Goal: Task Accomplishment & Management: Manage account settings

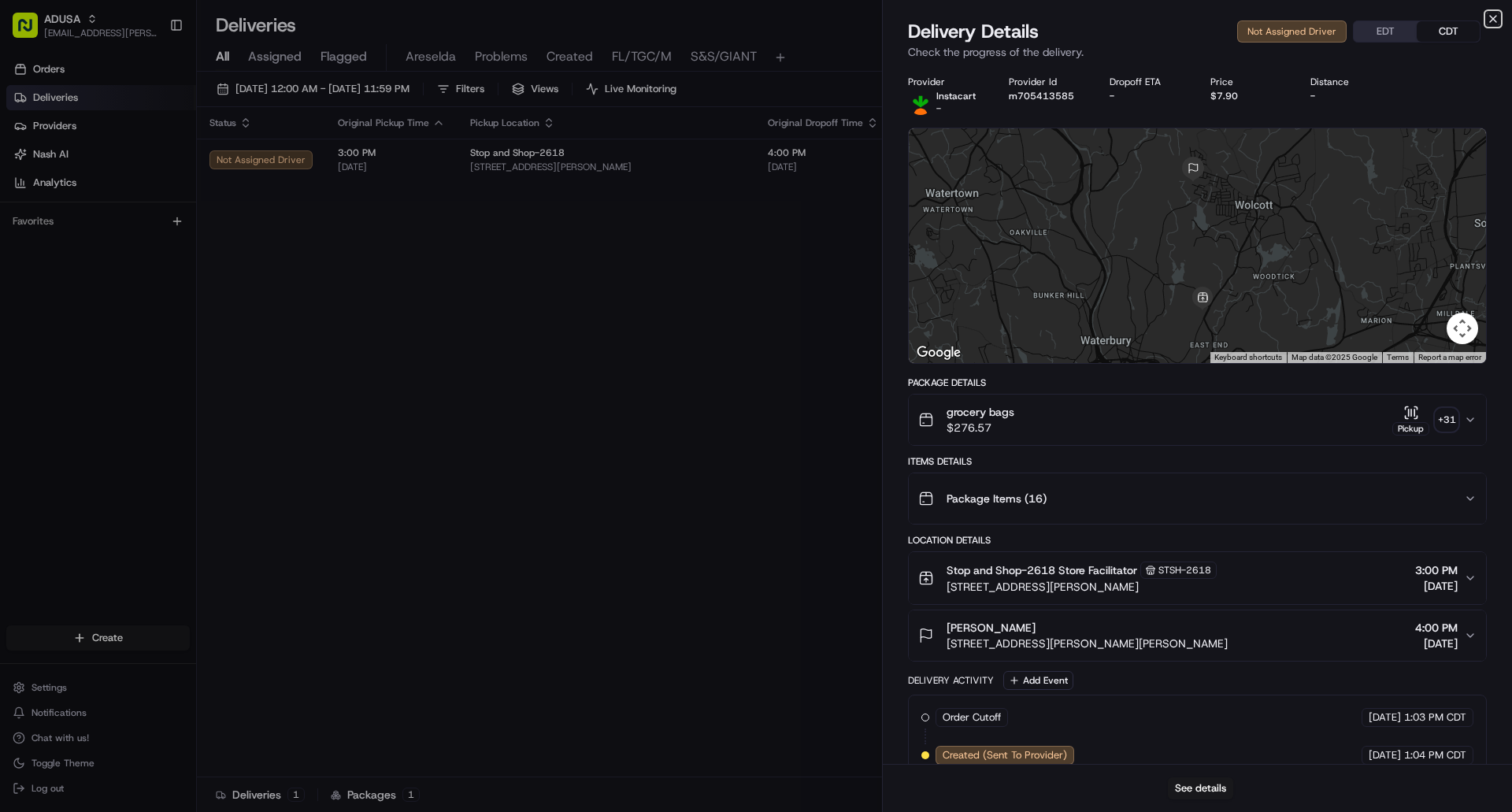
click at [1493, 19] on icon "button" at bounding box center [1493, 19] width 6 height 6
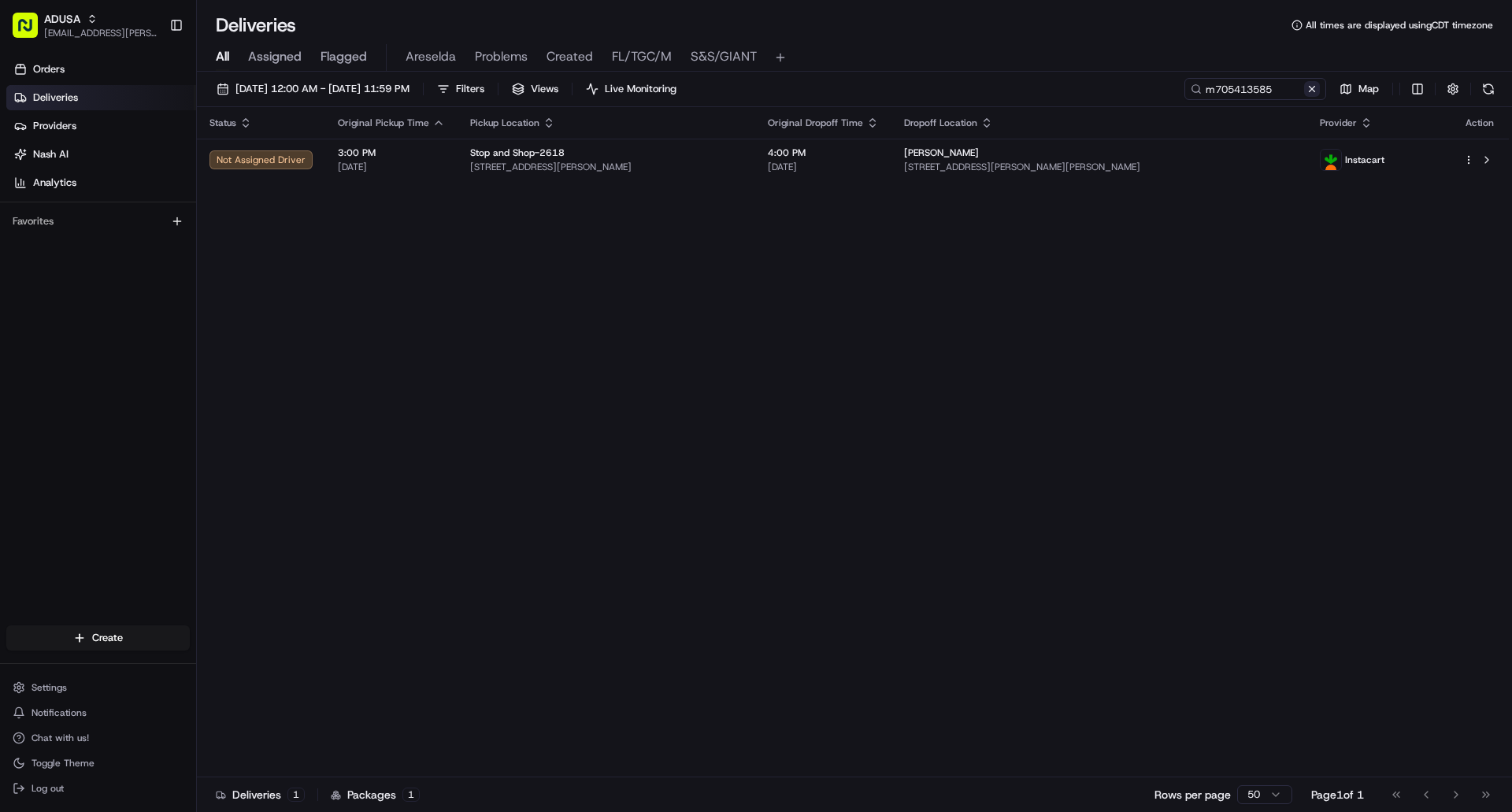
click at [1311, 95] on button at bounding box center [1312, 89] width 16 height 16
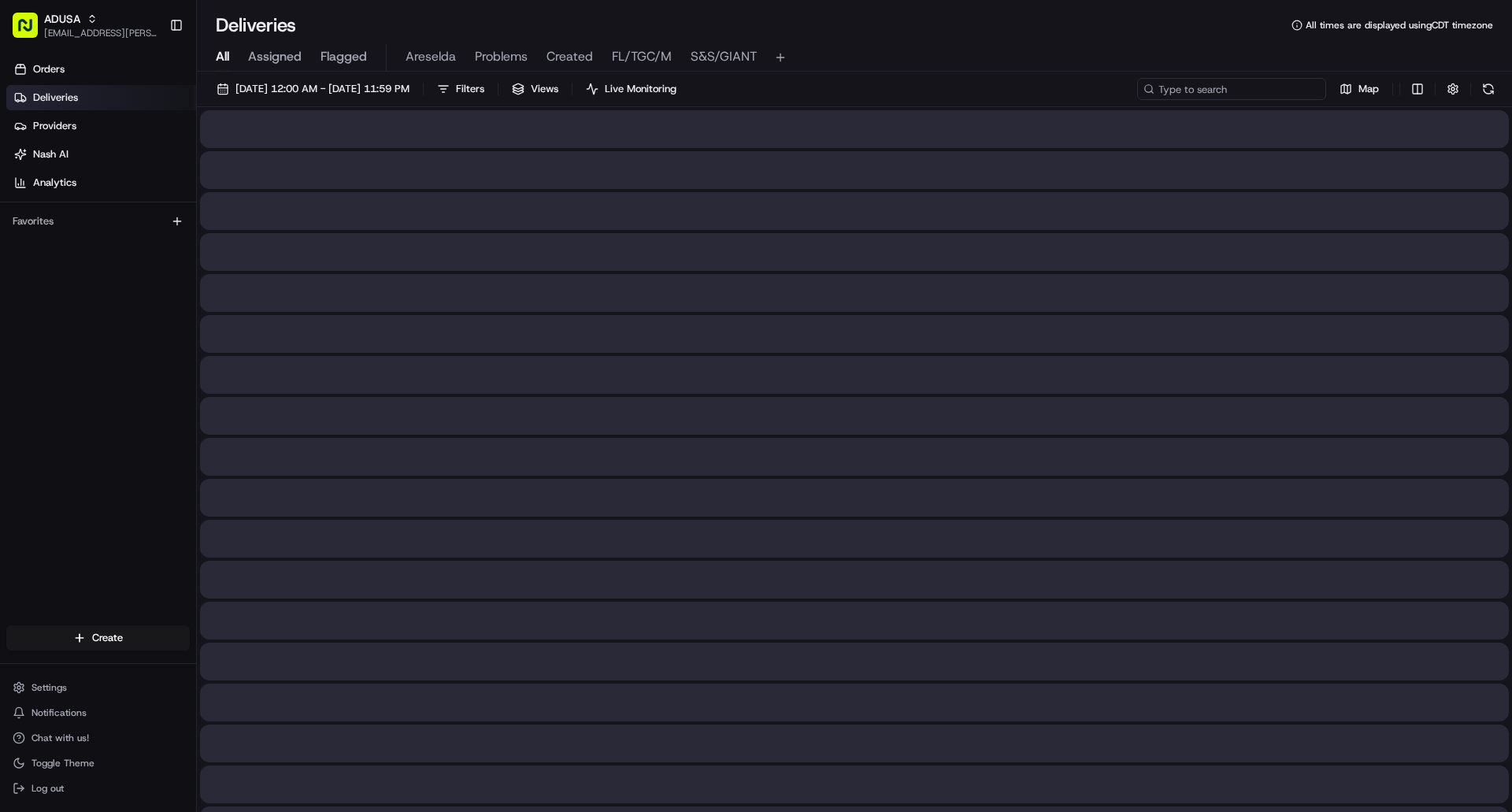
paste input "m707388856"
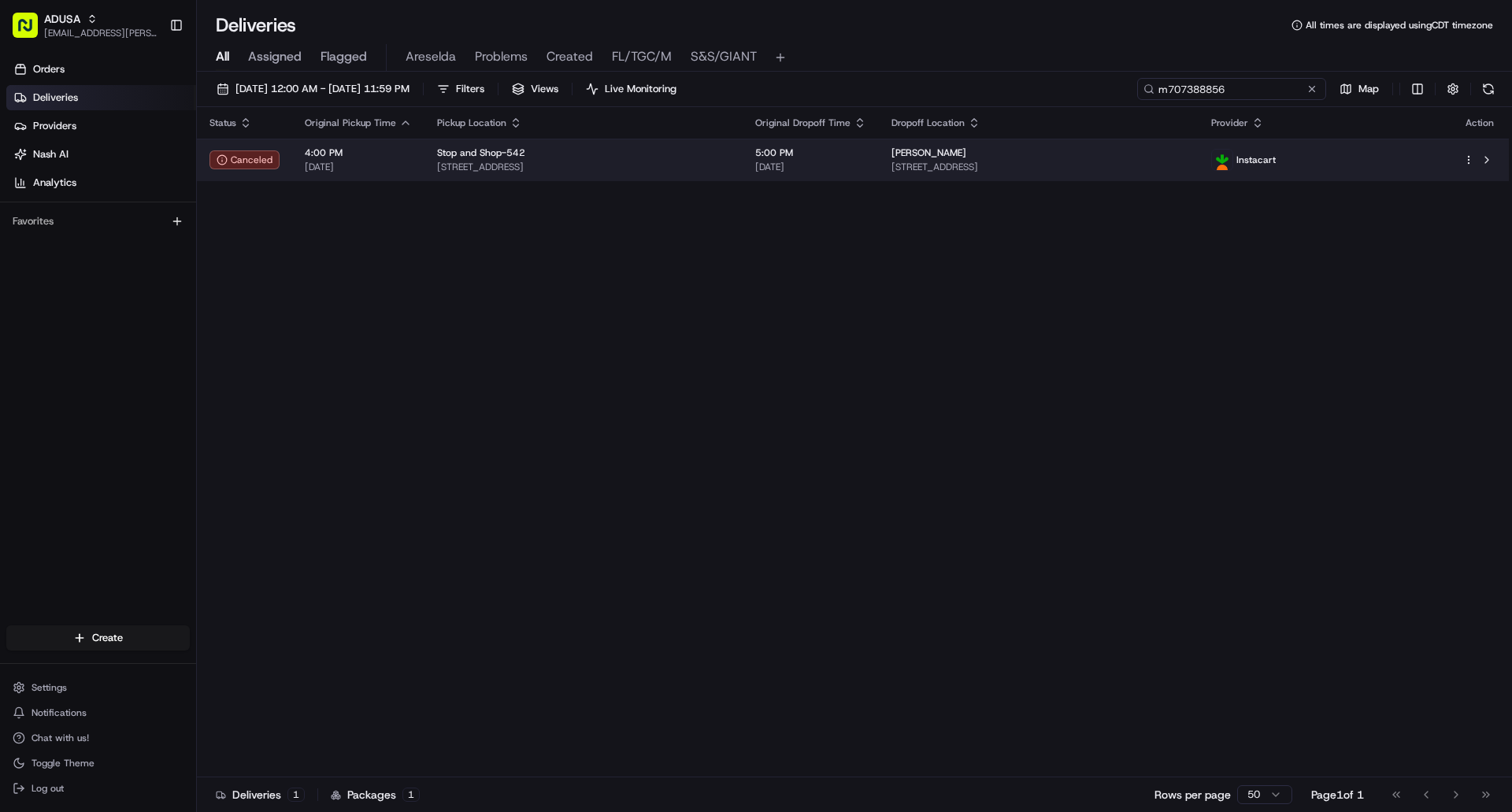
type input "m707388856"
click at [730, 168] on span "[STREET_ADDRESS]" at bounding box center [583, 167] width 293 height 12
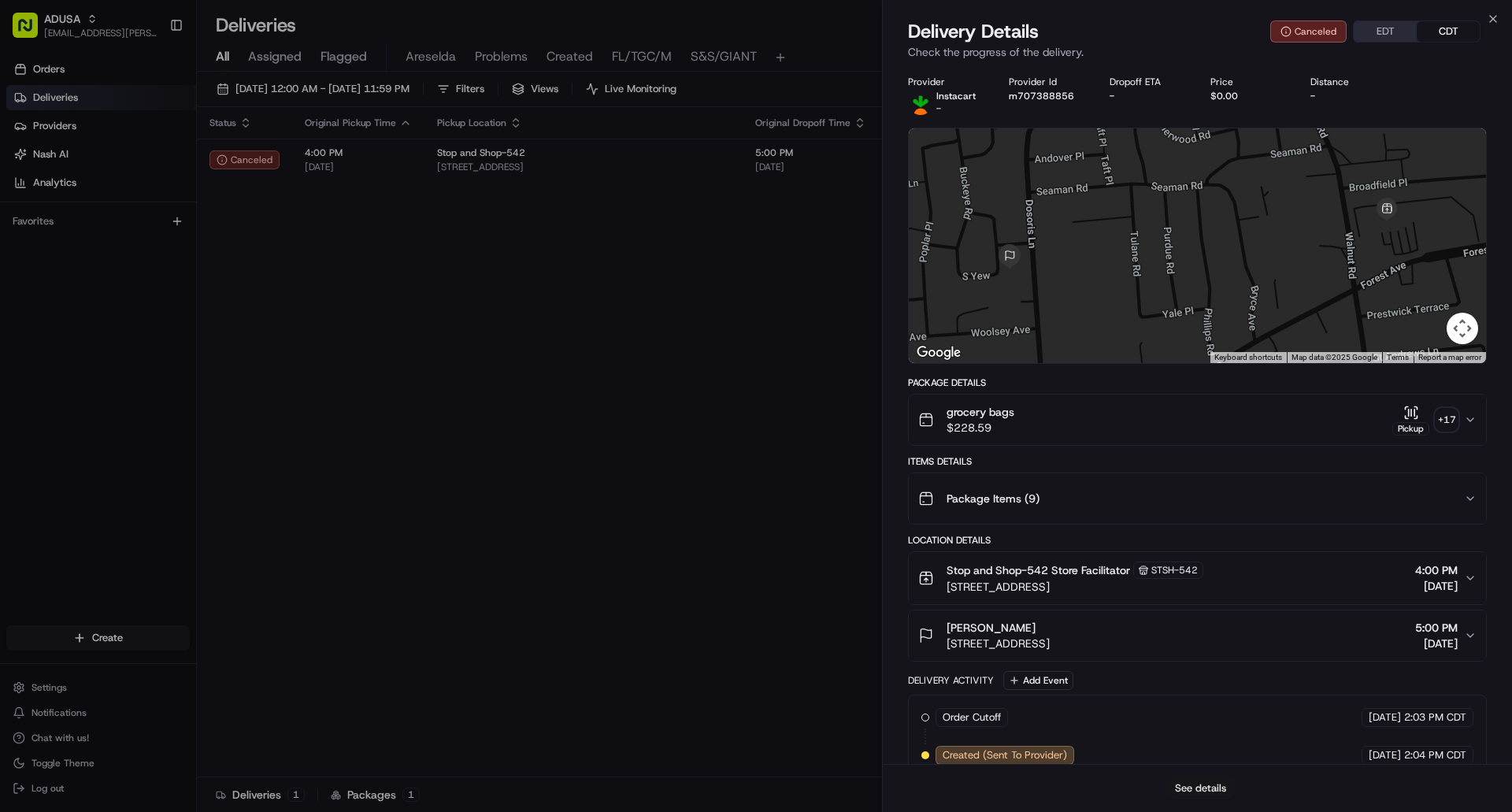
click at [1214, 785] on button "See details" at bounding box center [1200, 788] width 65 height 22
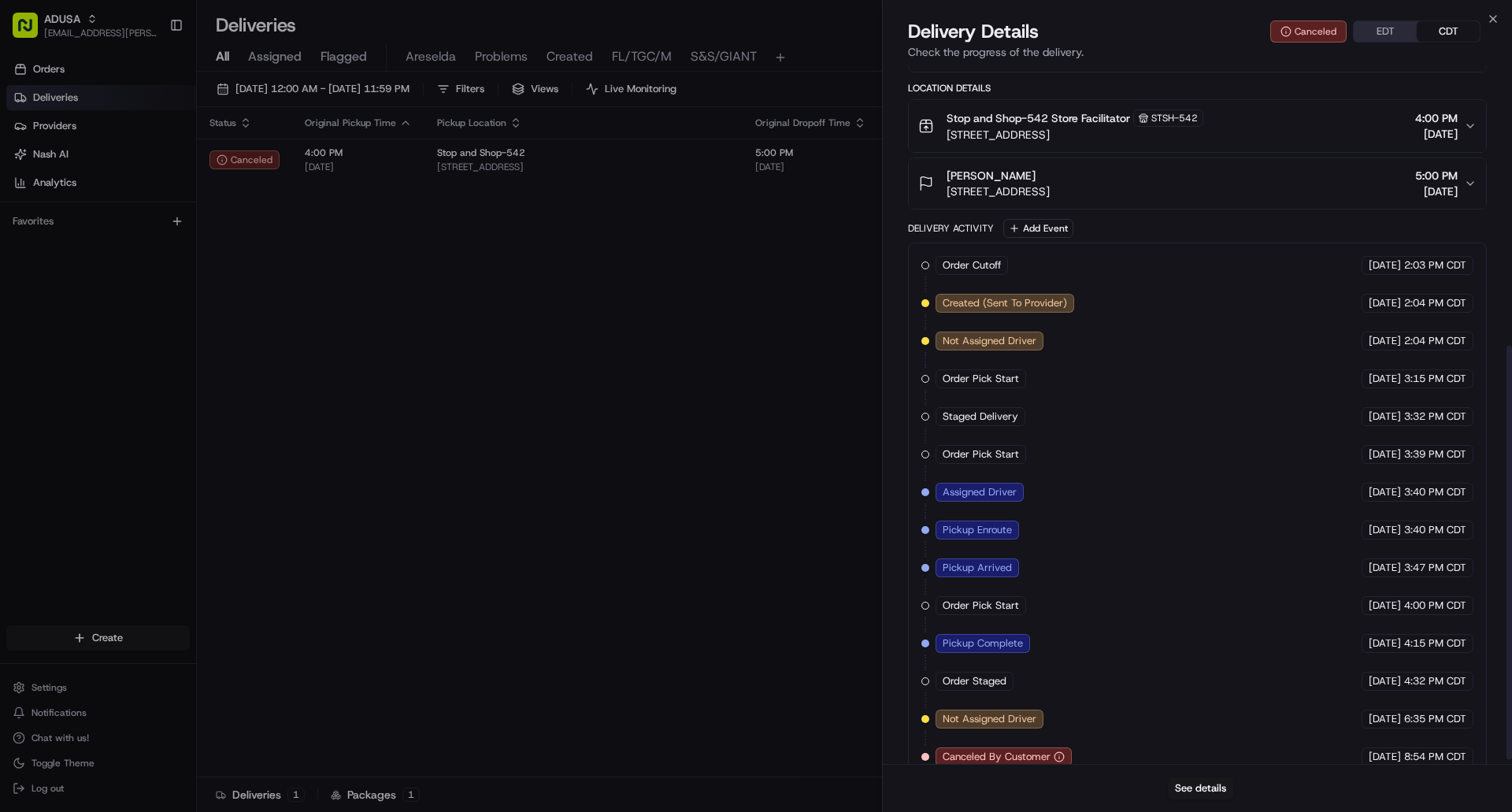
scroll to position [477, 0]
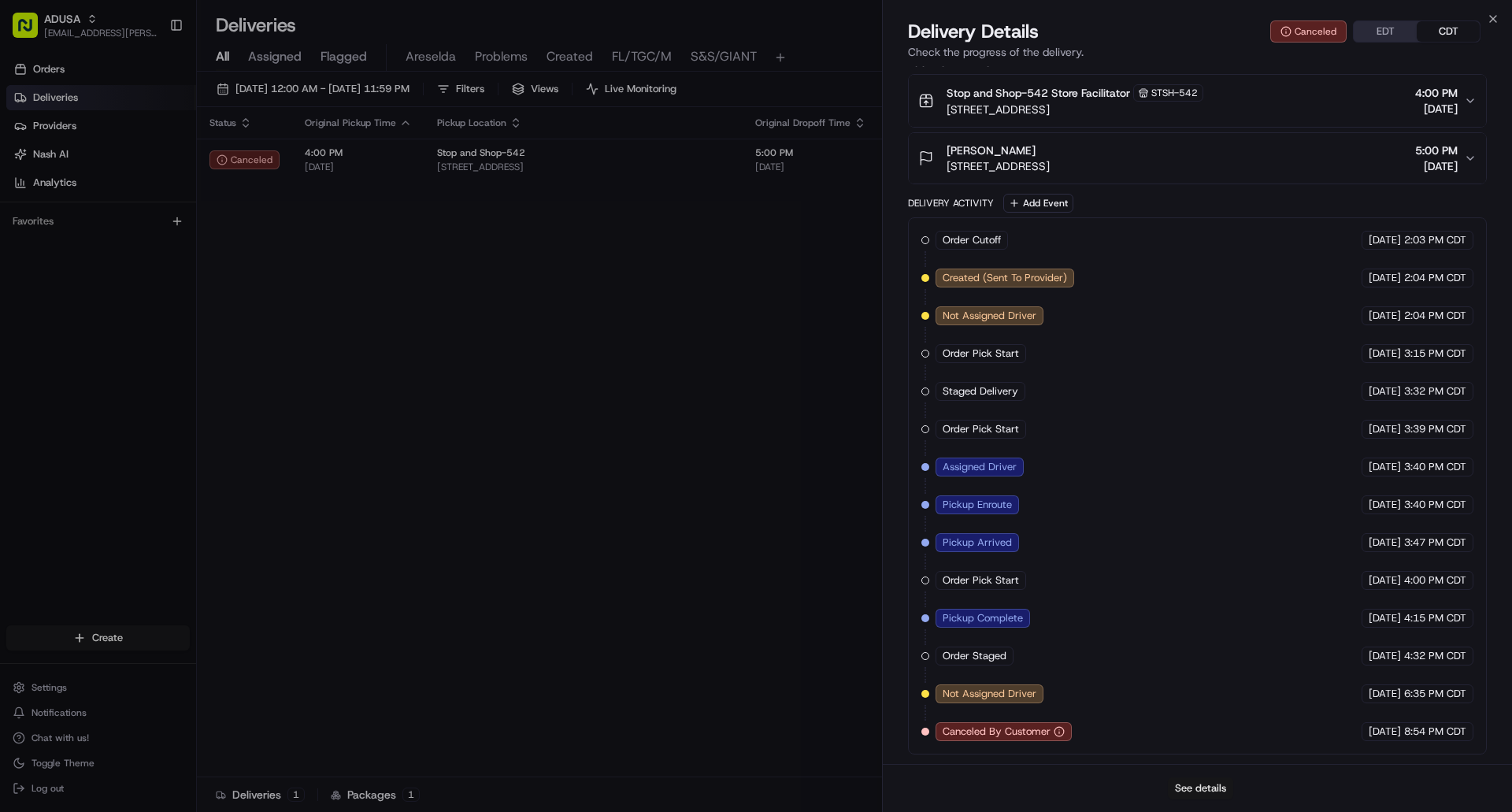
click at [1203, 791] on button "See details" at bounding box center [1200, 788] width 65 height 22
click at [1491, 18] on icon "button" at bounding box center [1493, 19] width 12 height 12
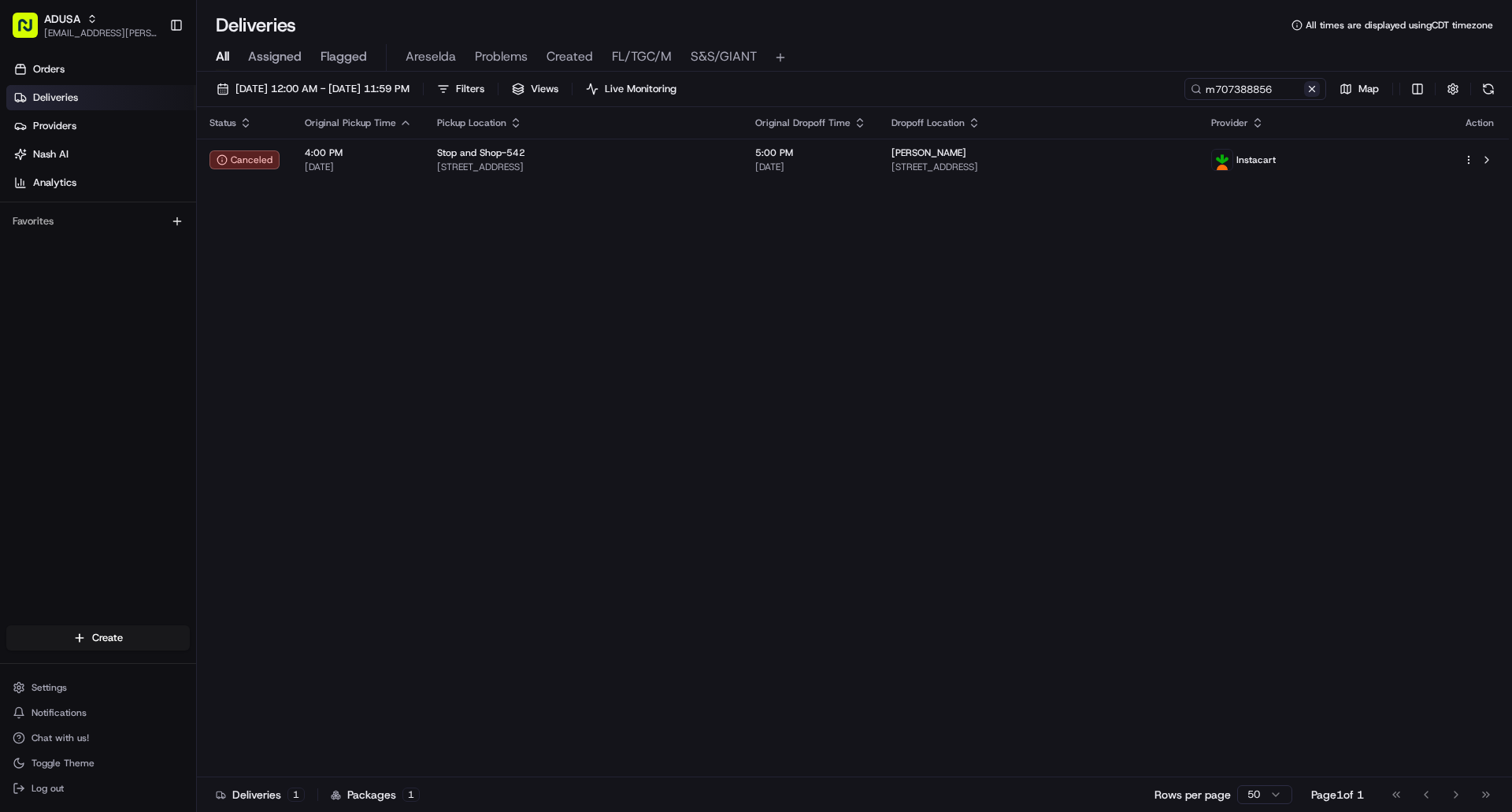
click at [1312, 89] on button at bounding box center [1312, 89] width 16 height 16
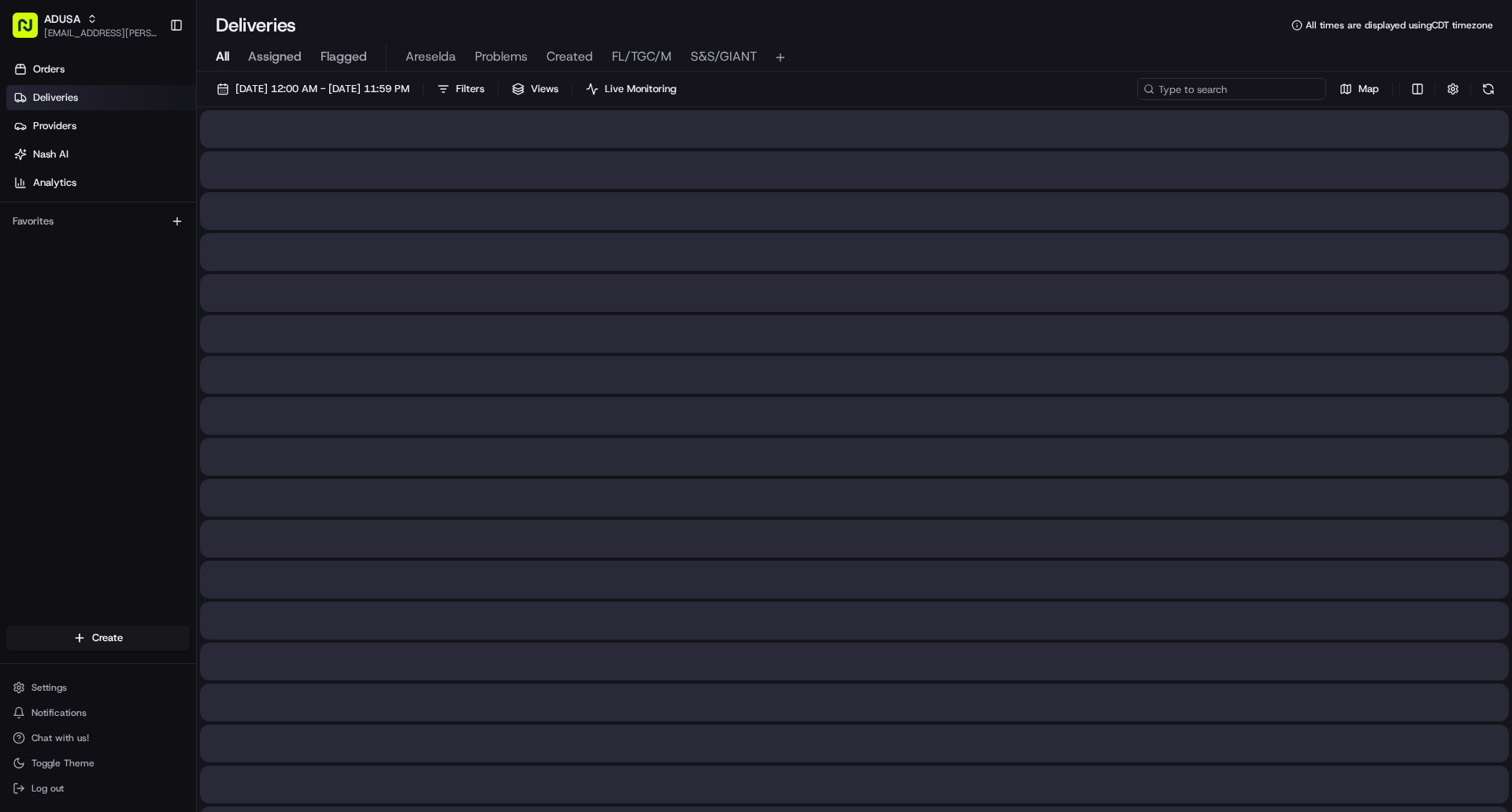
paste input "m710304095"
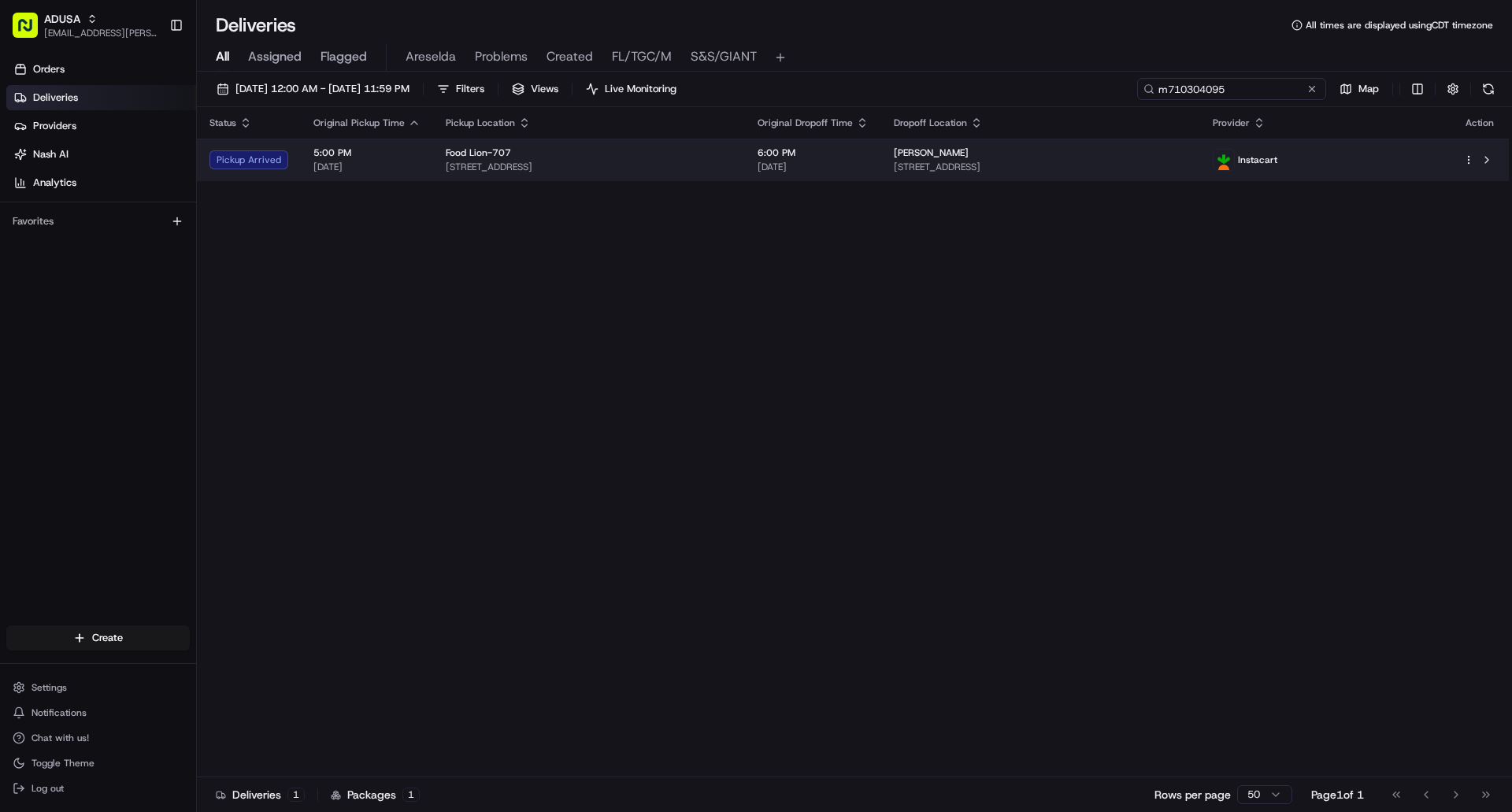
type input "m710304095"
click at [1187, 169] on span "[STREET_ADDRESS]" at bounding box center [1041, 167] width 294 height 12
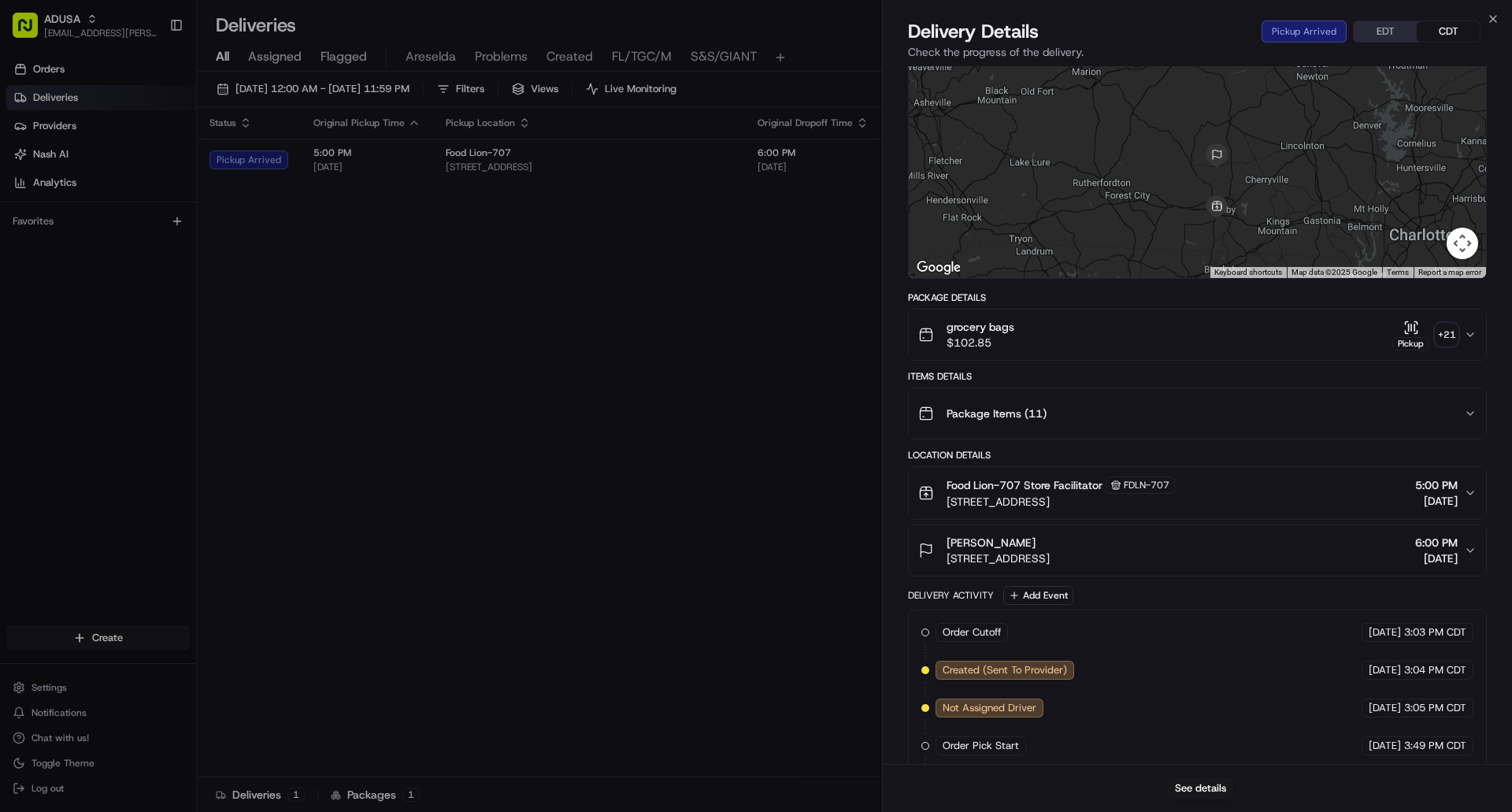
scroll to position [250, 0]
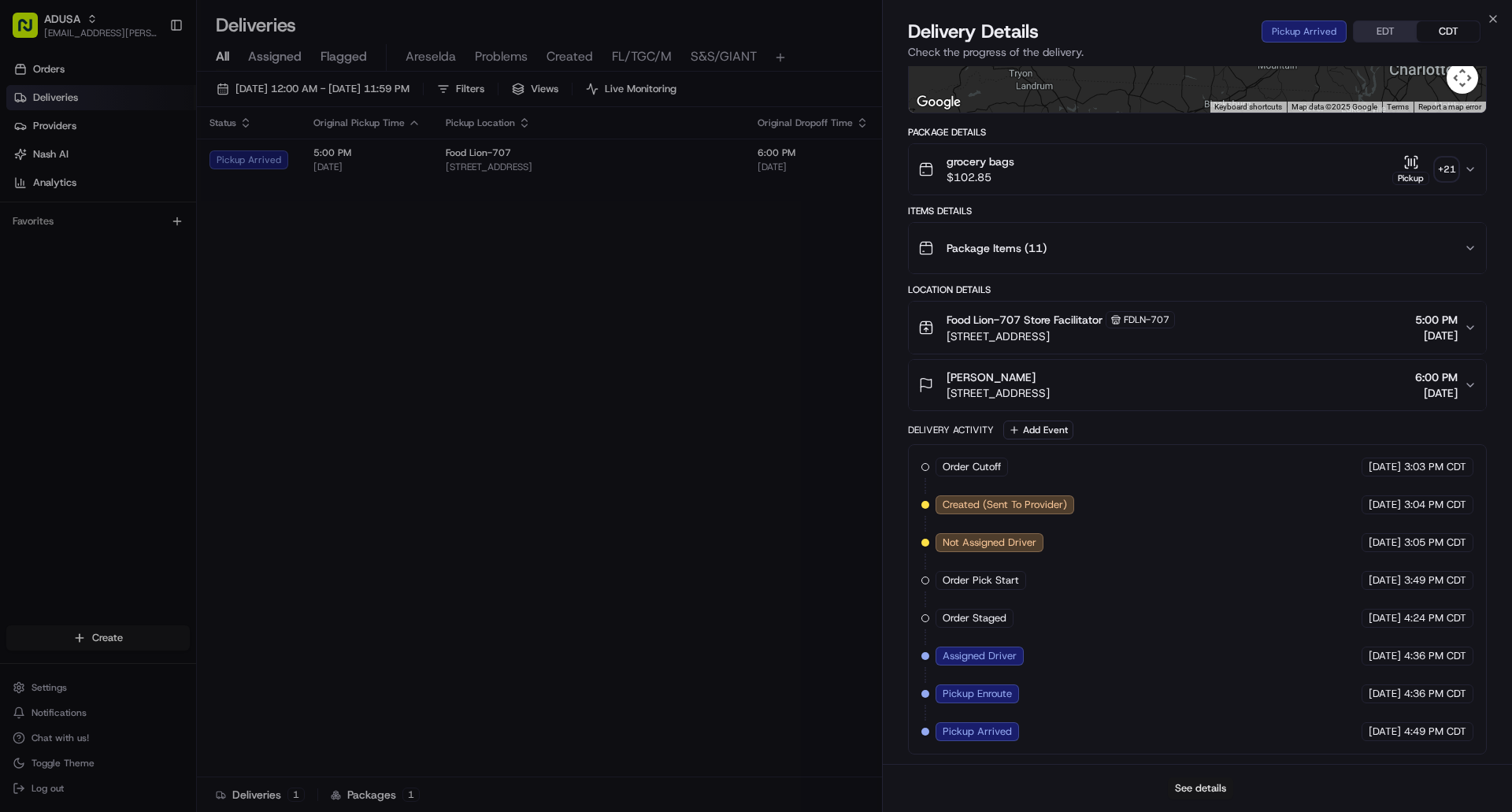
click at [1216, 788] on button "See details" at bounding box center [1200, 788] width 65 height 22
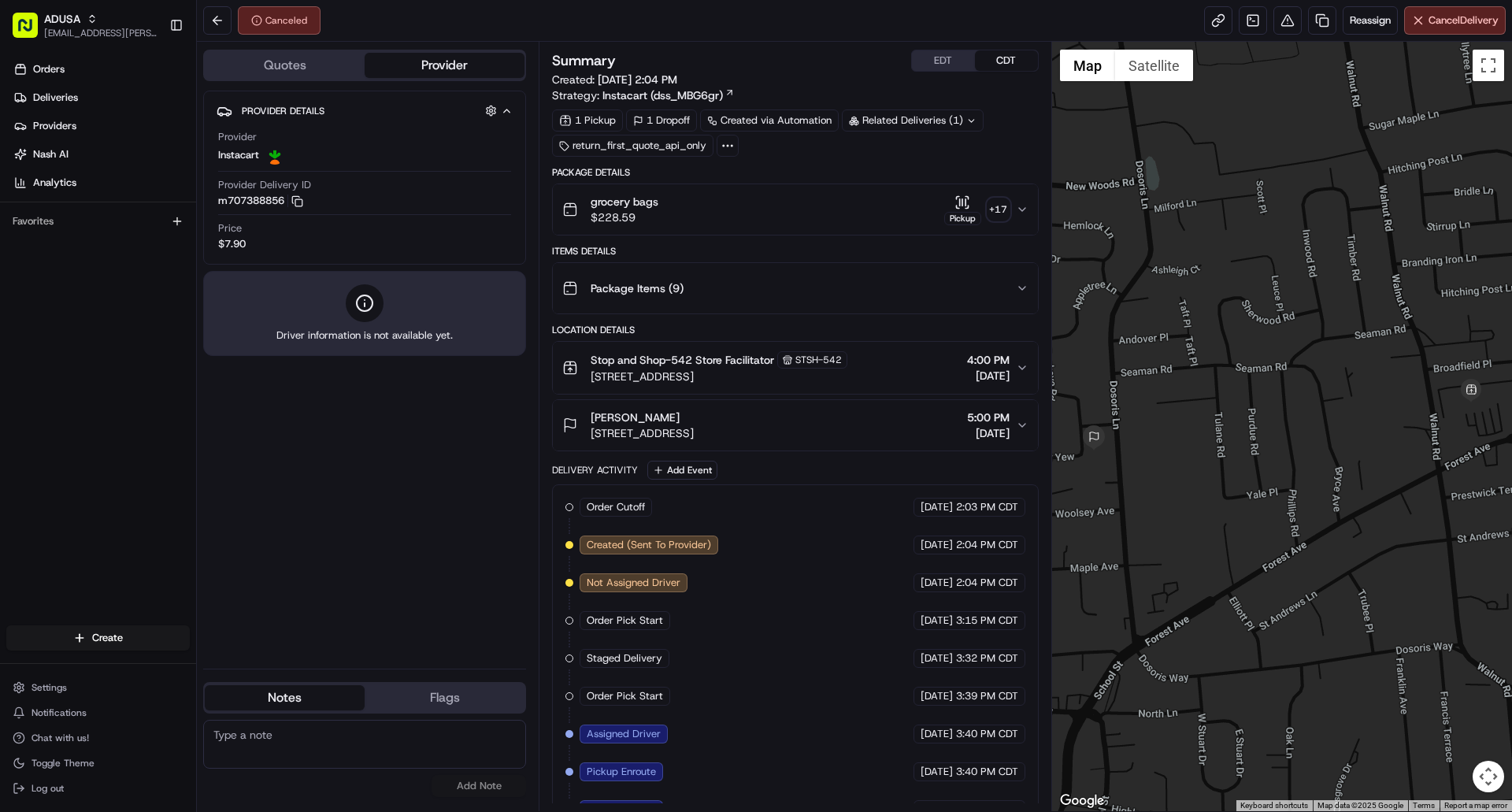
click at [389, 741] on textarea at bounding box center [365, 744] width 323 height 49
type textarea "CC canceled"
click at [511, 791] on button "Add Note" at bounding box center [479, 785] width 94 height 22
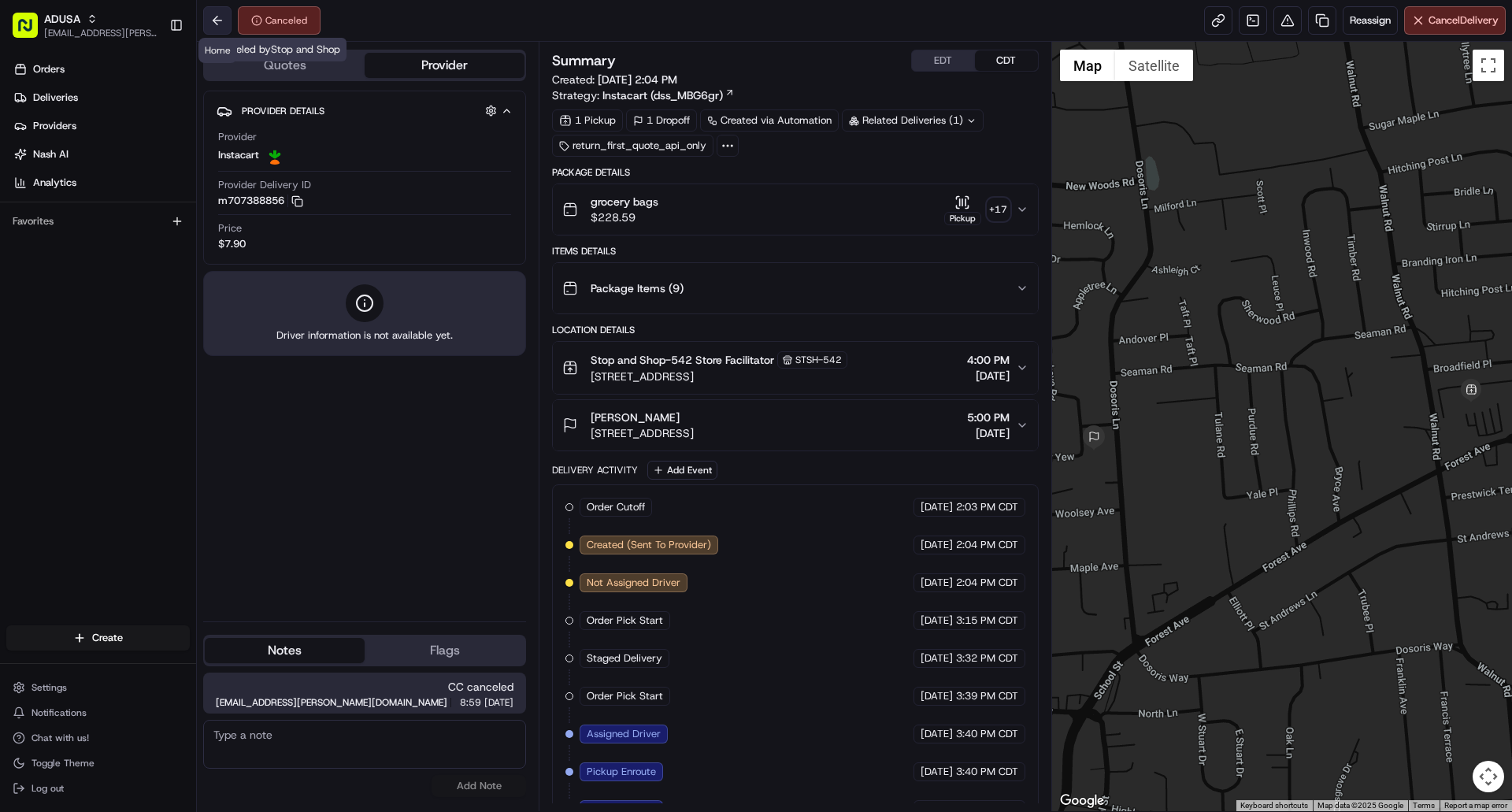
click at [219, 17] on button at bounding box center [218, 21] width 29 height 29
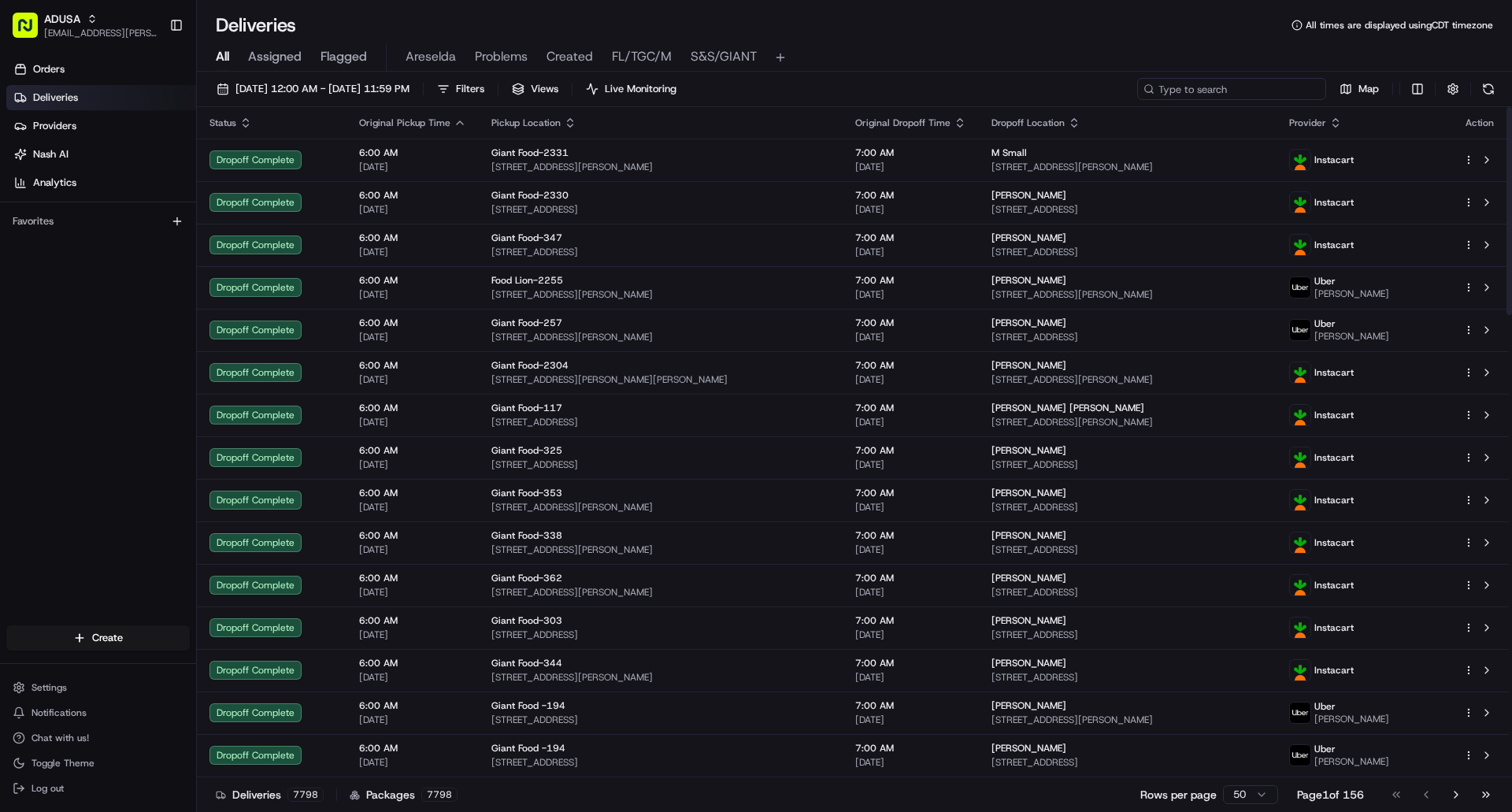
paste input "m704366682"
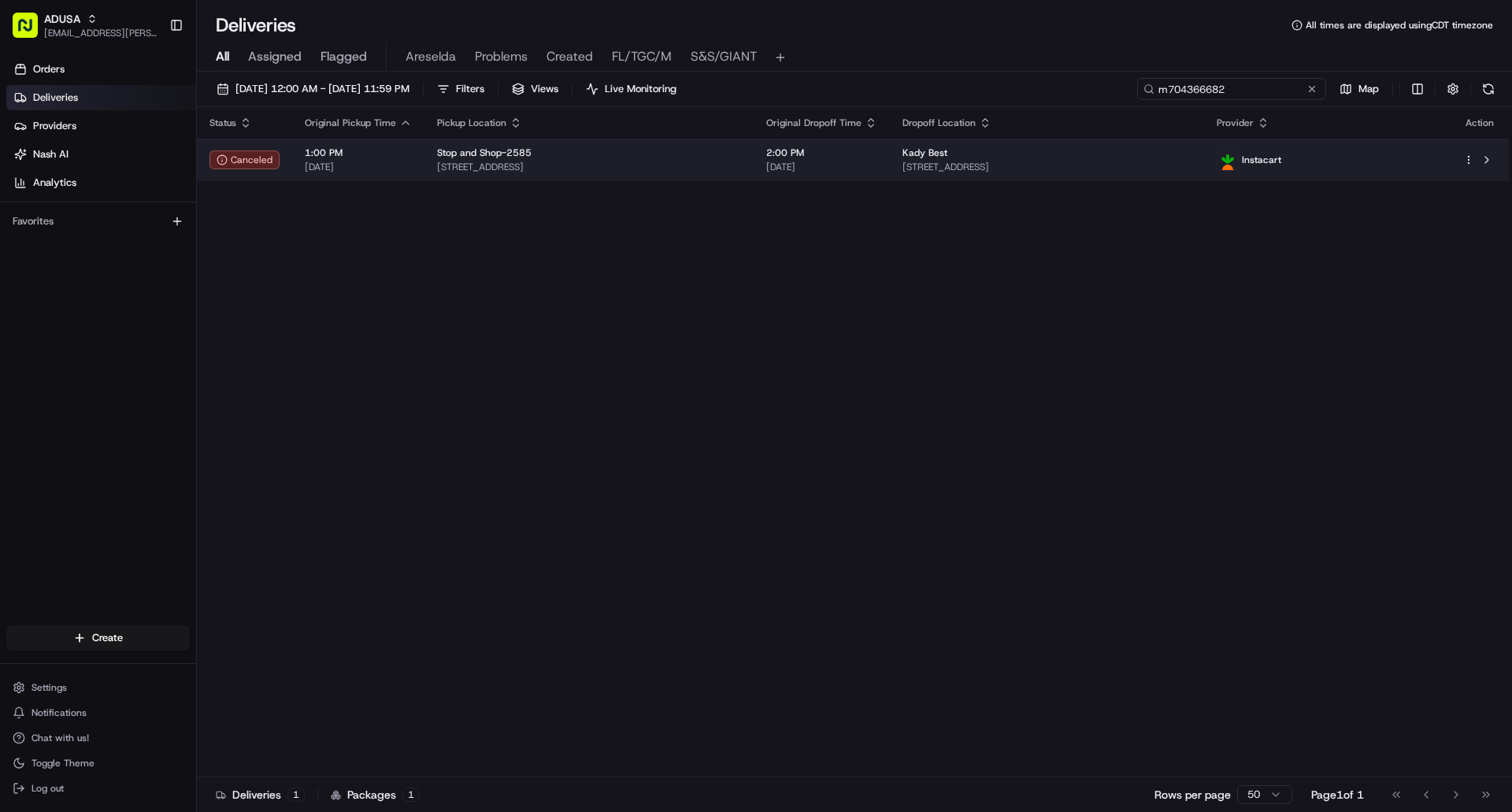
type input "m704366682"
click at [741, 161] on span "134-40 Springfield Blvd, Queens, NY 11413, US" at bounding box center [588, 167] width 304 height 12
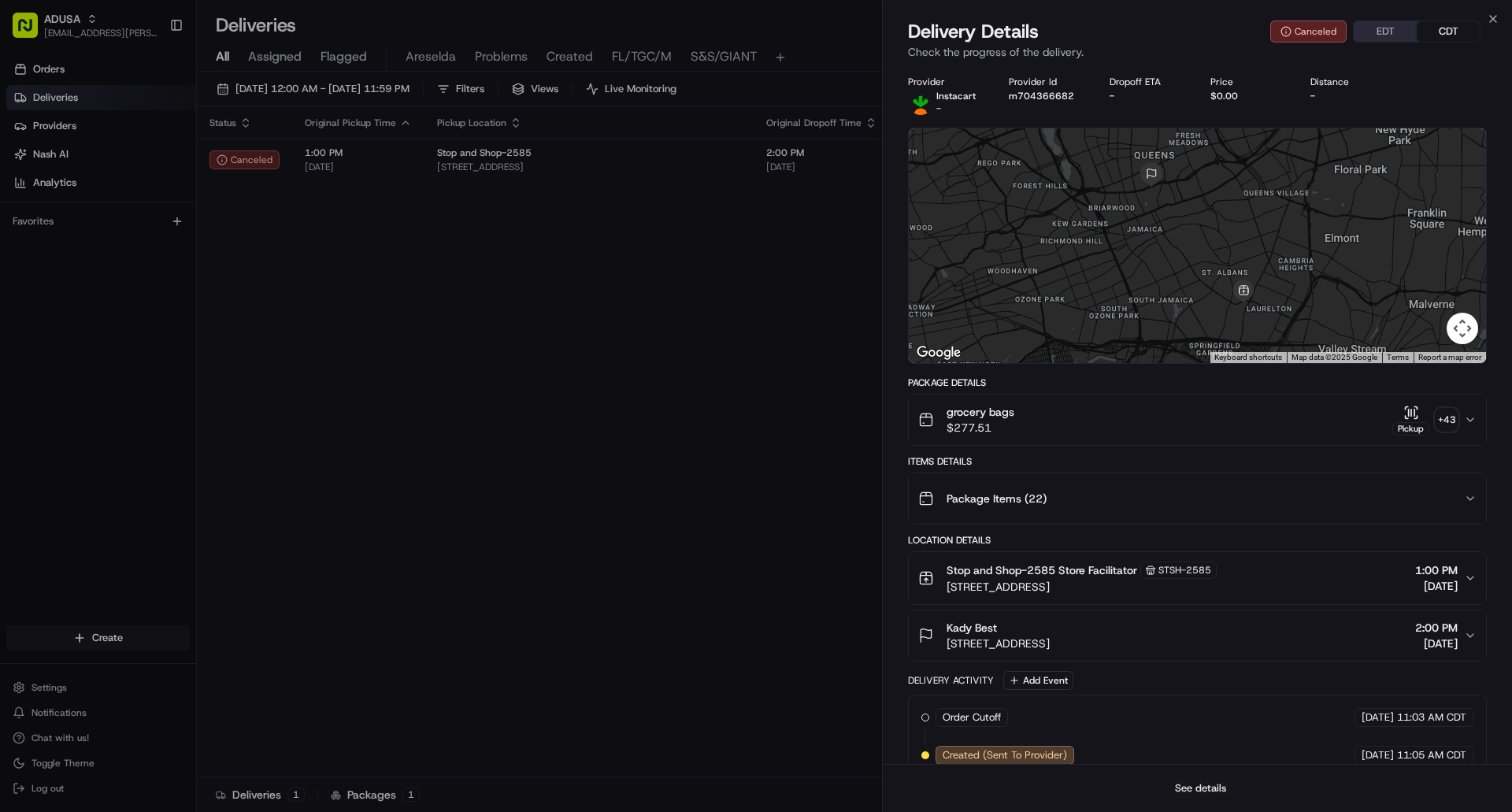
click at [1196, 793] on button "See details" at bounding box center [1200, 788] width 65 height 22
click at [1497, 21] on icon "button" at bounding box center [1493, 19] width 12 height 12
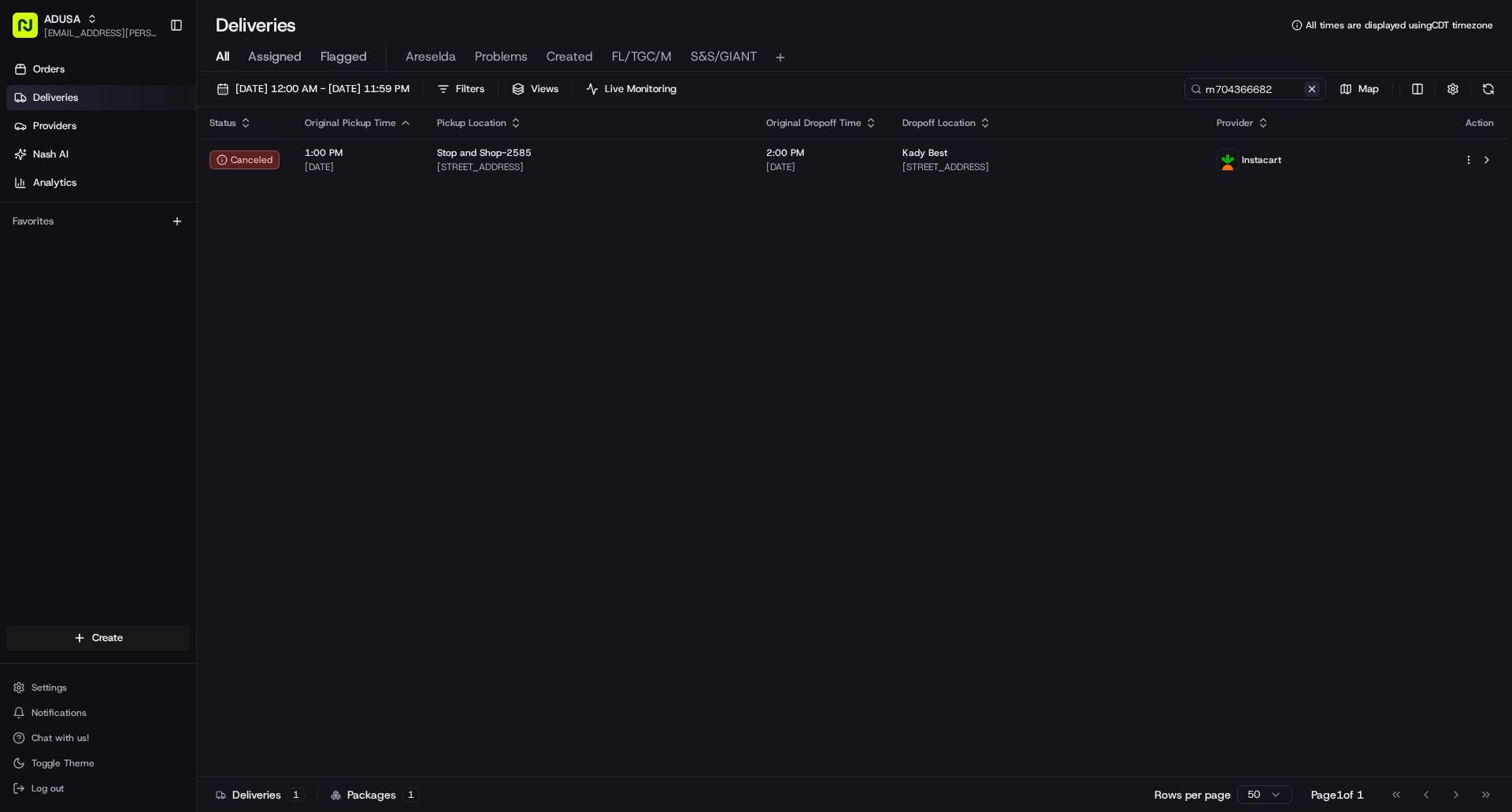
click at [1313, 89] on button at bounding box center [1312, 89] width 16 height 16
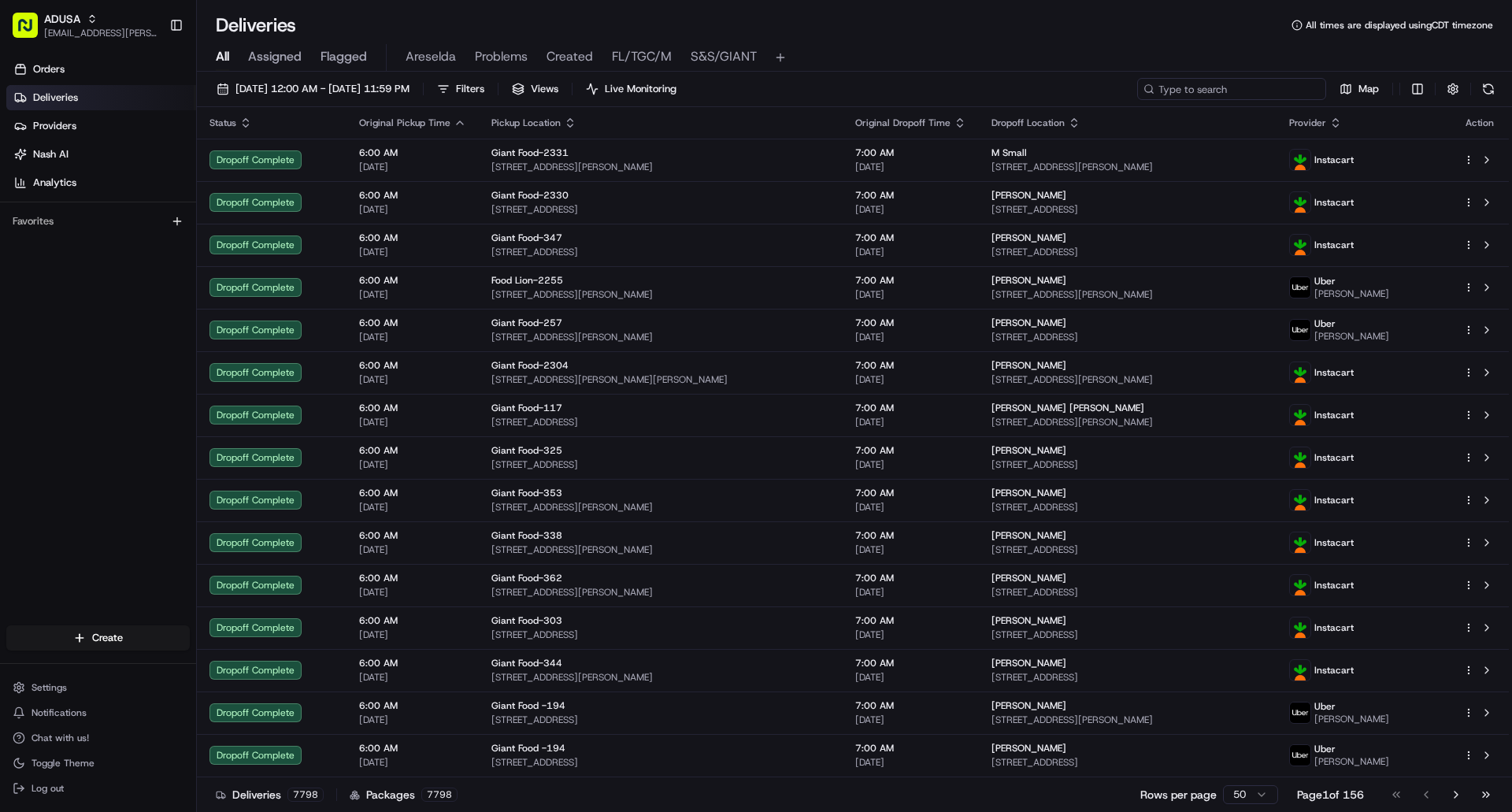
paste input "m710299624"
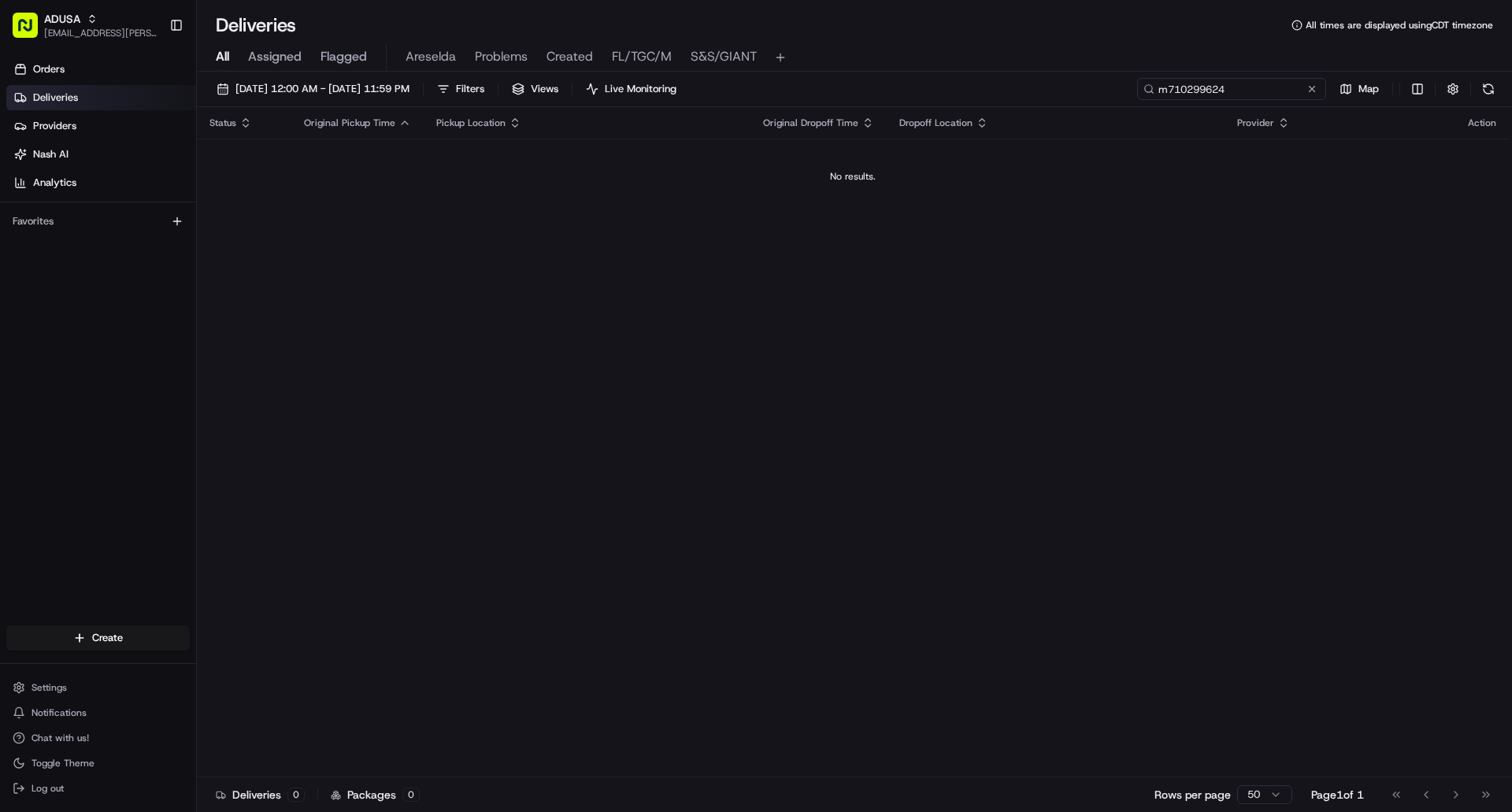
type input "m710299624"
click at [1309, 89] on button at bounding box center [1312, 89] width 16 height 16
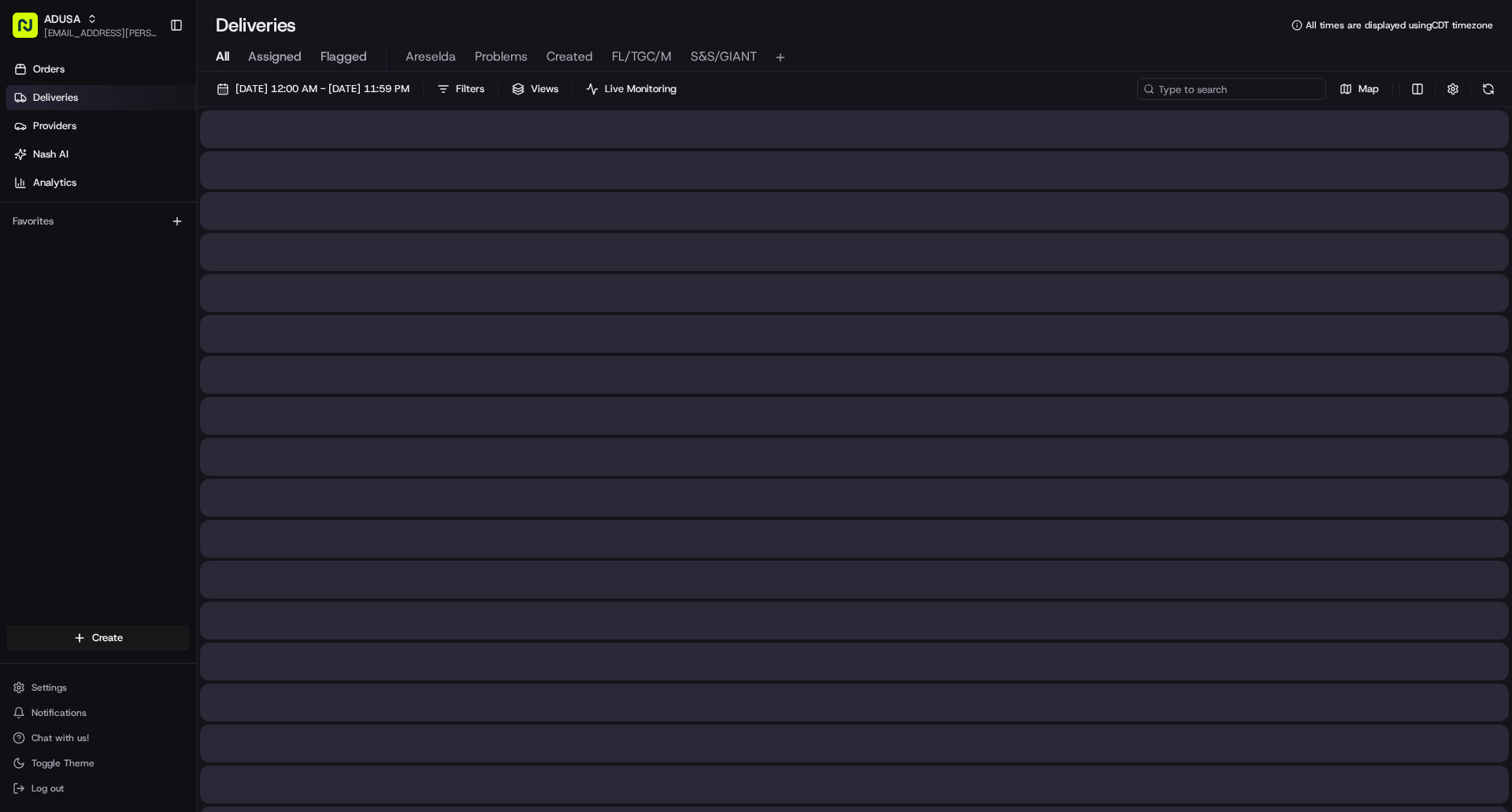
paste input "m709238055"
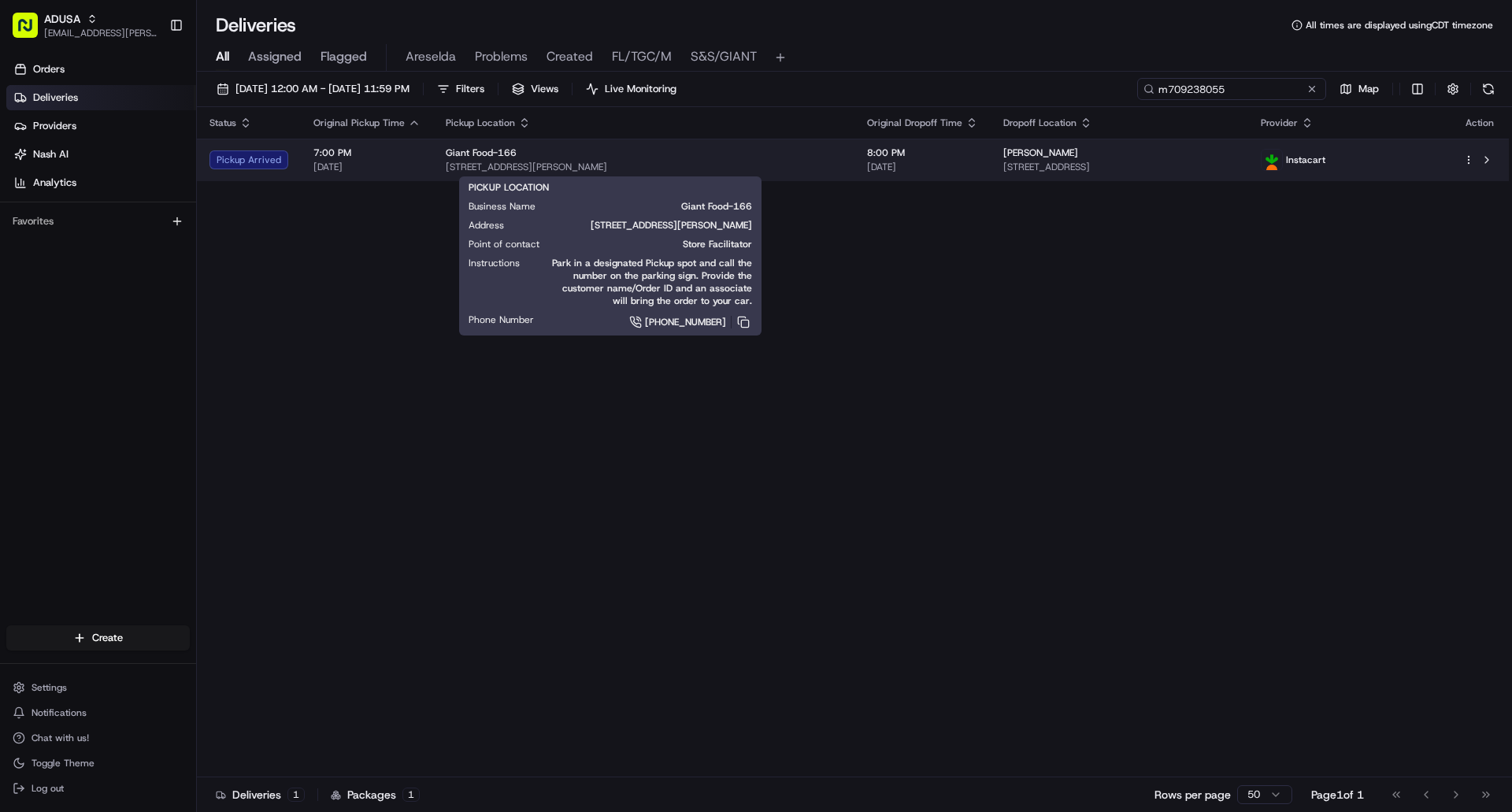
type input "m709238055"
click at [718, 171] on span "4622 Wilkens Ave, Baltimore, MD 21229, US" at bounding box center [644, 167] width 396 height 12
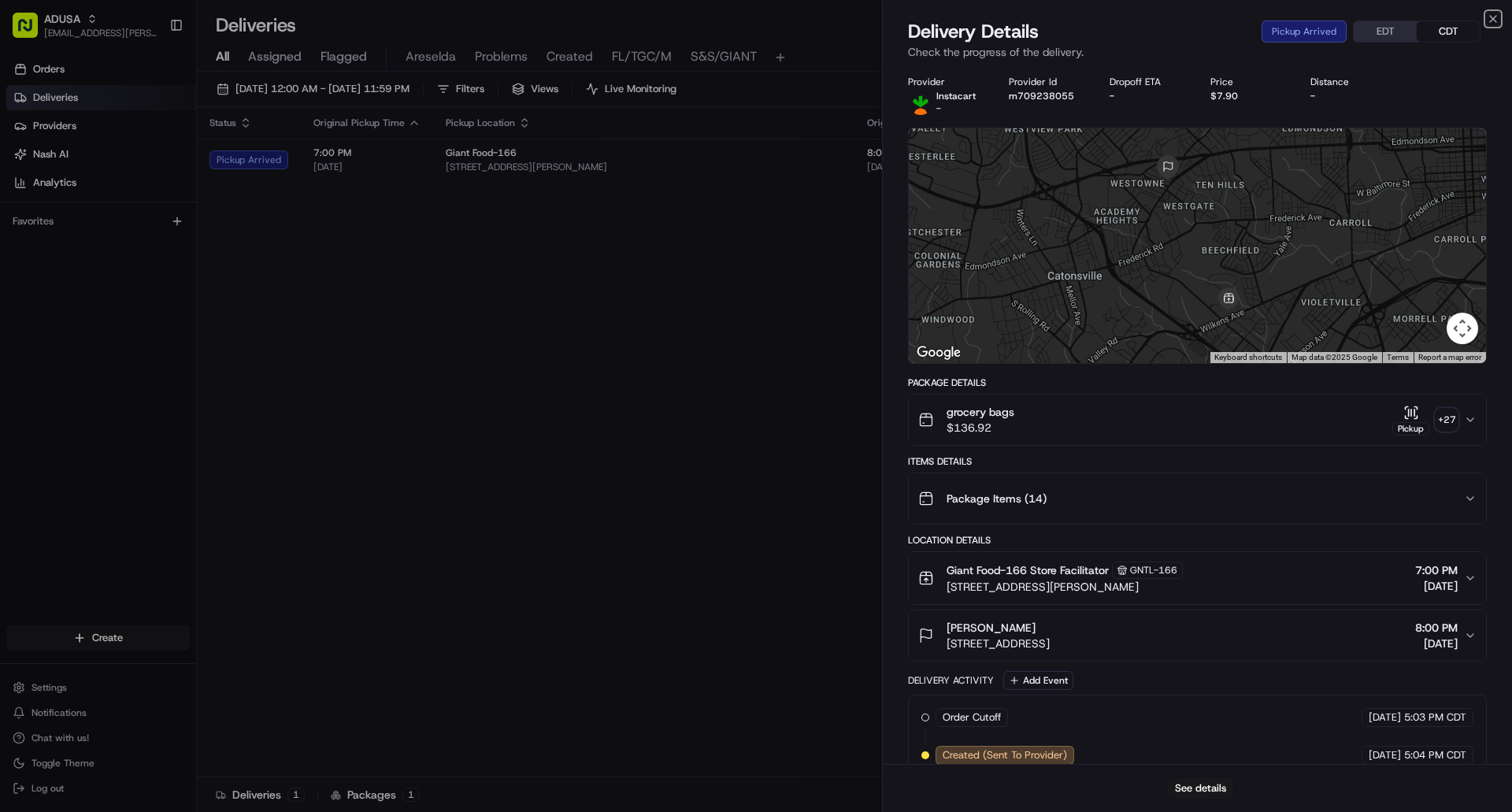
click at [1493, 17] on icon "button" at bounding box center [1493, 19] width 12 height 12
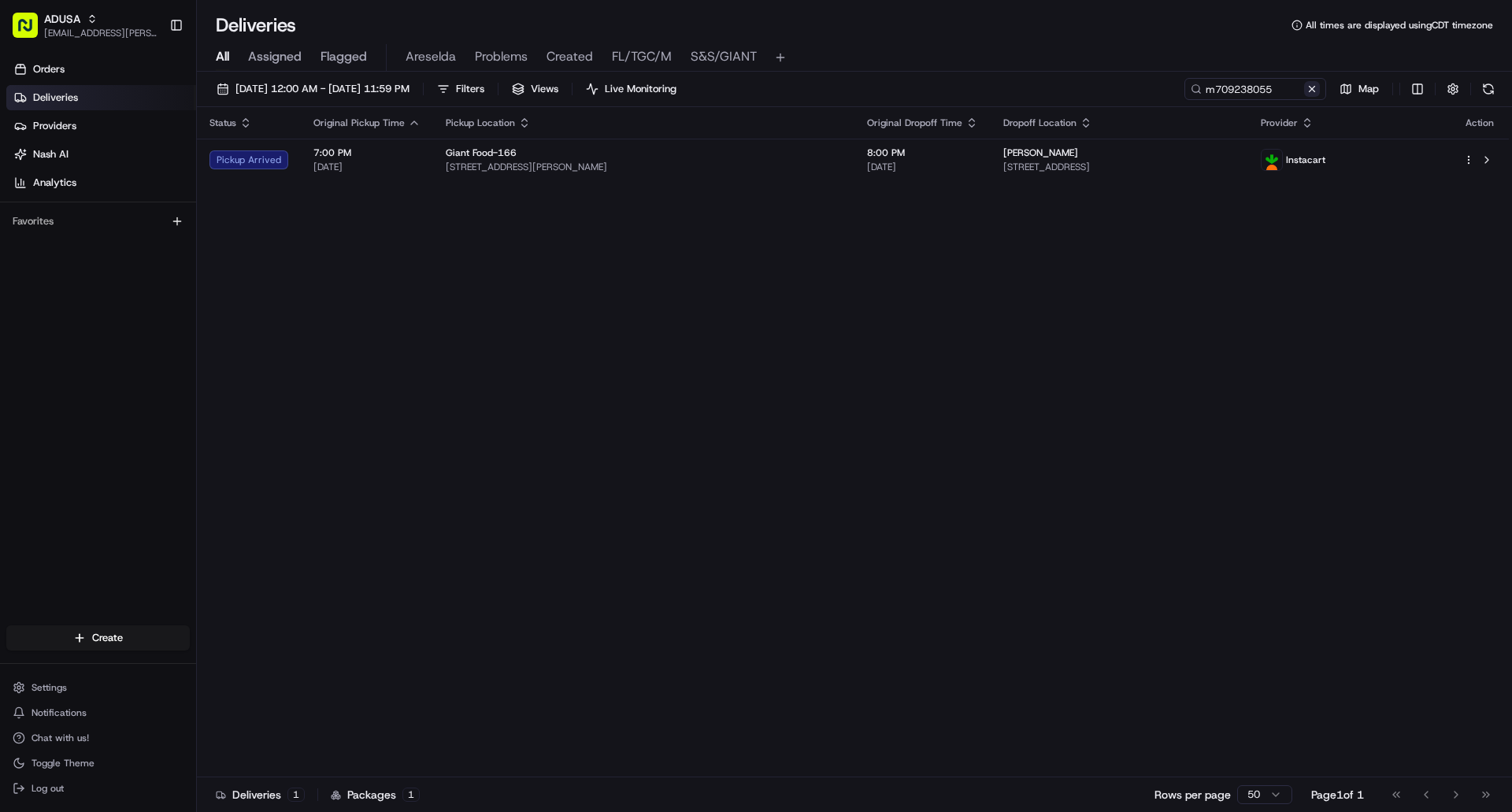
click at [1317, 87] on button at bounding box center [1312, 89] width 16 height 16
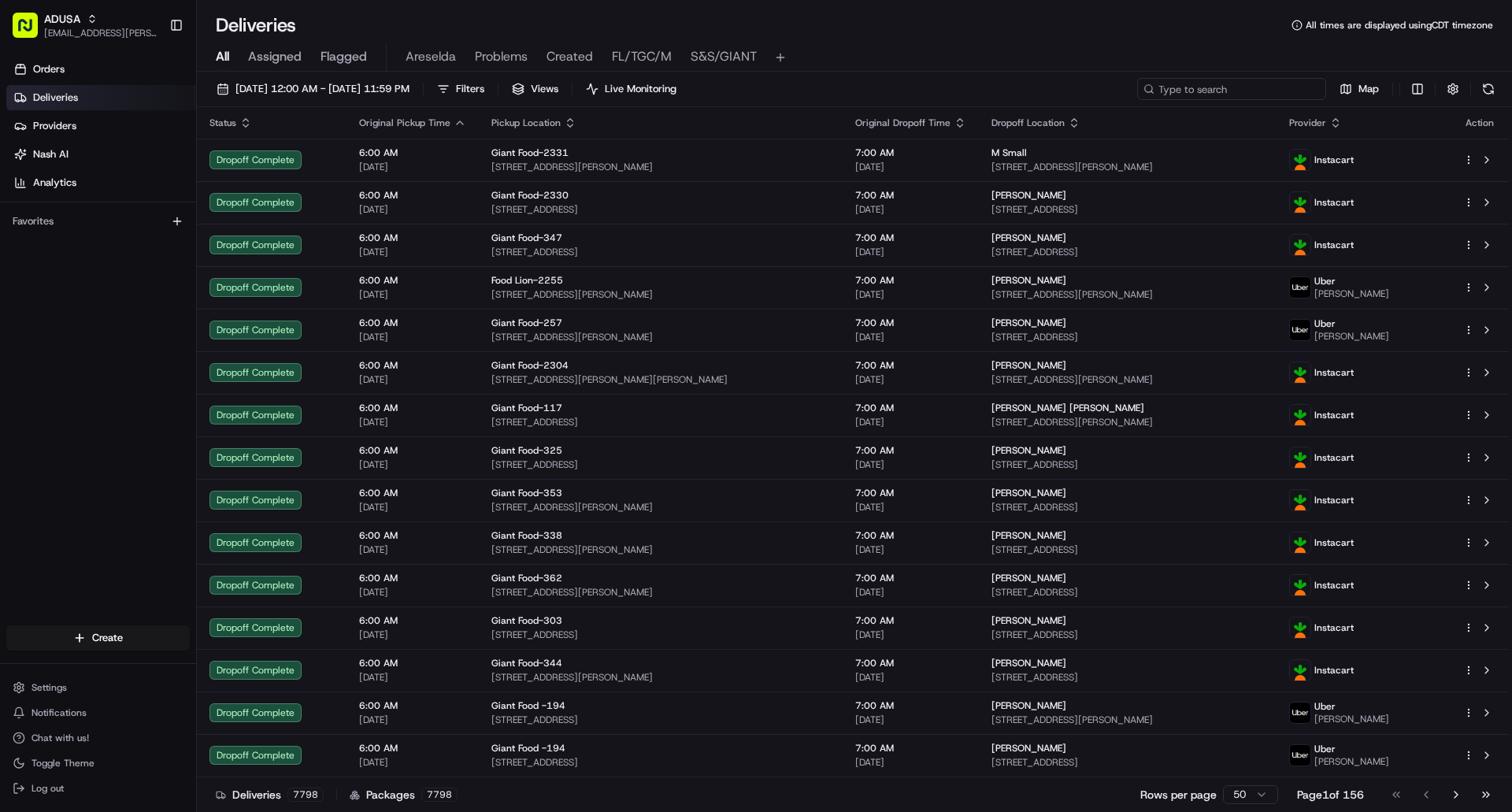
paste input "i707732544"
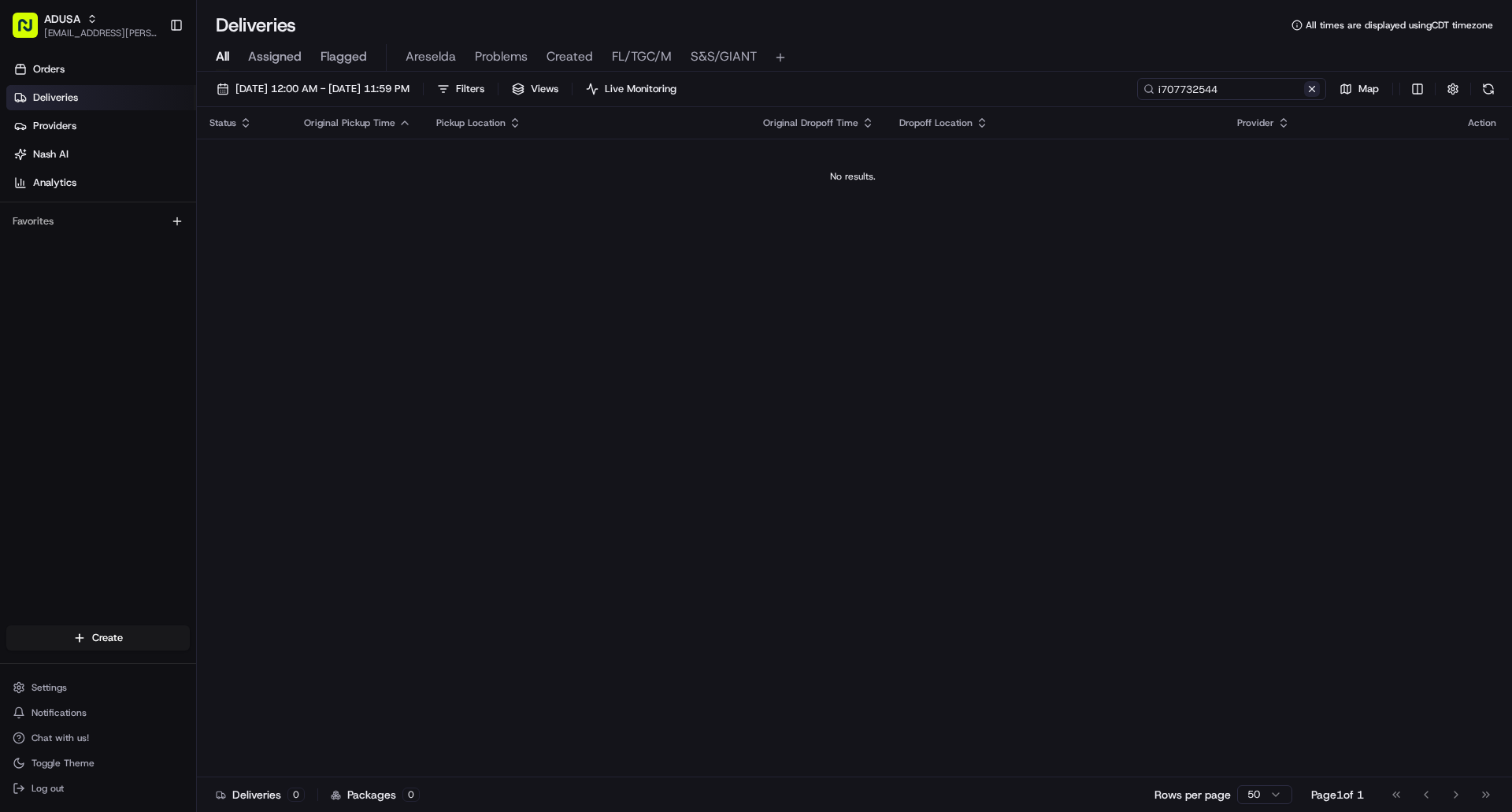
type input "i707732544"
click at [1308, 86] on button at bounding box center [1312, 89] width 16 height 16
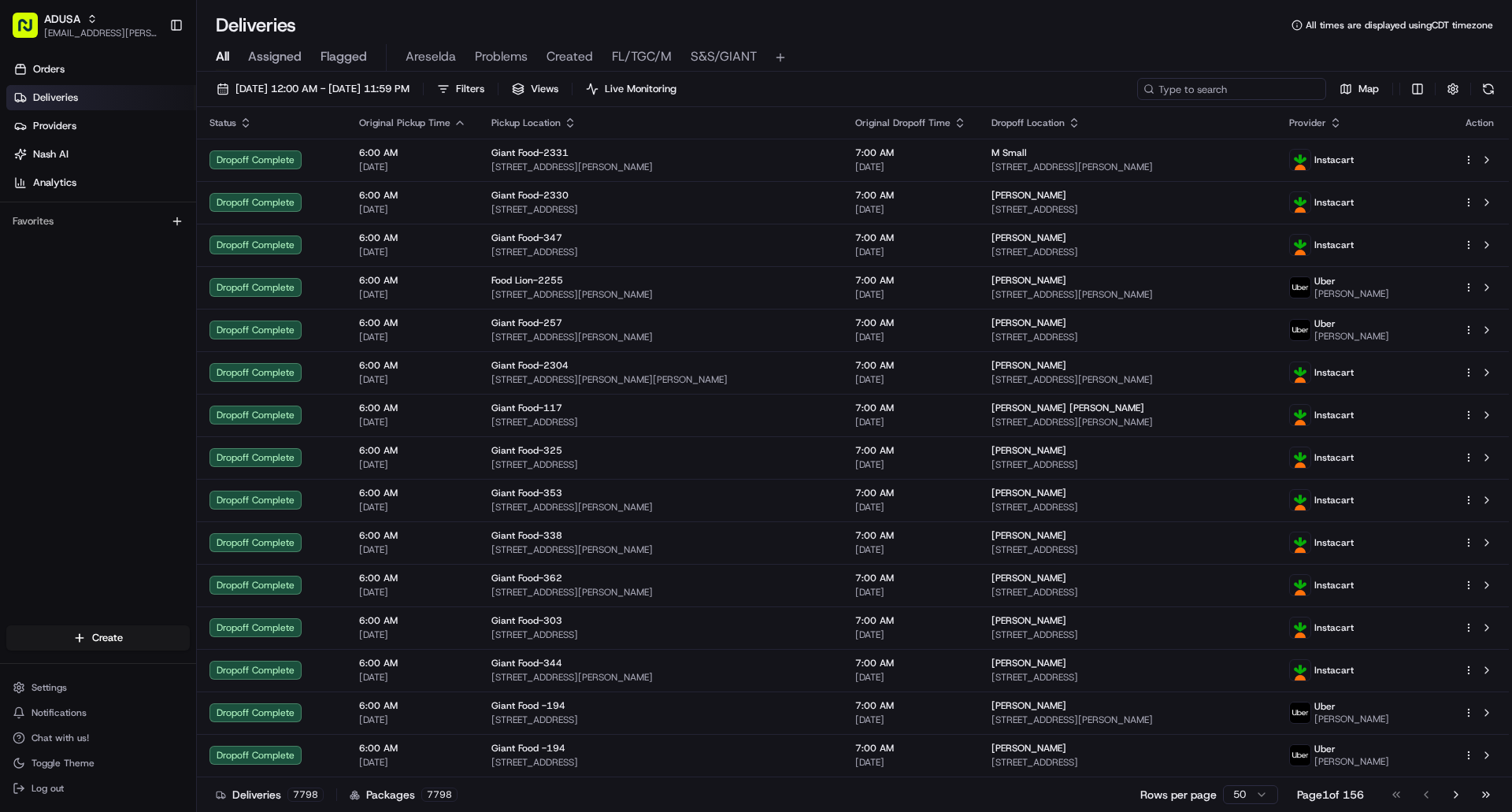
paste input "m710091889"
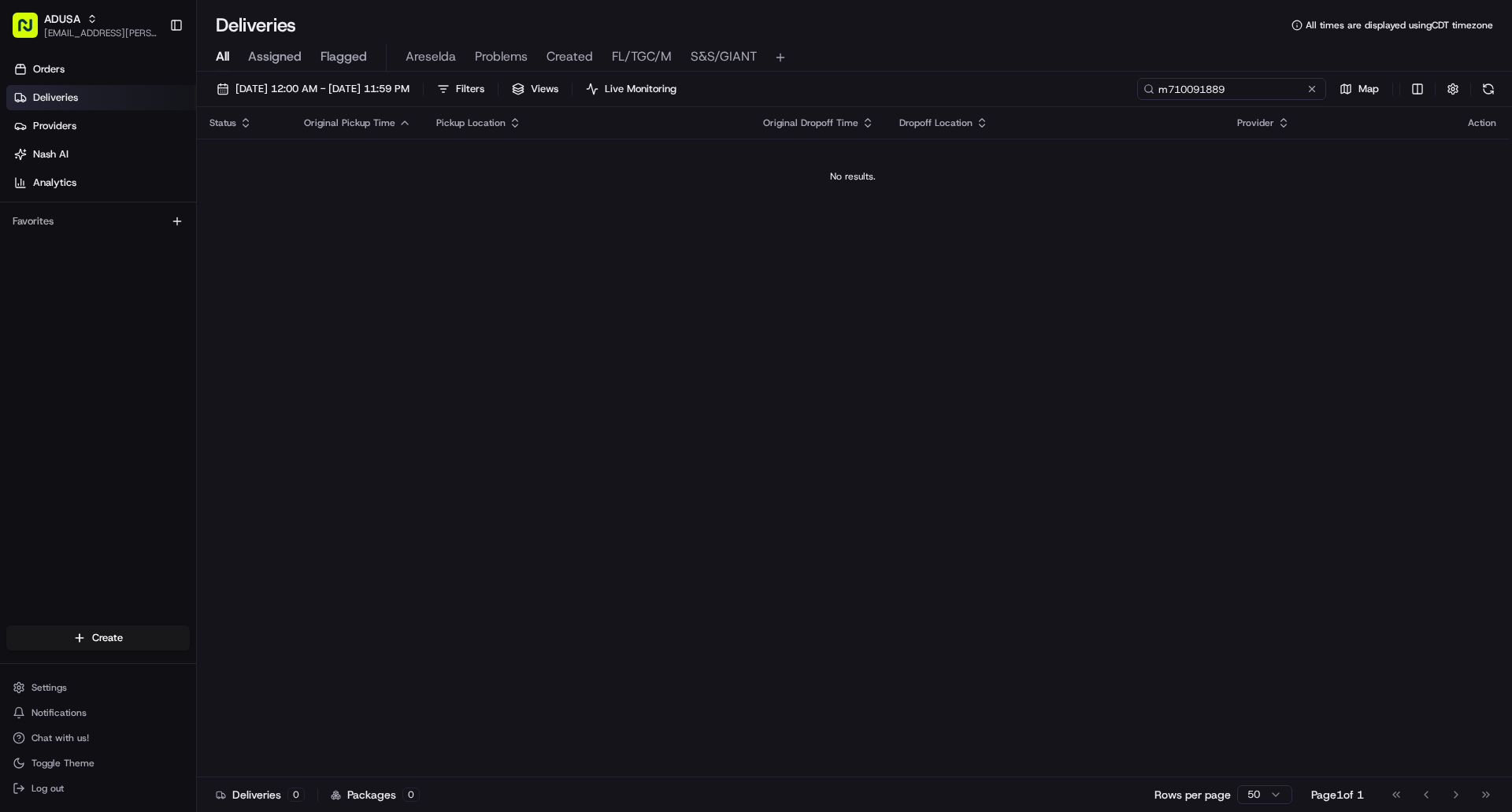
type input "m710091889"
click at [1311, 91] on button at bounding box center [1312, 89] width 16 height 16
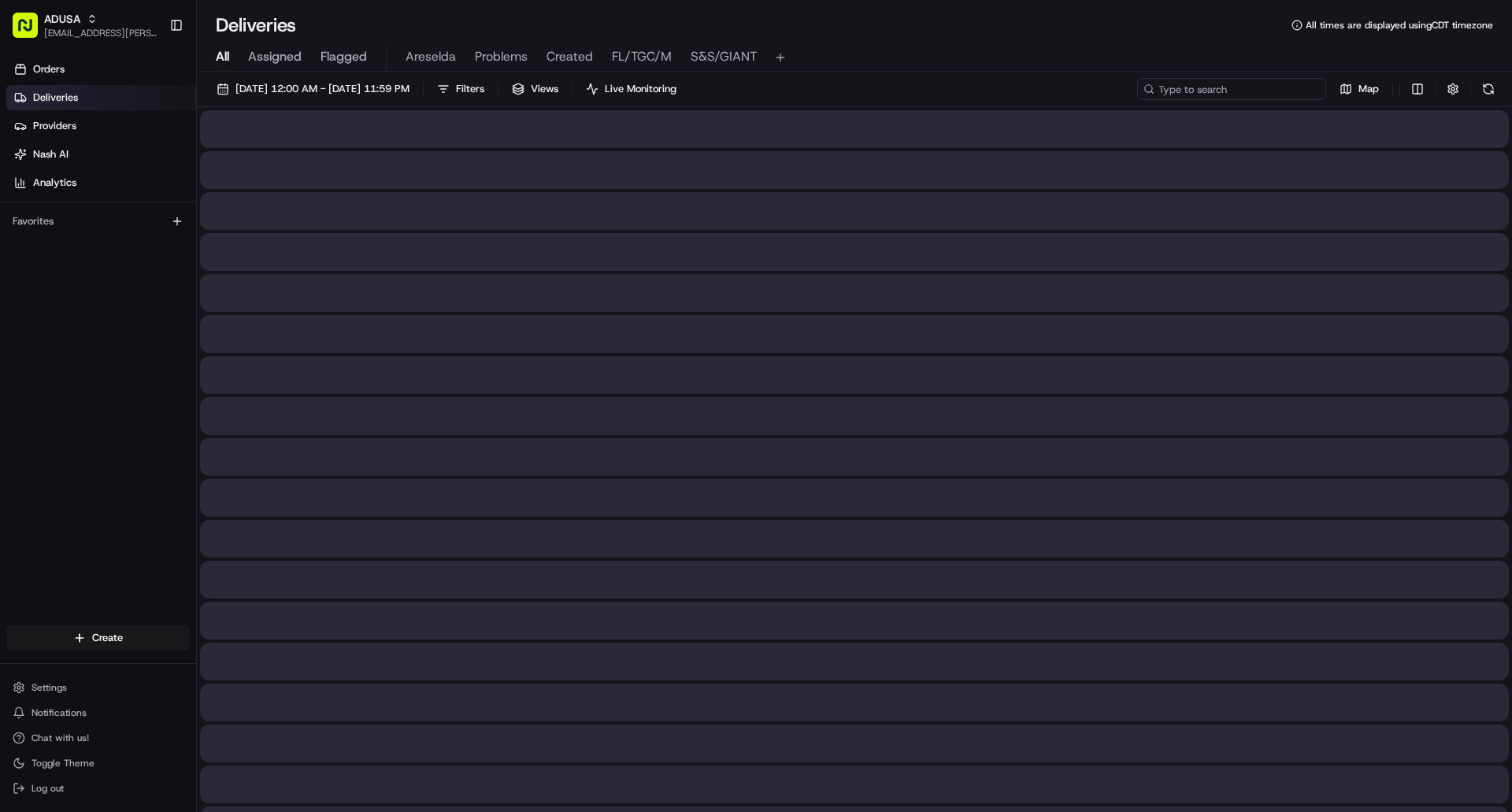
paste input "j706289710"
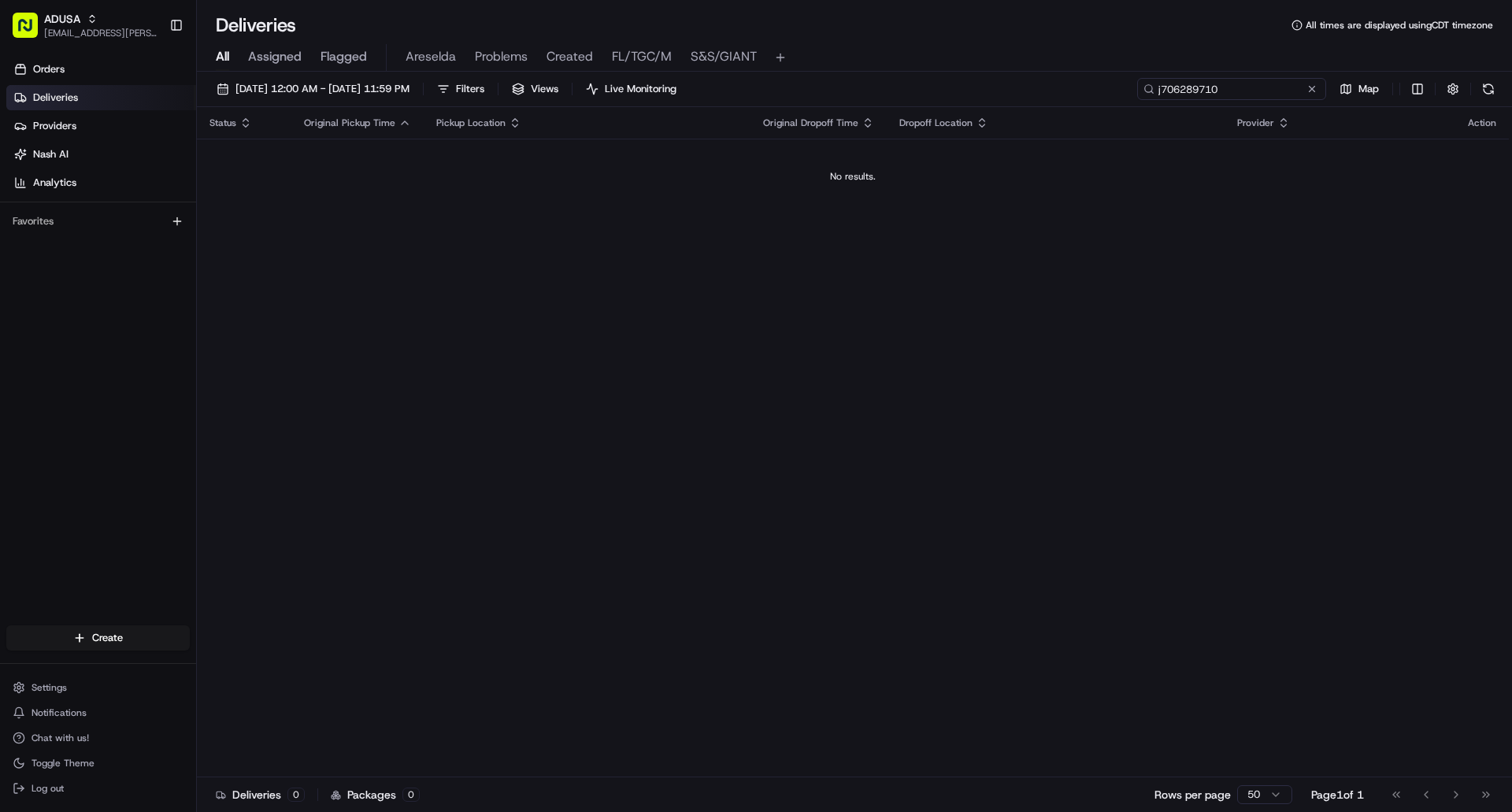
type input "j706289710"
drag, startPoint x: 1311, startPoint y: 89, endPoint x: 1293, endPoint y: 108, distance: 26.2
click at [1311, 89] on button at bounding box center [1312, 89] width 16 height 16
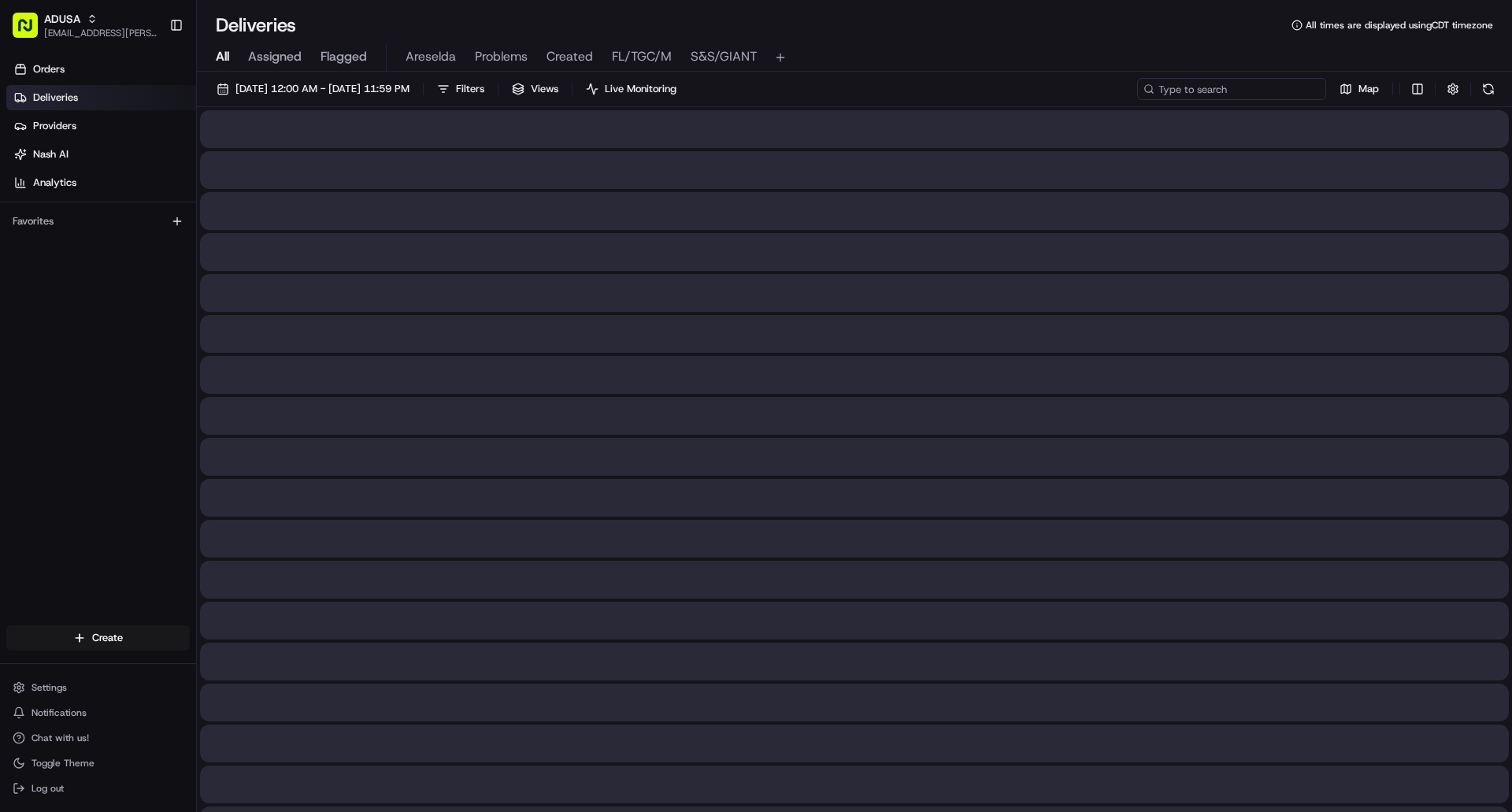
paste input "m708194201"
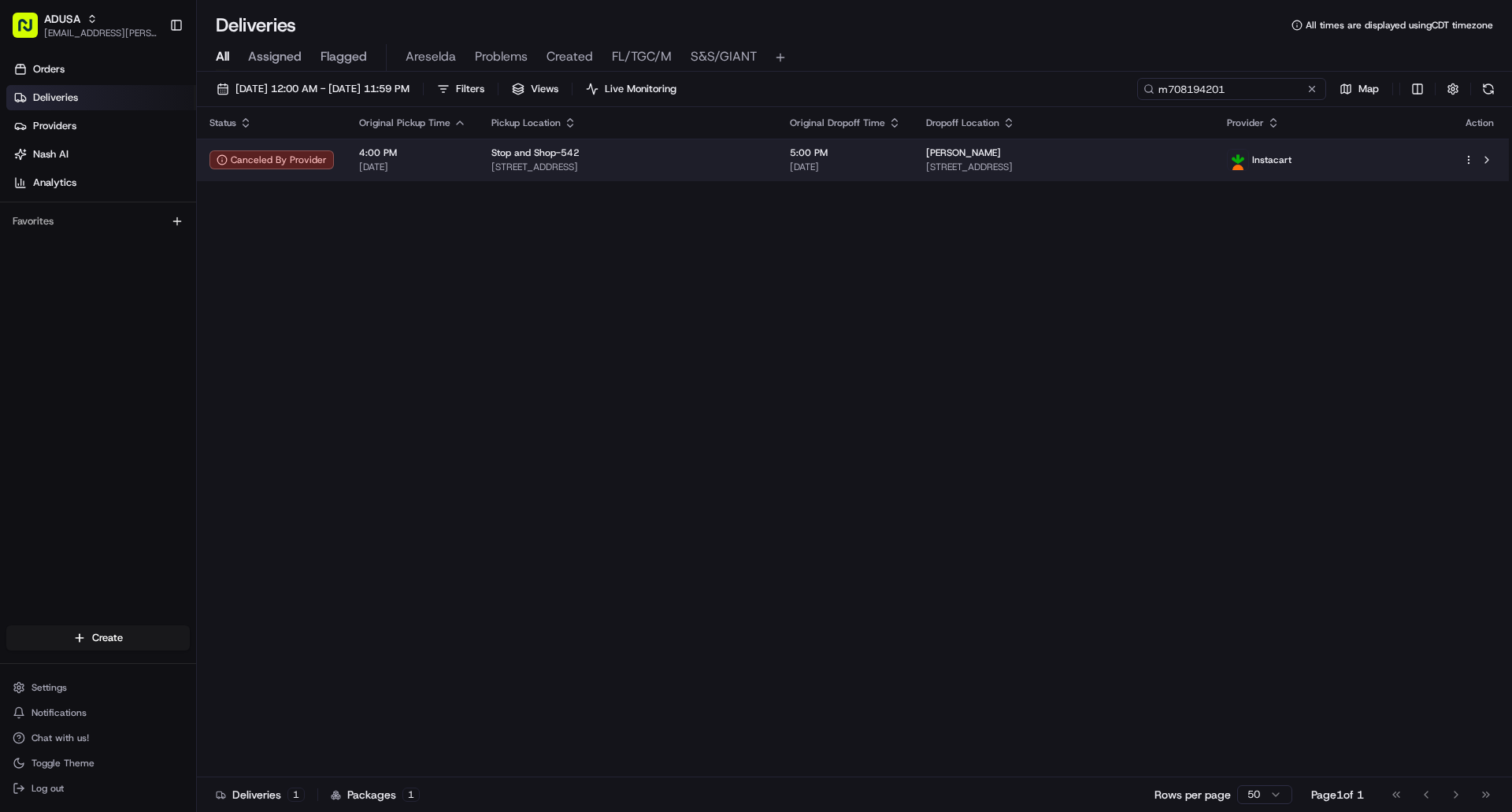
type input "m708194201"
click at [1210, 173] on td "Megan Sujeski 8 Red Spring Ln, Glen Cove, NY 11542, US" at bounding box center [1064, 160] width 301 height 43
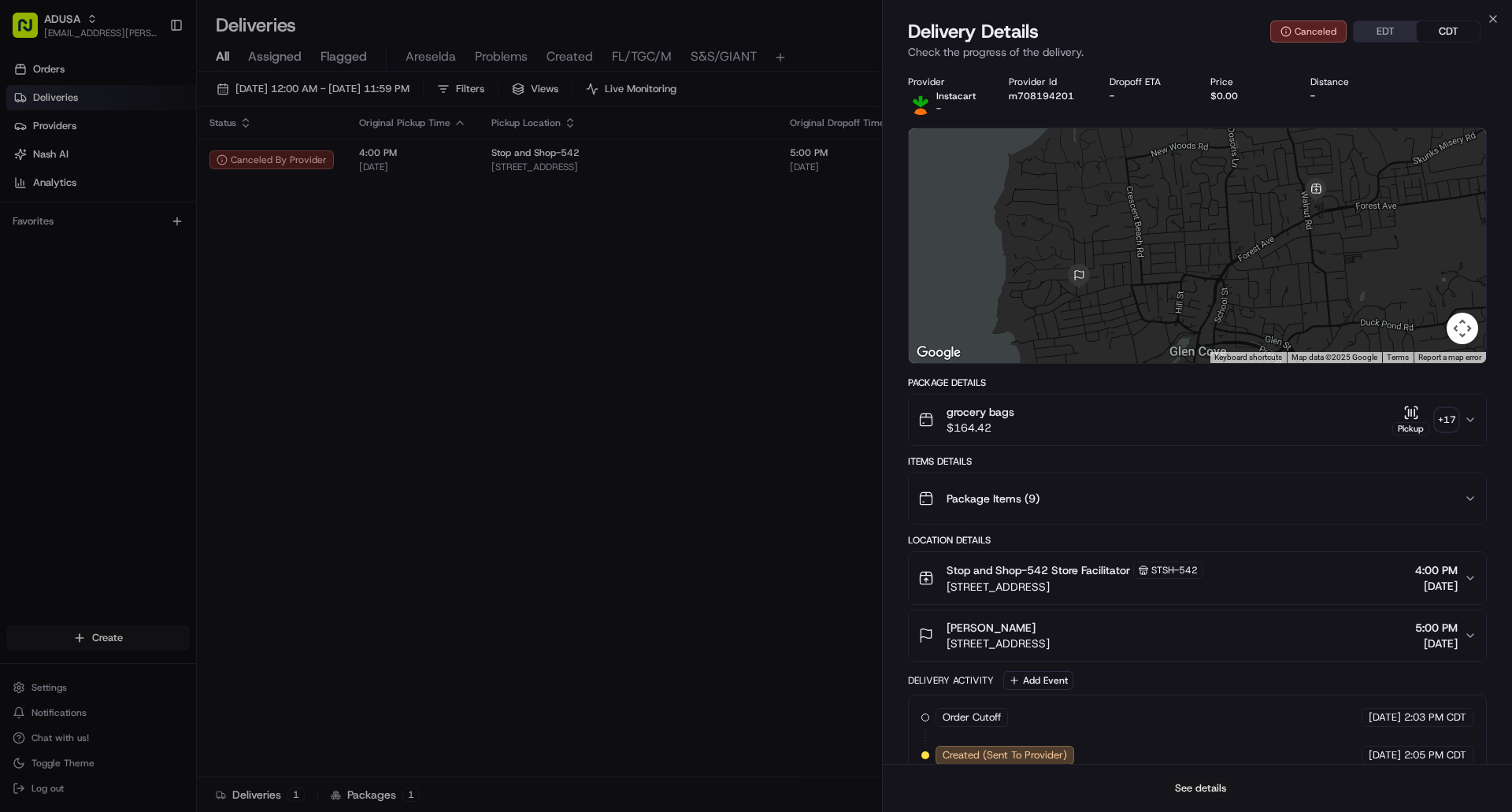
click at [1184, 783] on button "See details" at bounding box center [1200, 788] width 65 height 22
click at [1488, 17] on icon "button" at bounding box center [1493, 19] width 12 height 12
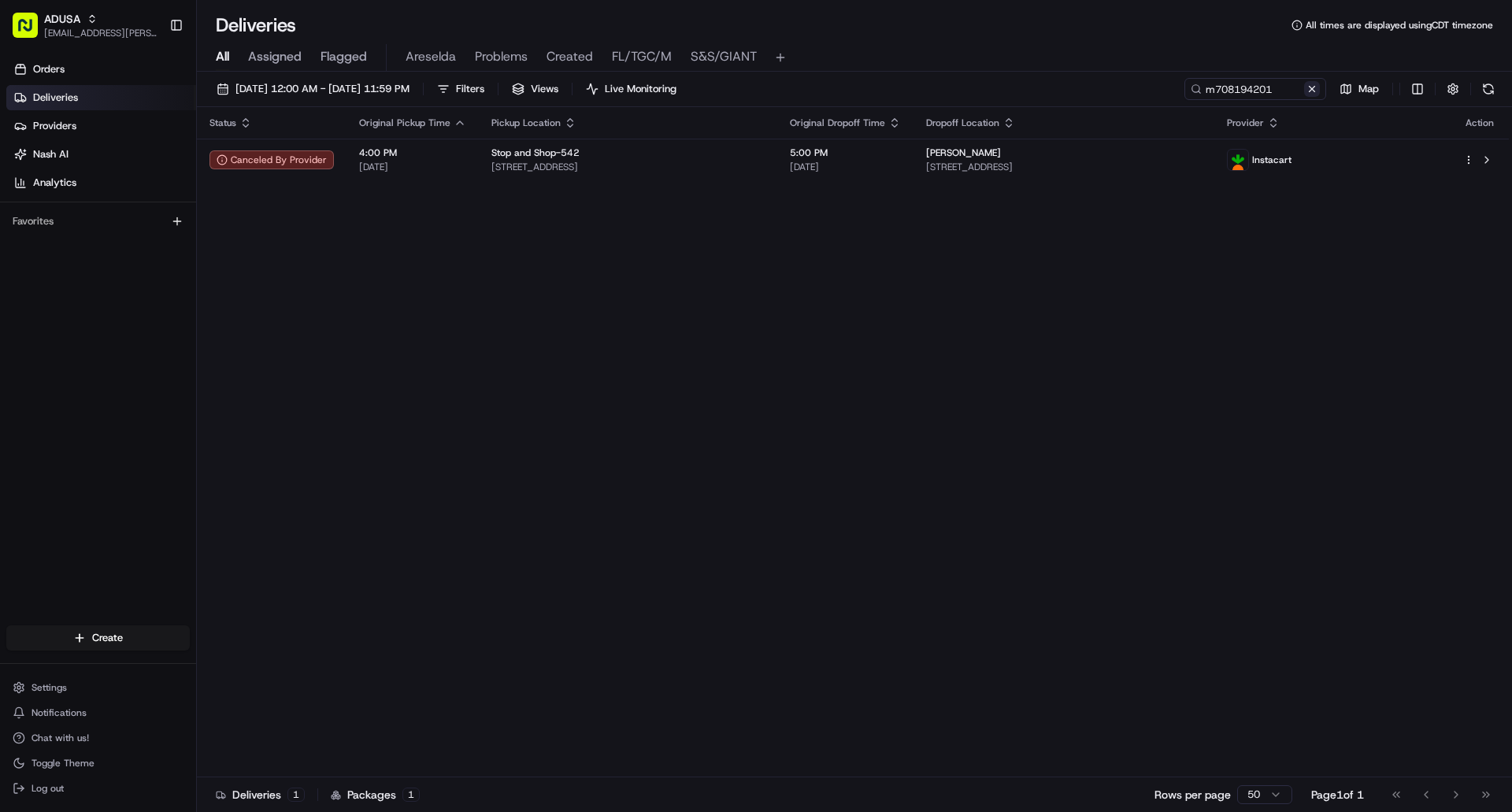
click at [1311, 87] on button at bounding box center [1312, 89] width 16 height 16
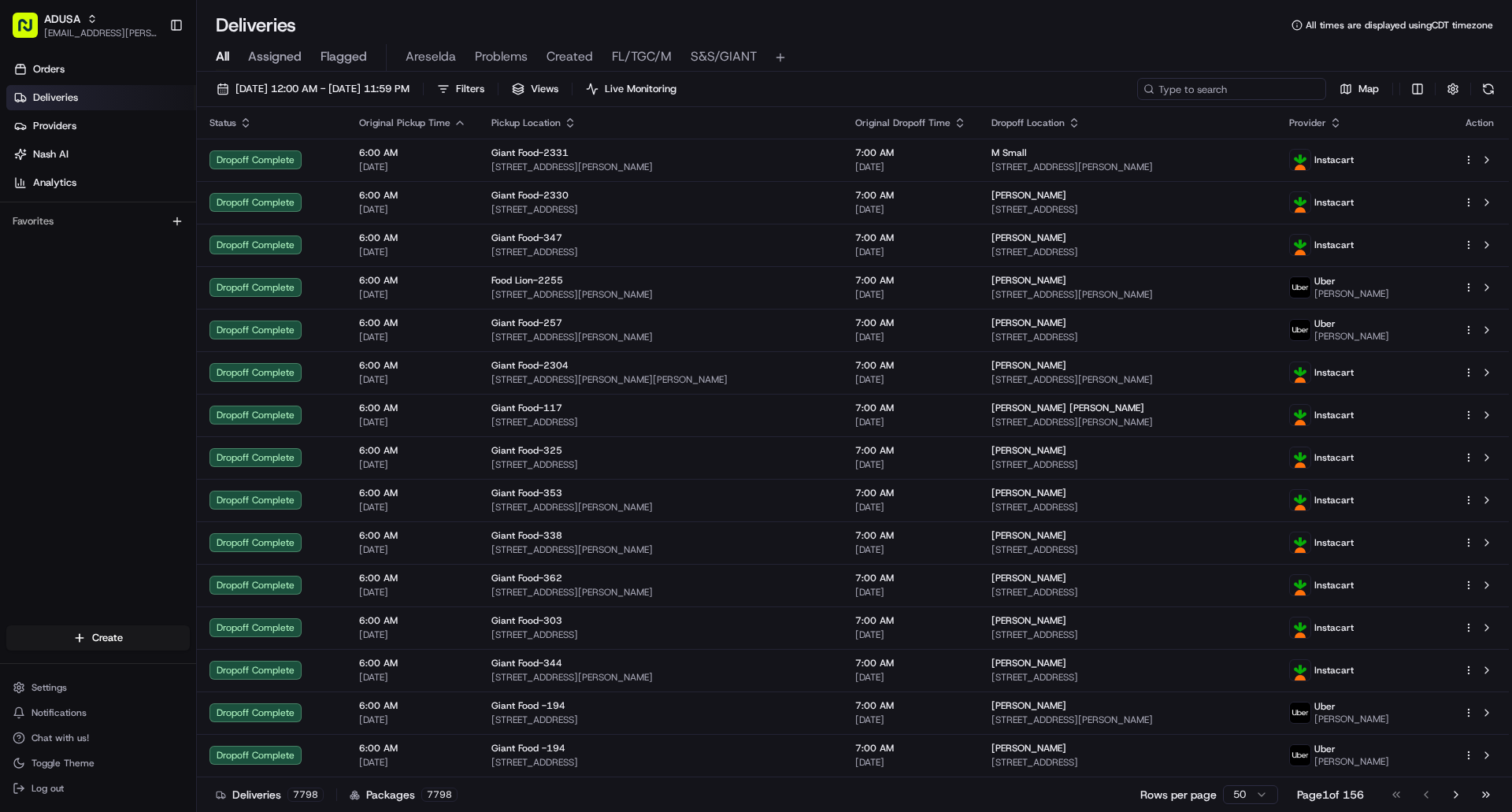
paste input "d709273683"
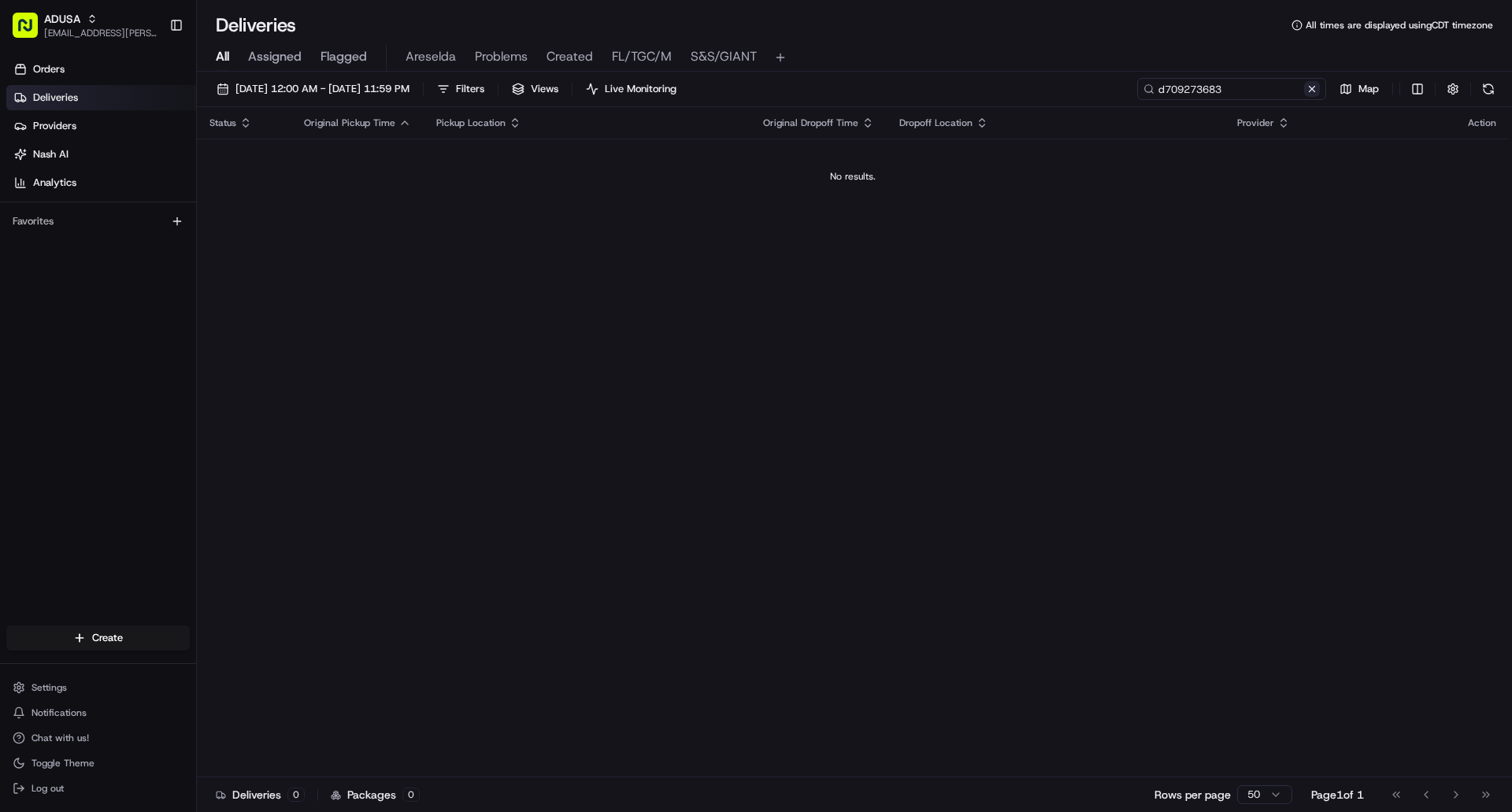
type input "d709273683"
click at [1312, 91] on button at bounding box center [1312, 89] width 16 height 16
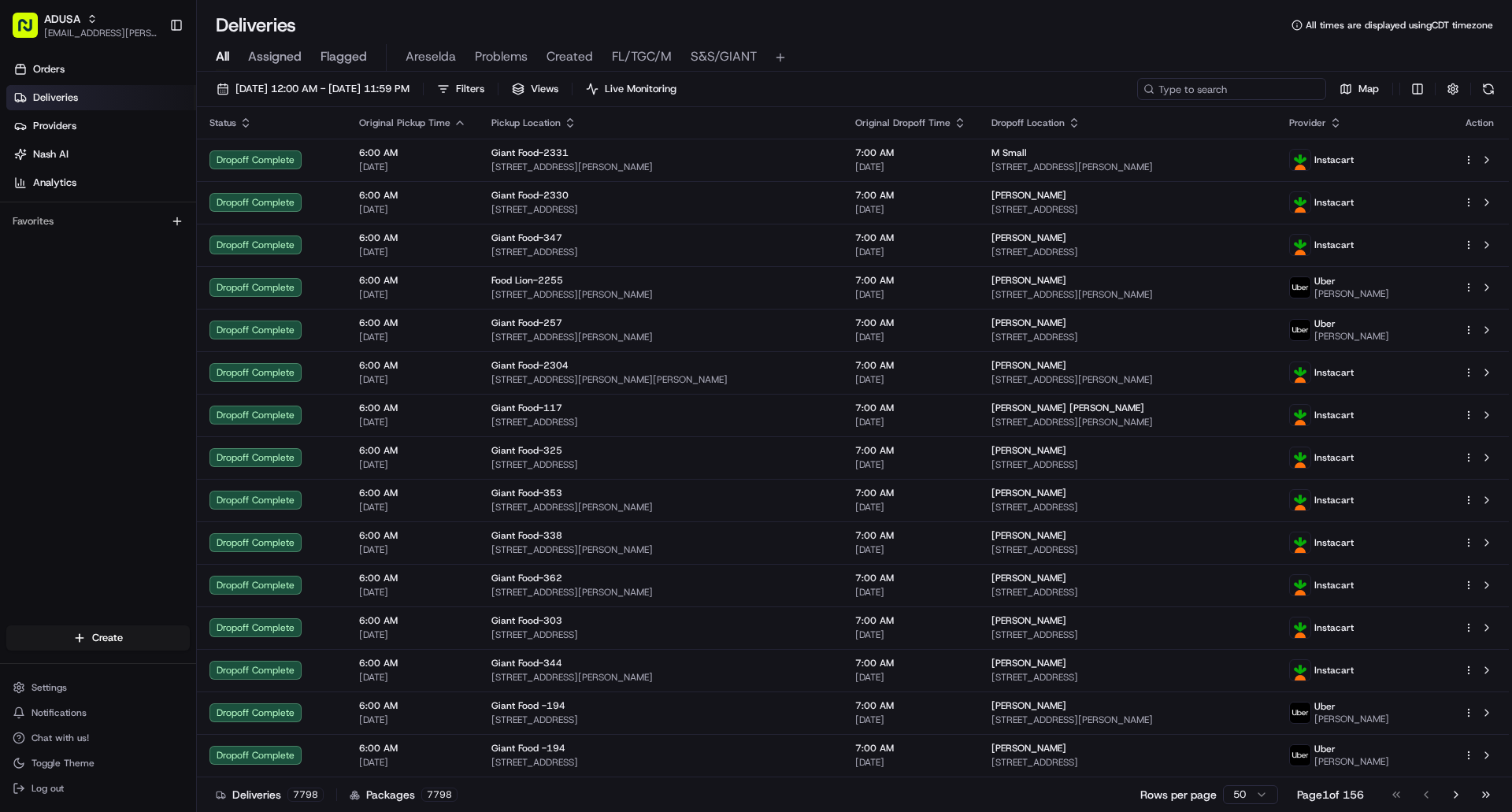
paste input "d709273683"
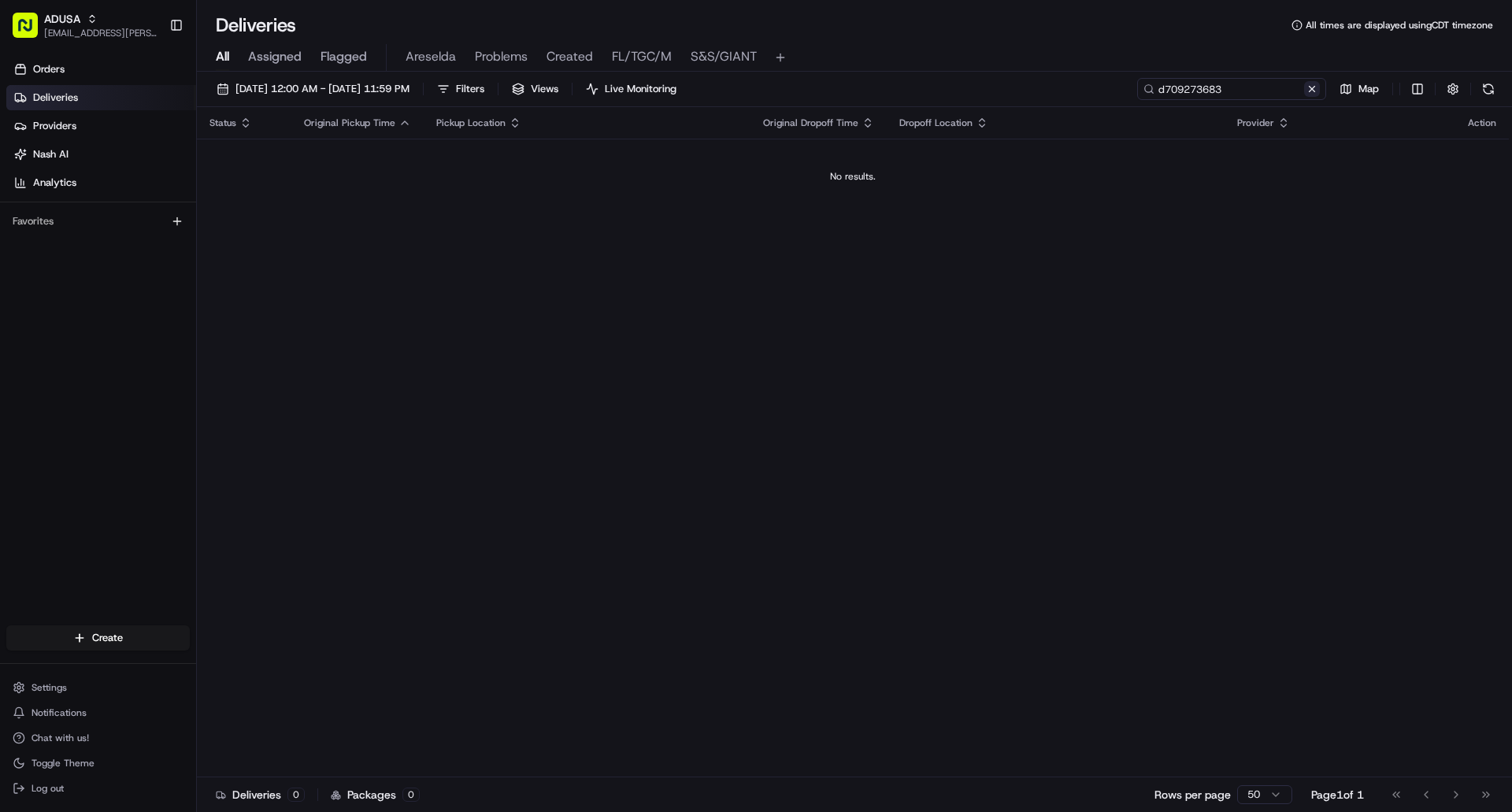
type input "d709273683"
click at [1311, 94] on button at bounding box center [1312, 89] width 16 height 16
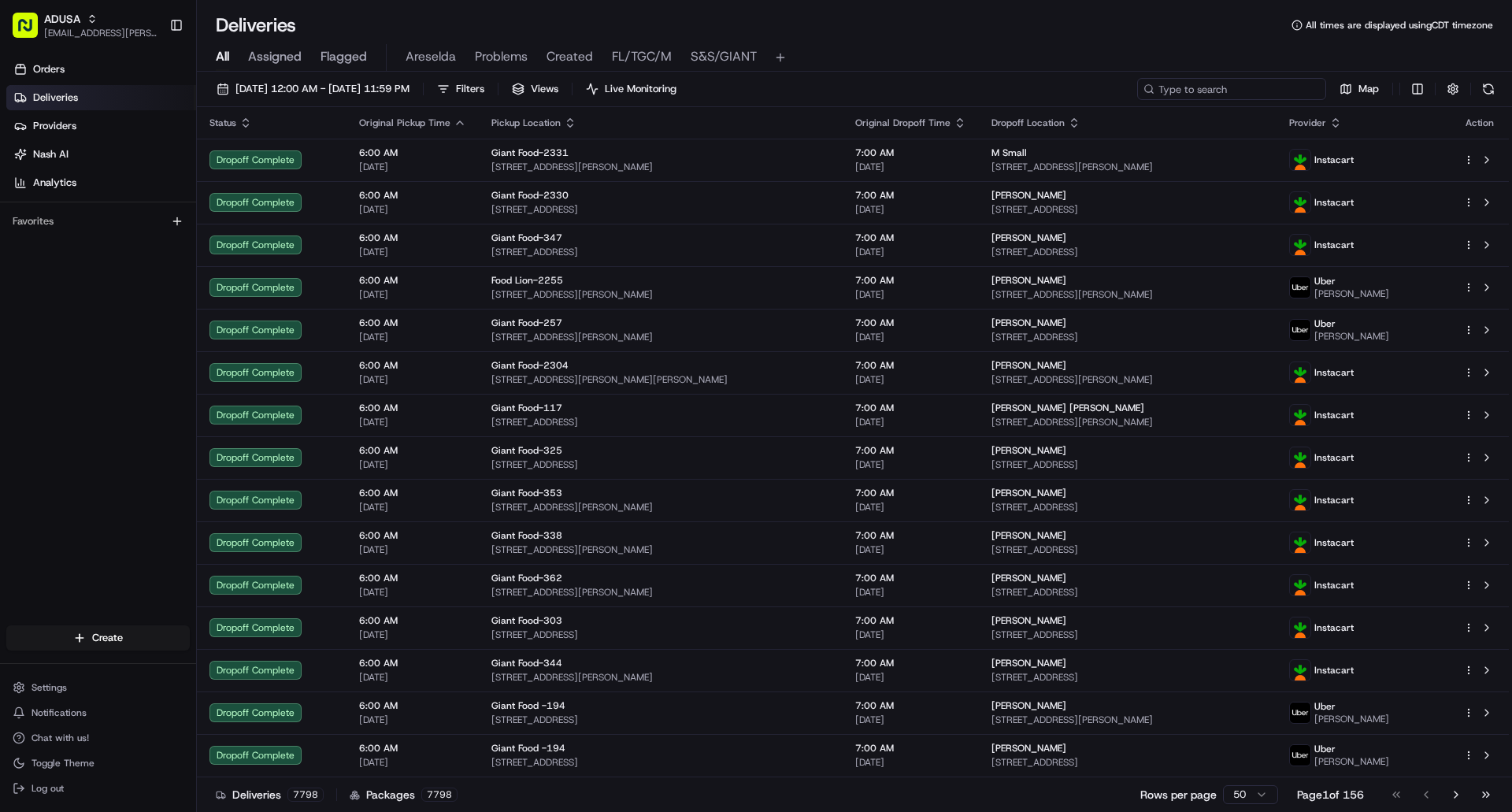
paste input "m704366682"
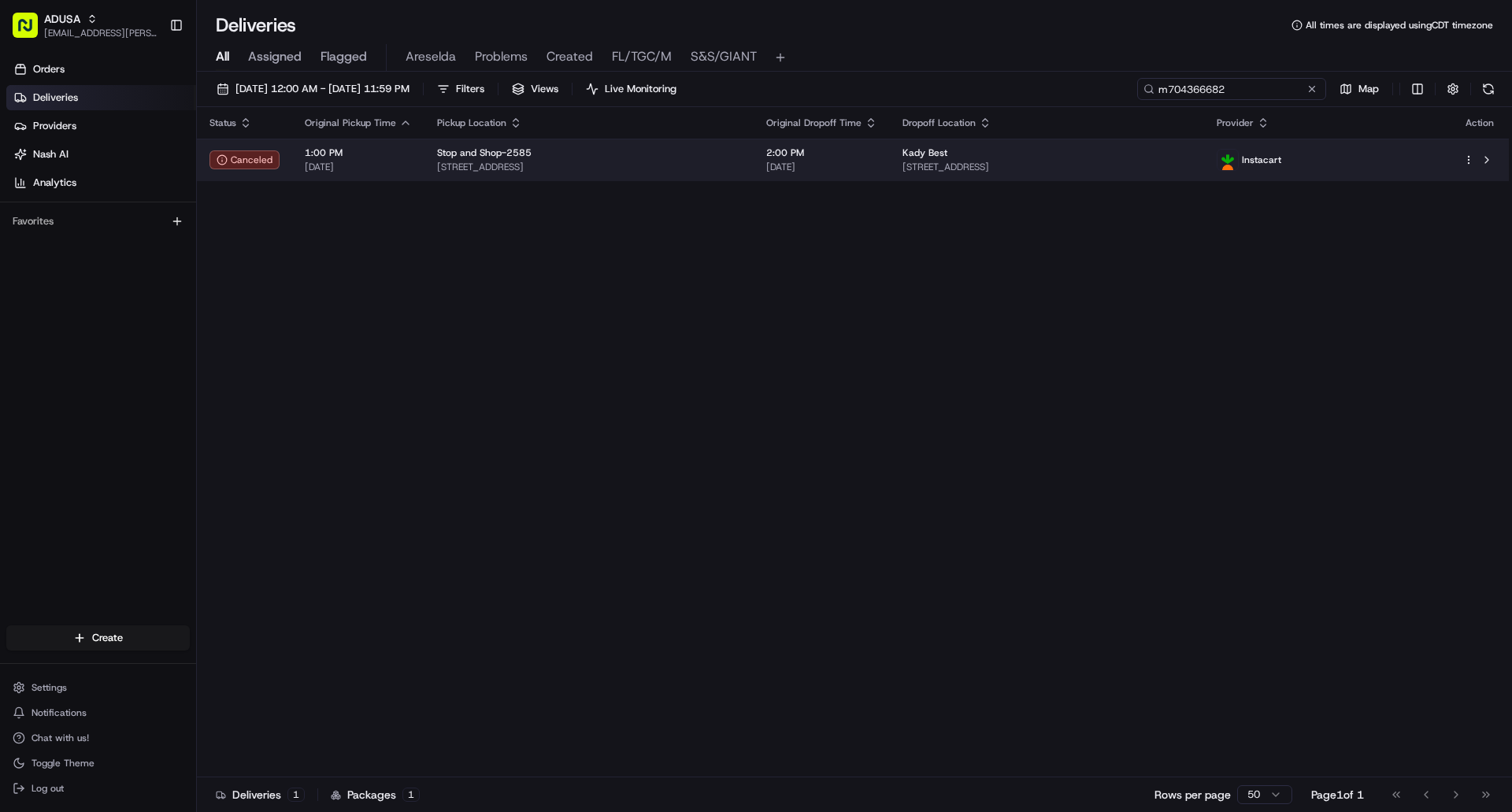
type input "m704366682"
click at [713, 177] on td "Stop and Shop-2585 134-40 Springfield Blvd, Queens, NY 11413, US" at bounding box center [588, 160] width 329 height 43
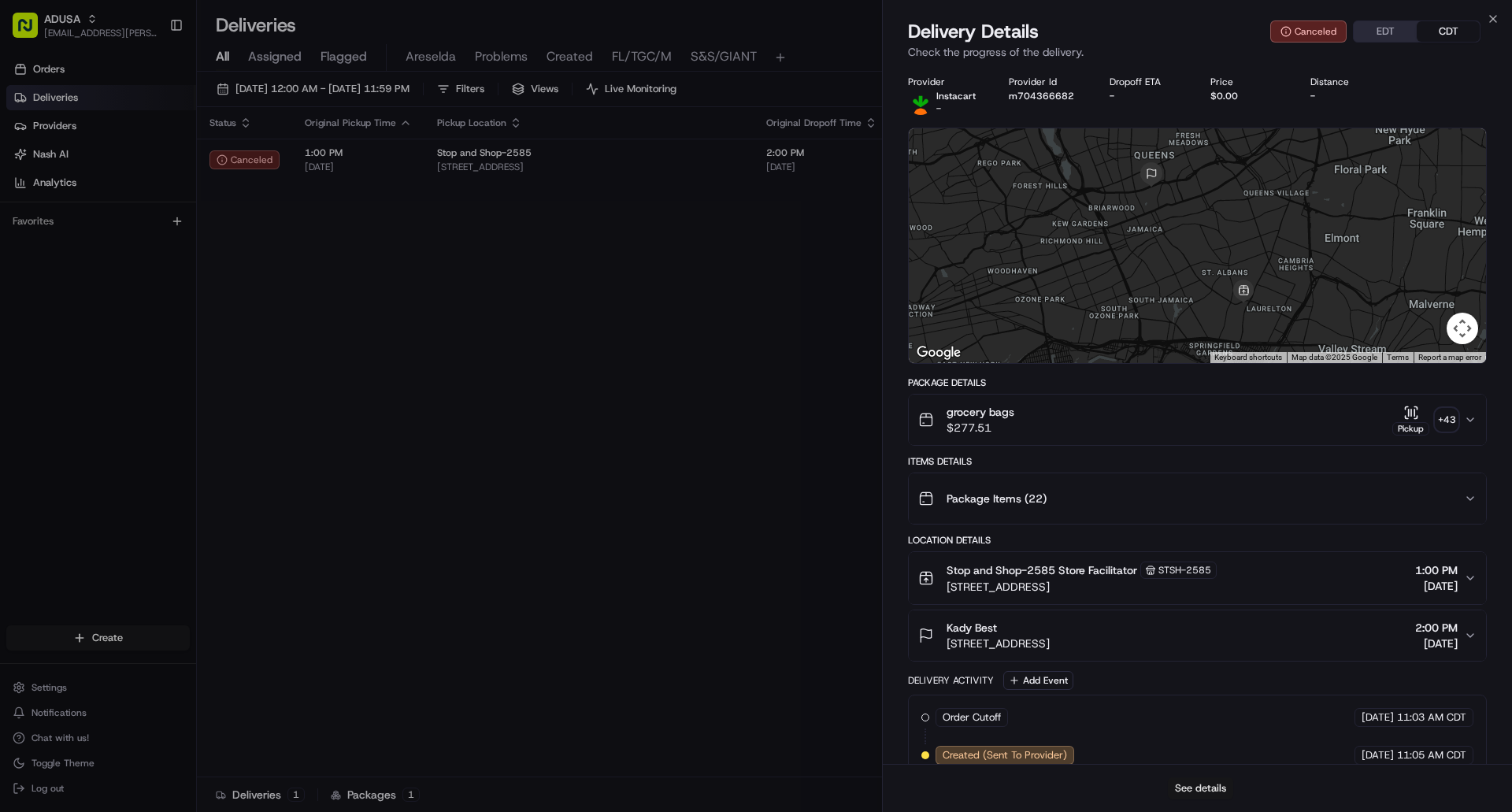
click at [1205, 790] on button "See details" at bounding box center [1200, 788] width 65 height 22
click at [1485, 17] on div "Close Delivery Details Canceled EDT CDT Check the progress of the delivery. Pro…" at bounding box center [1197, 406] width 630 height 812
click at [1492, 17] on icon "button" at bounding box center [1493, 19] width 12 height 12
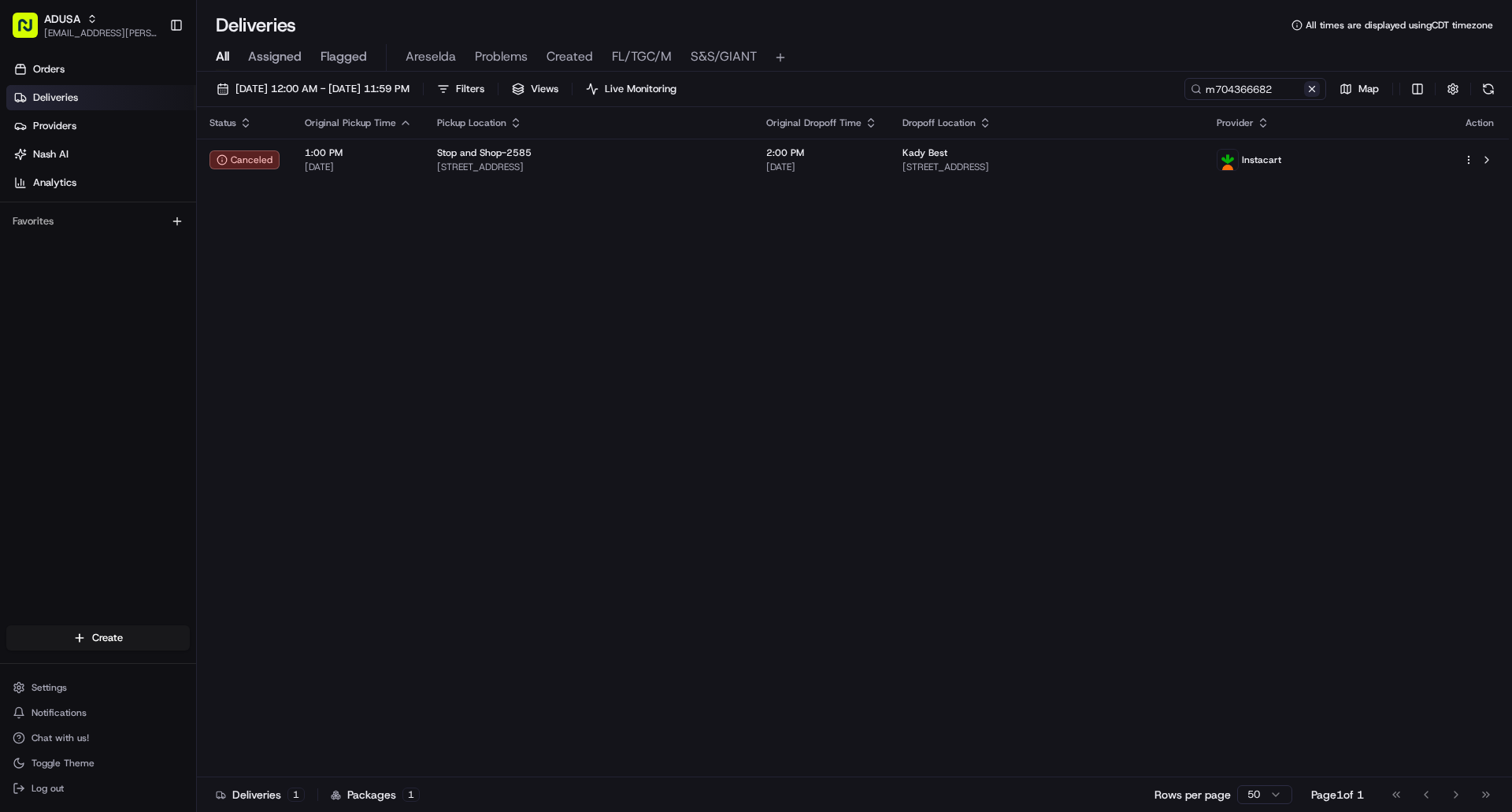
click at [1310, 91] on button at bounding box center [1312, 89] width 16 height 16
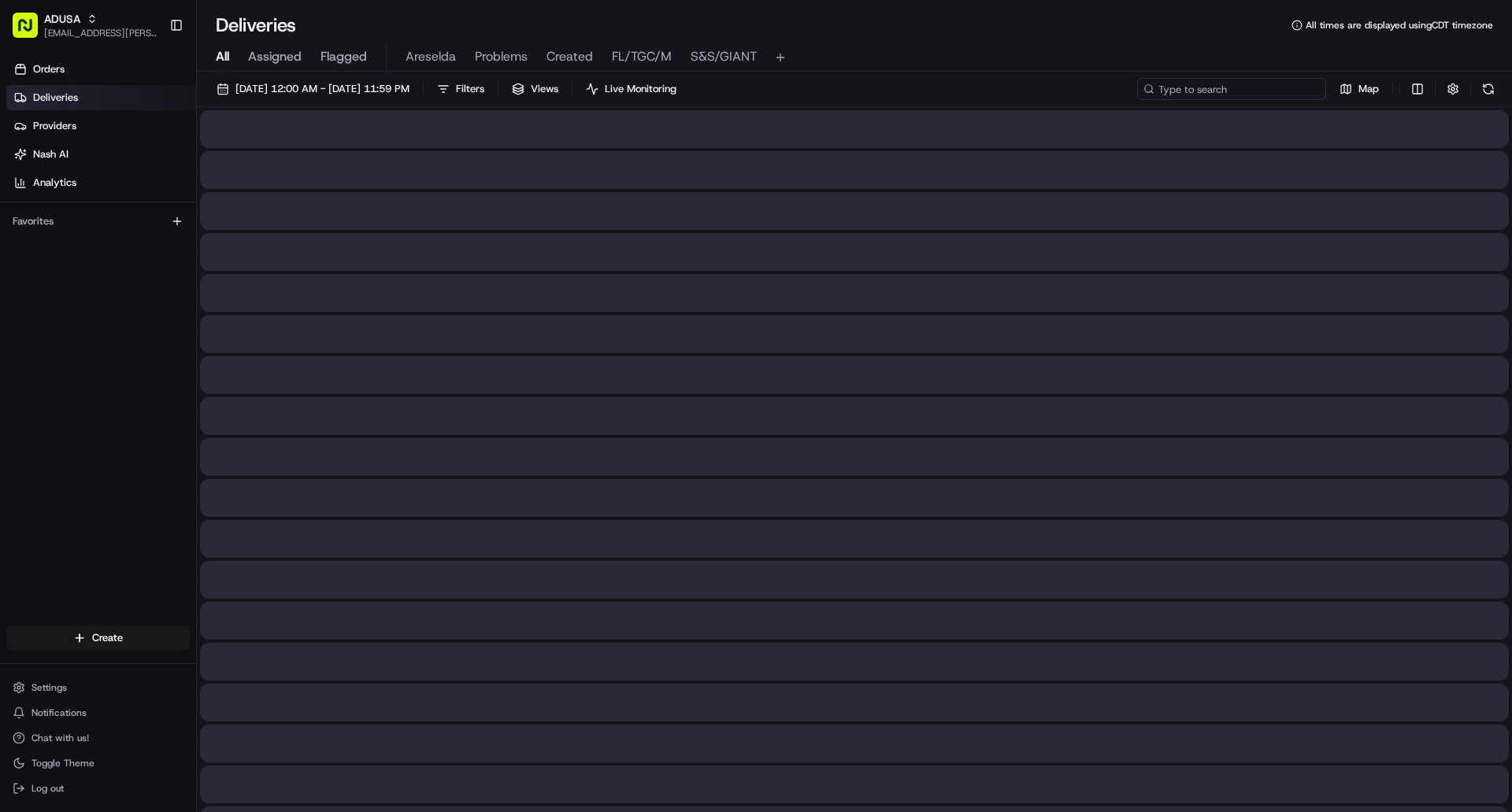
paste input "m701833825"
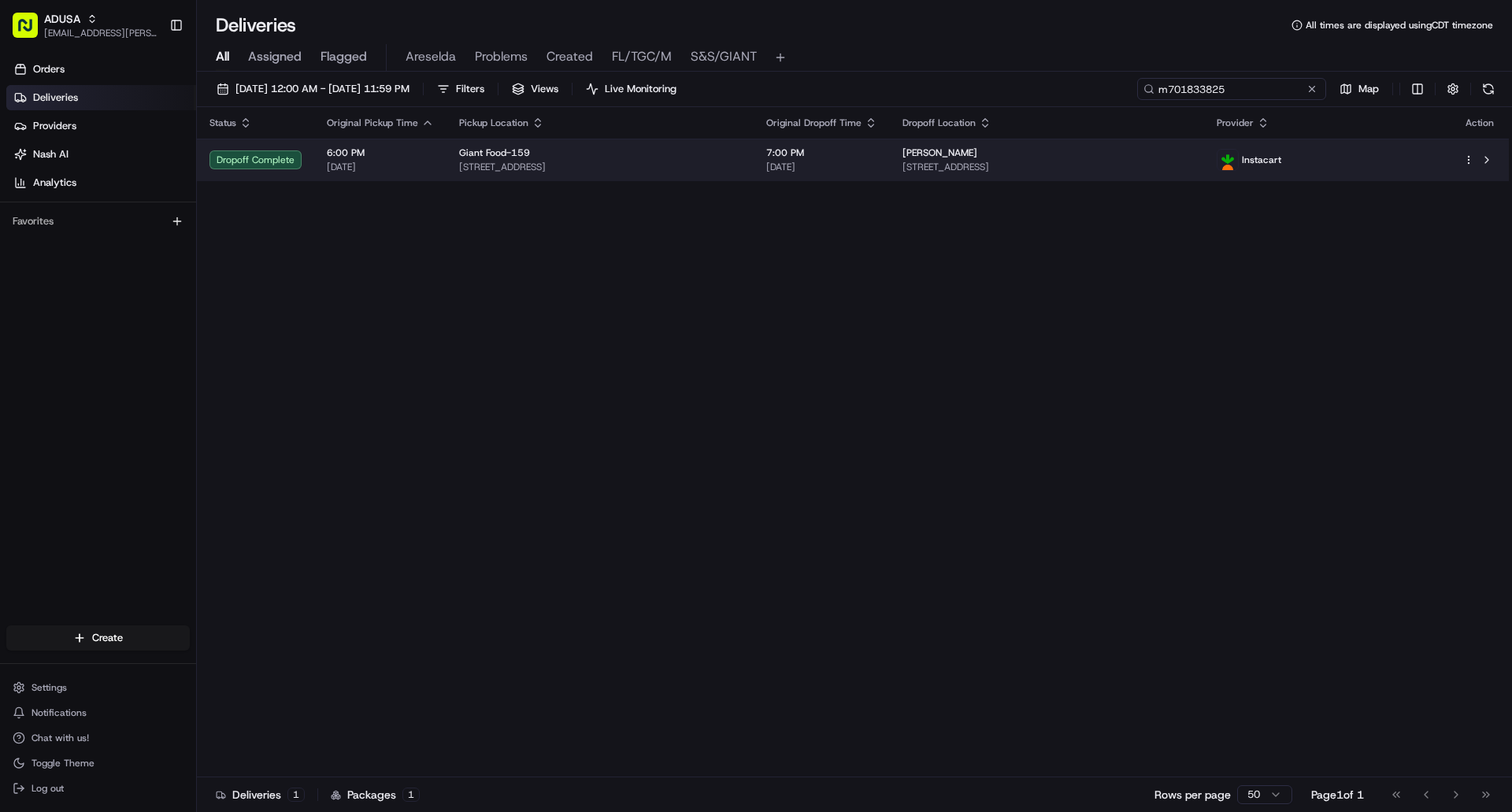
type input "m701833825"
click at [659, 145] on td "Giant Food-159 3757 Old Court Rd, Baltimore, MD 21208, US" at bounding box center [600, 160] width 308 height 43
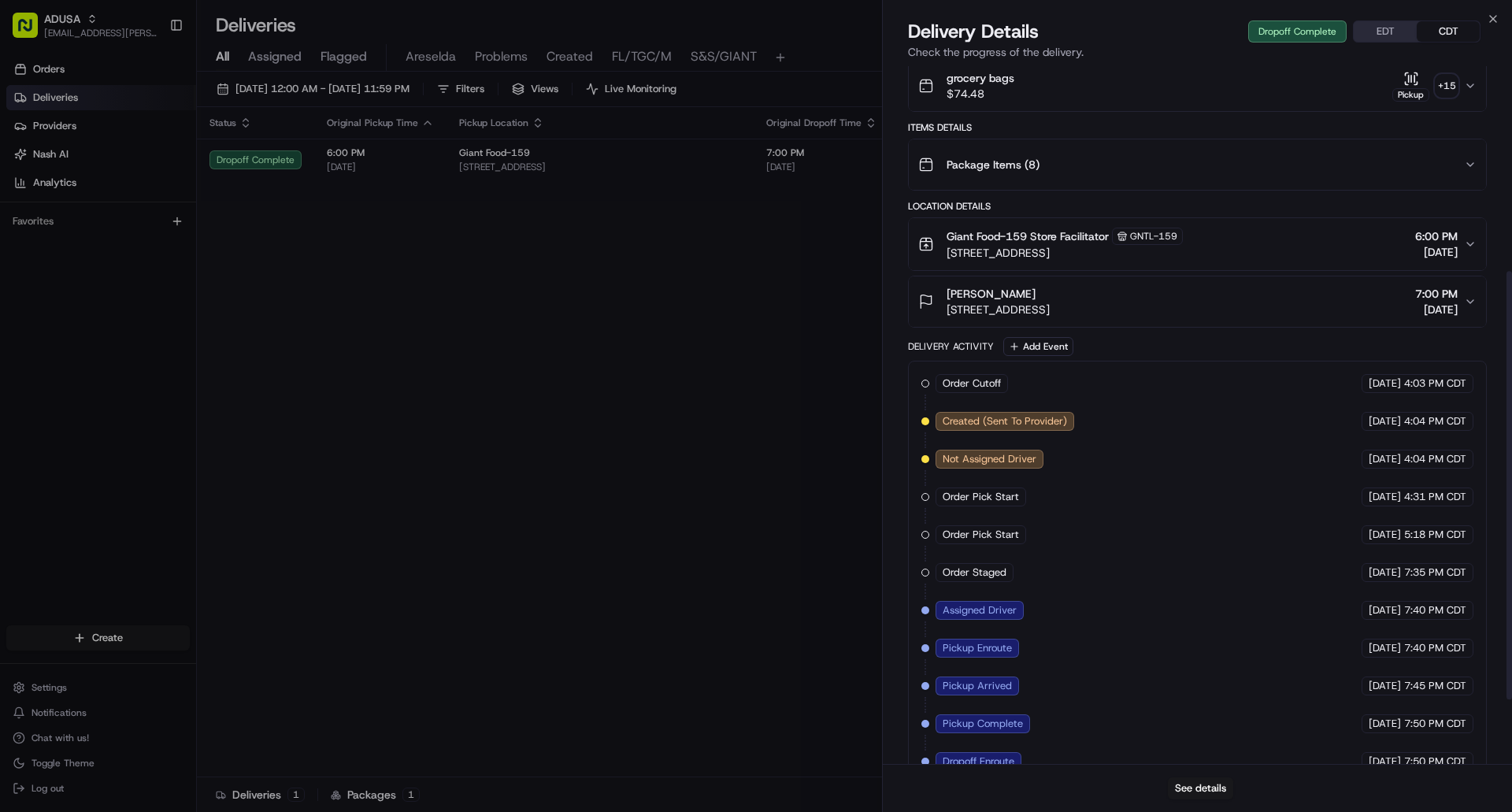
scroll to position [439, 0]
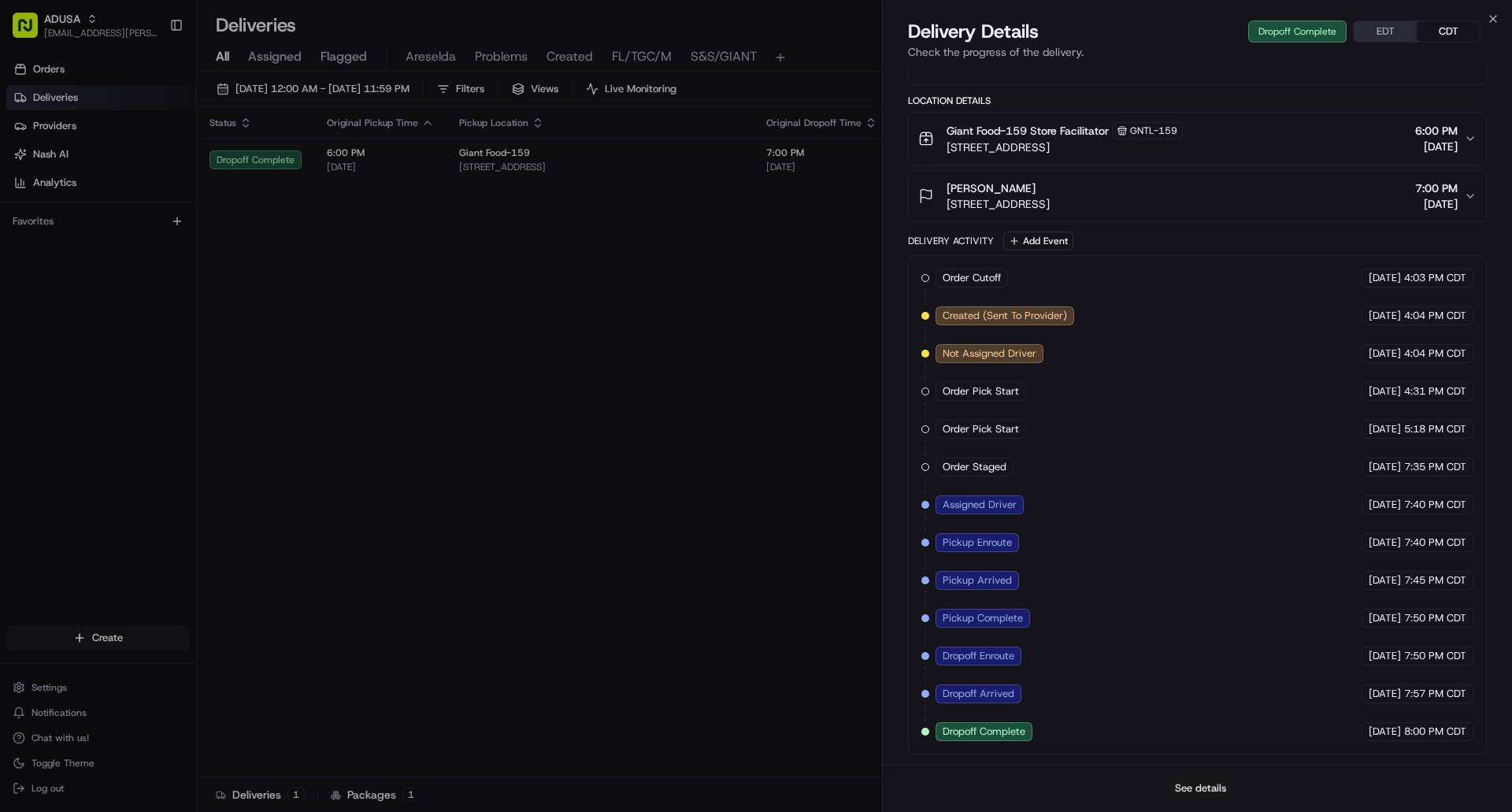
click at [1204, 788] on button "See details" at bounding box center [1200, 788] width 65 height 22
click at [1489, 19] on icon "button" at bounding box center [1493, 19] width 12 height 12
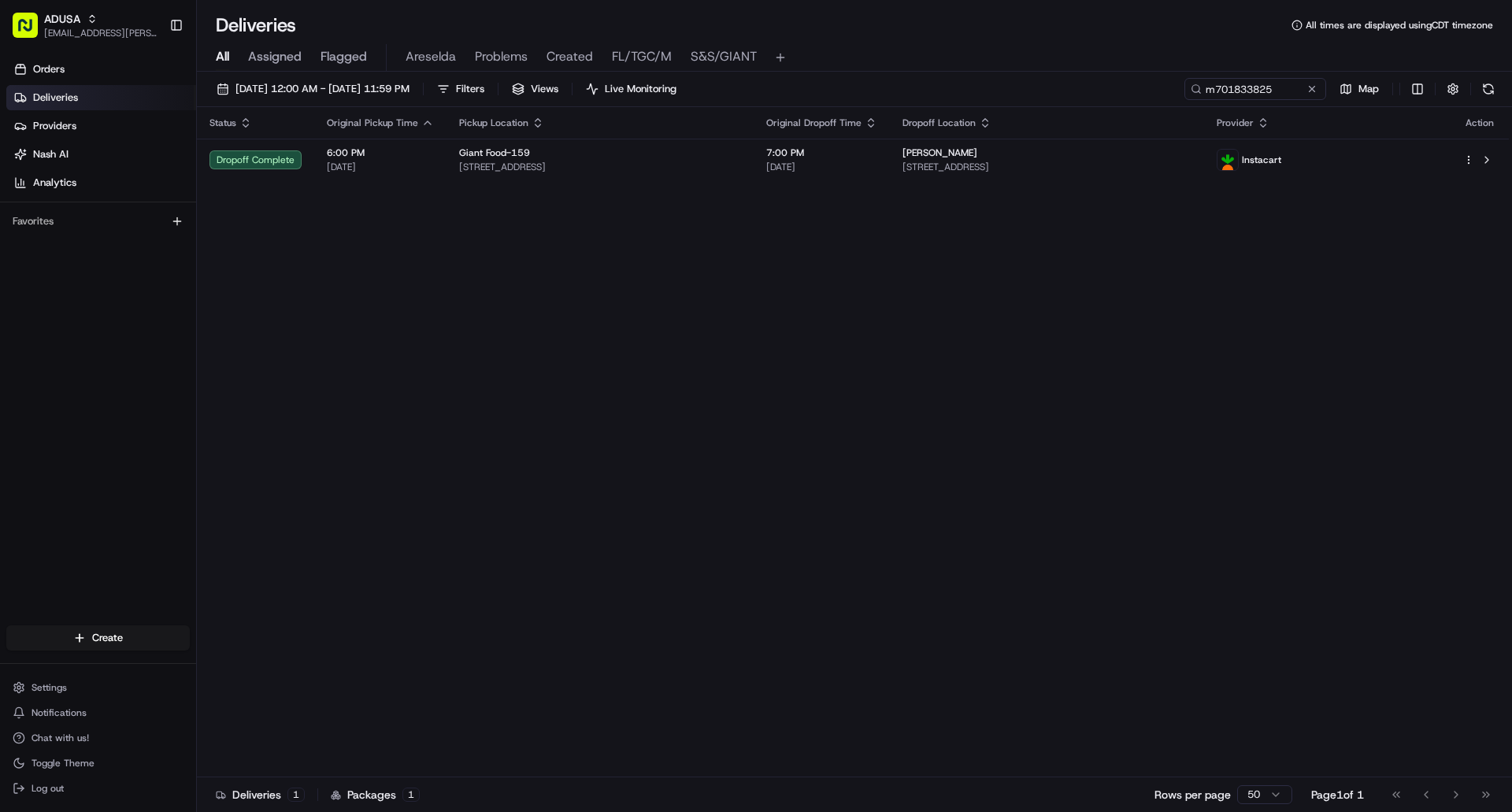
click at [1318, 95] on button at bounding box center [1312, 89] width 16 height 16
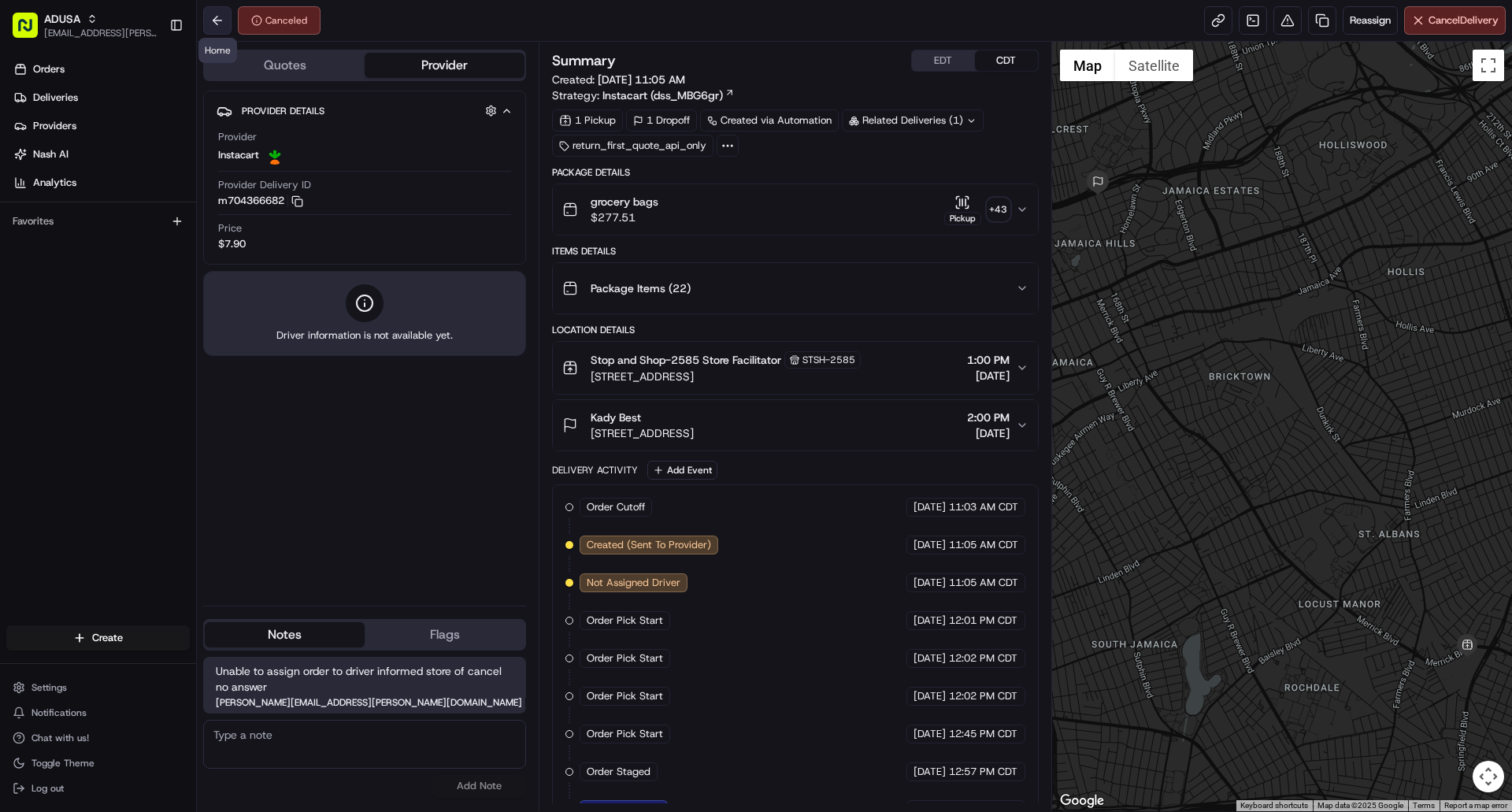
click at [218, 24] on button at bounding box center [218, 21] width 29 height 29
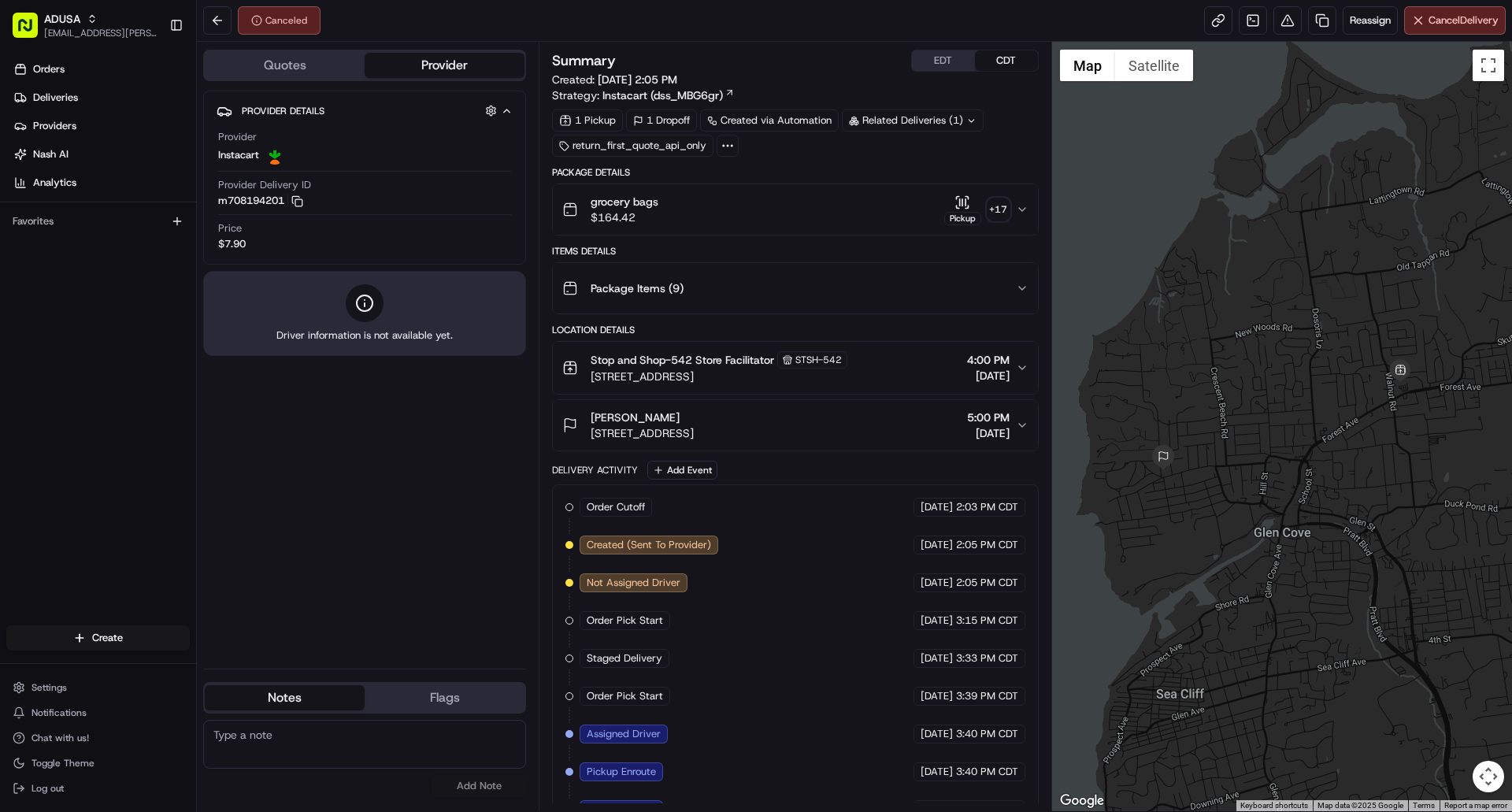
click at [369, 766] on textarea at bounding box center [365, 744] width 323 height 49
type textarea "CC cancelled"
click at [472, 788] on button "Add Note" at bounding box center [479, 785] width 94 height 22
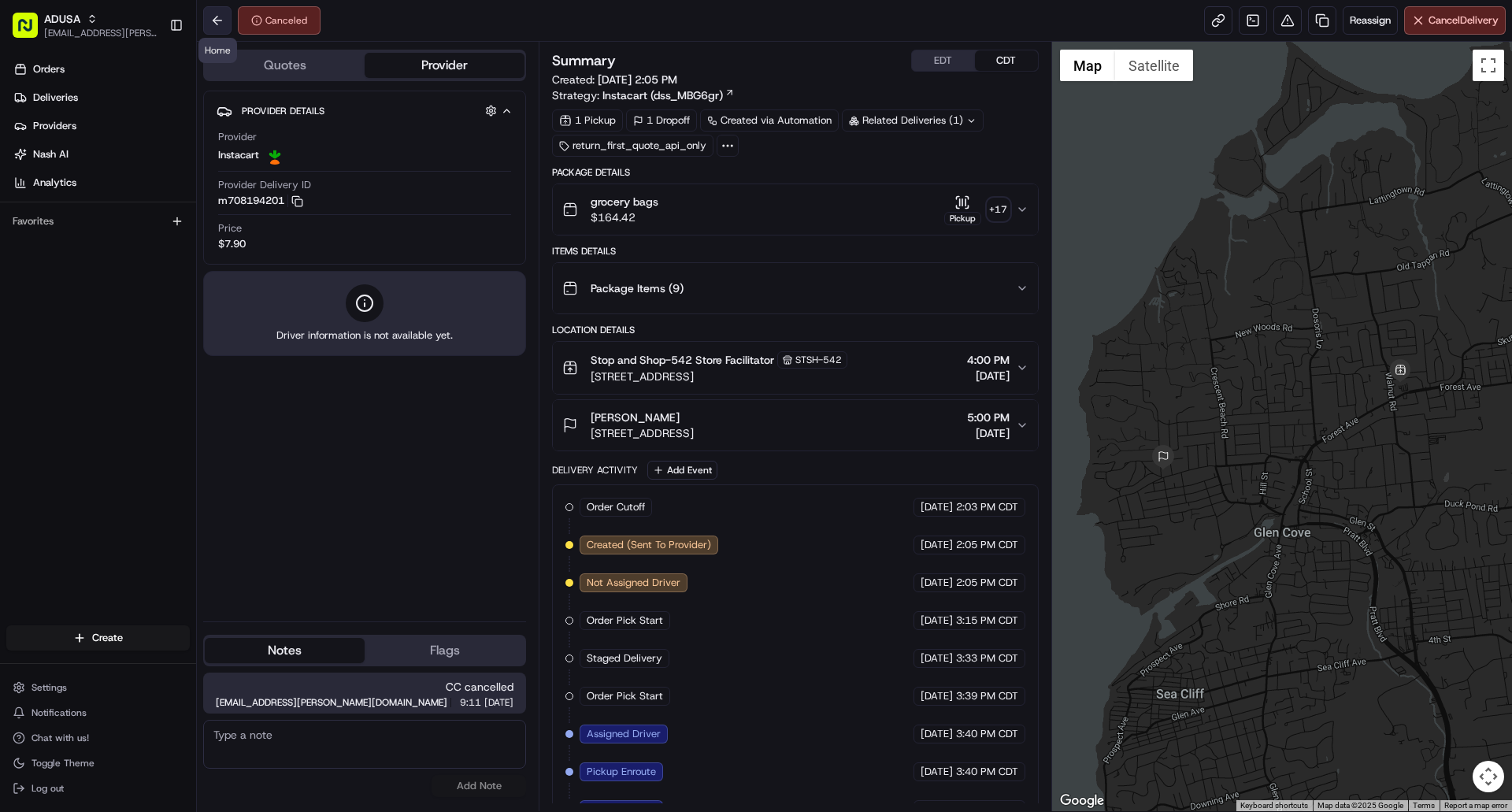
click at [220, 17] on button at bounding box center [218, 21] width 29 height 29
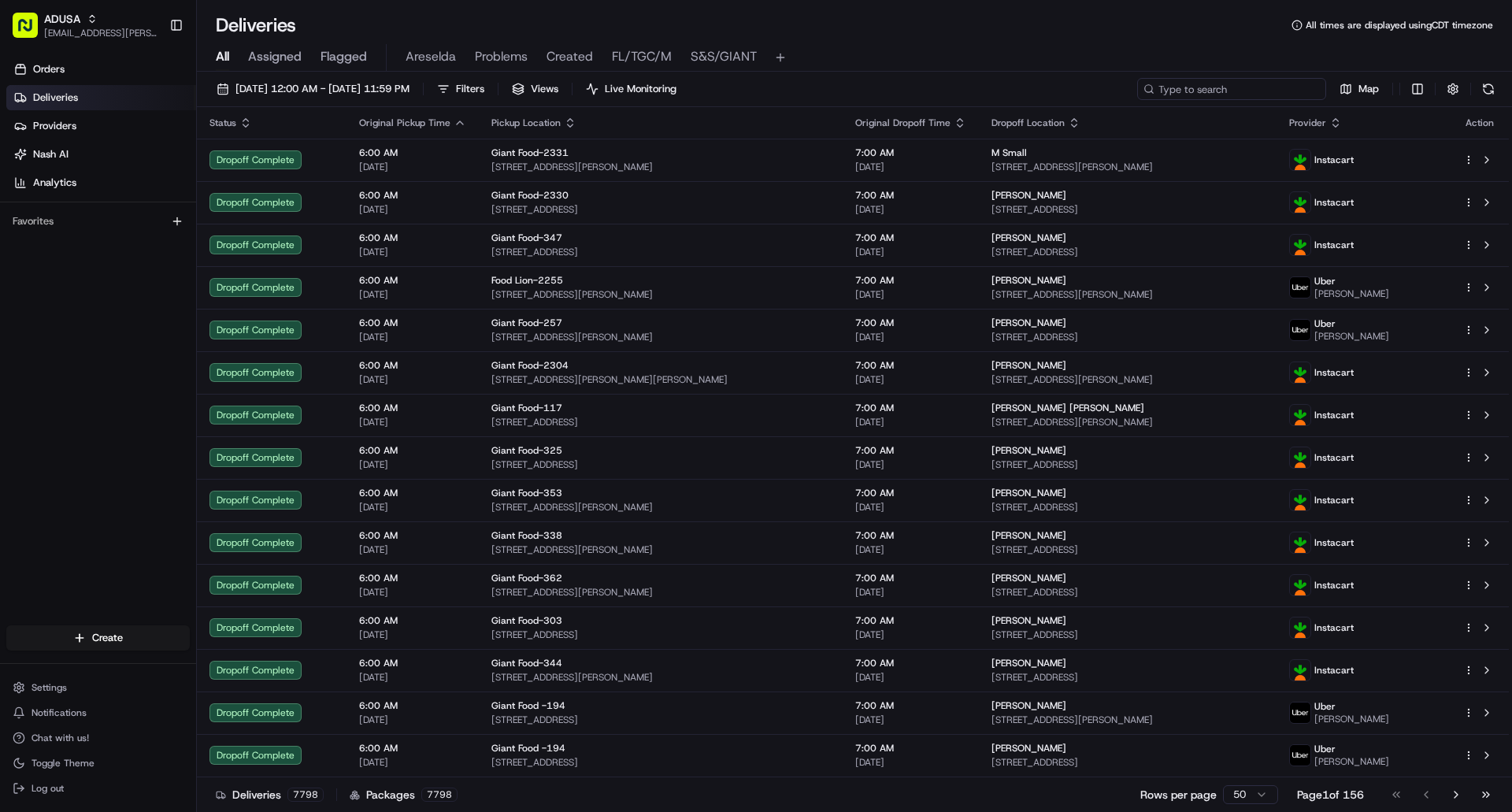
paste input "m710304095"
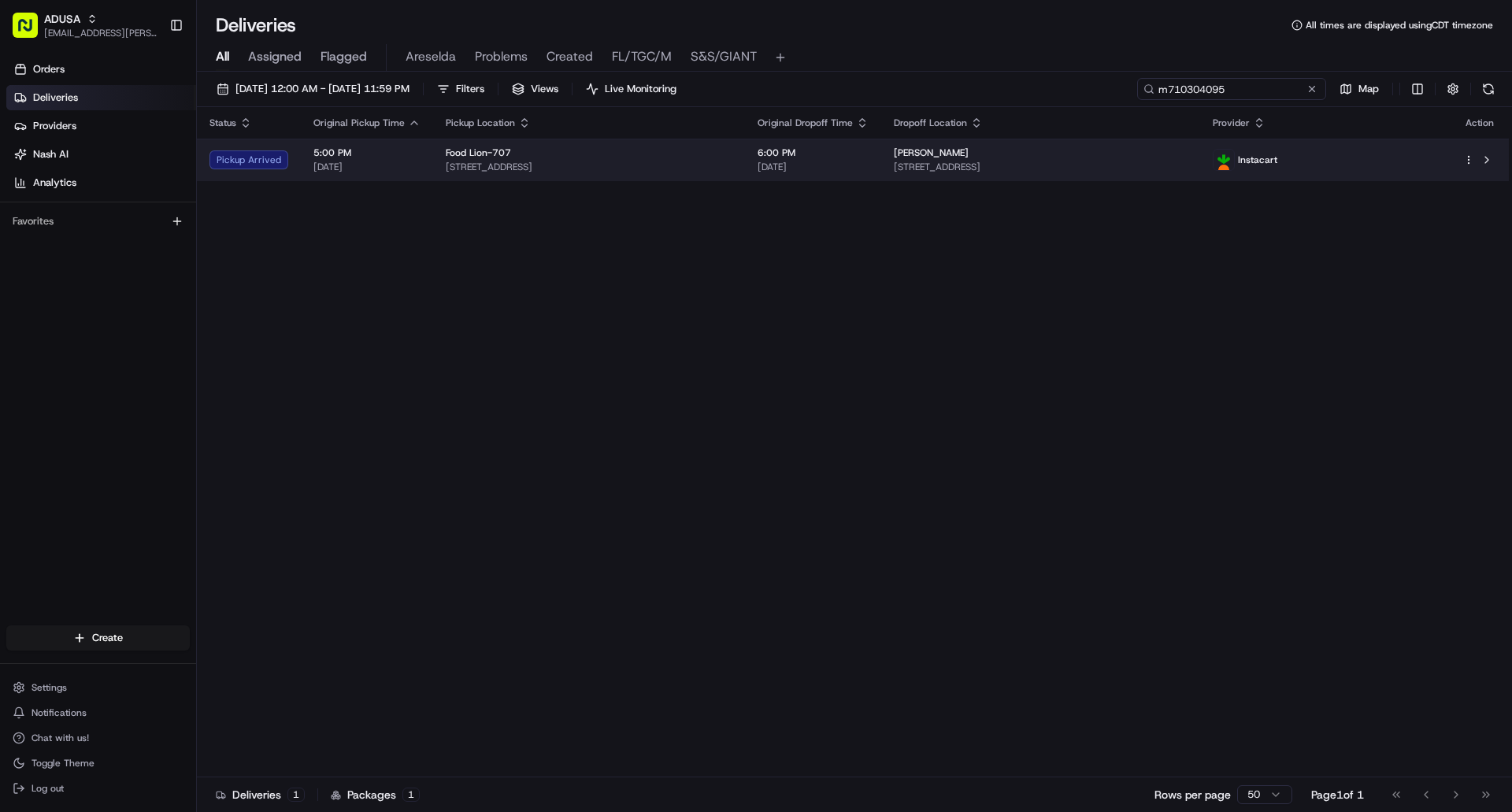
type input "m710304095"
click at [1187, 153] on div "Chris Jackson" at bounding box center [1041, 152] width 294 height 12
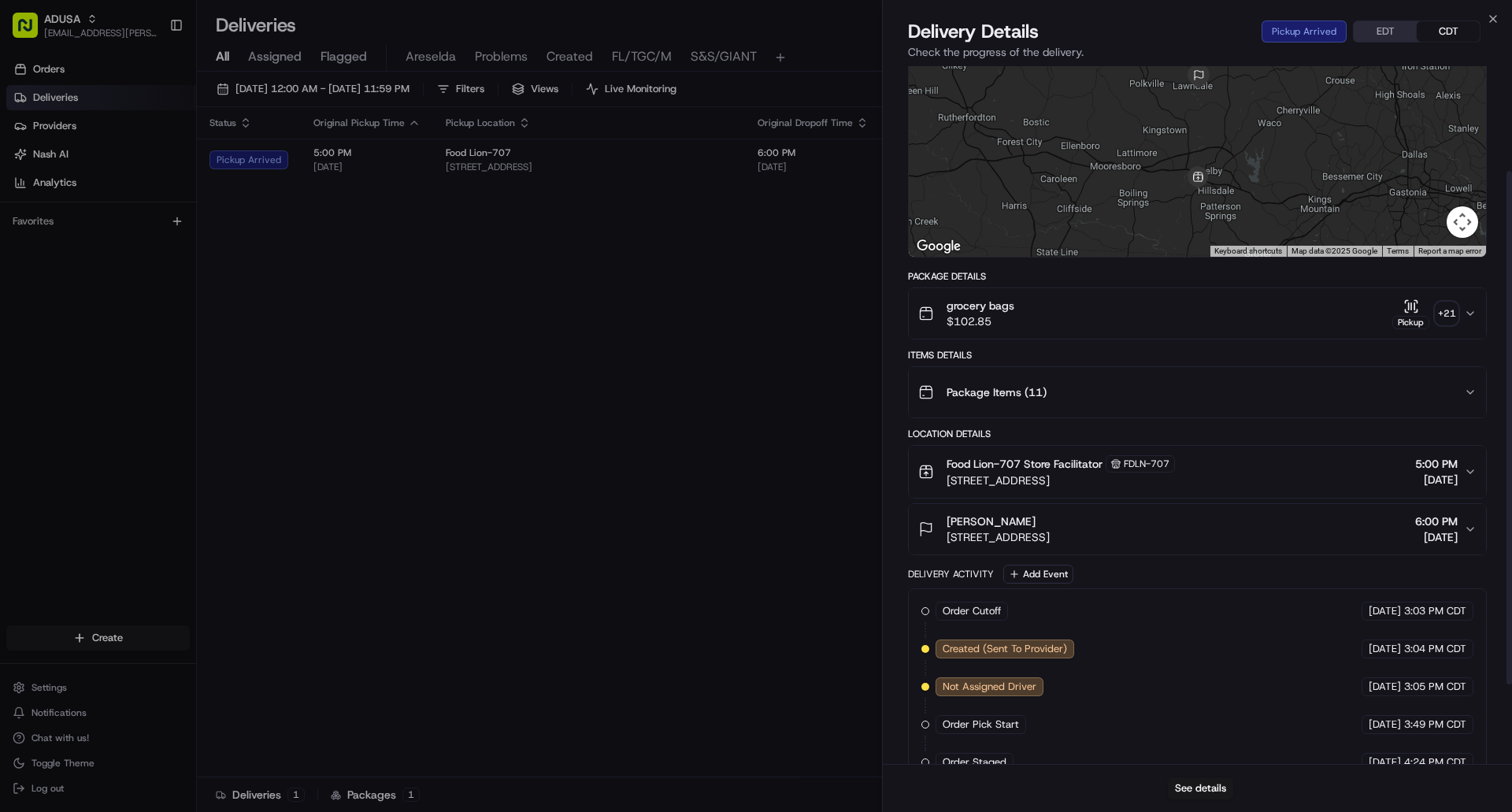
scroll to position [250, 0]
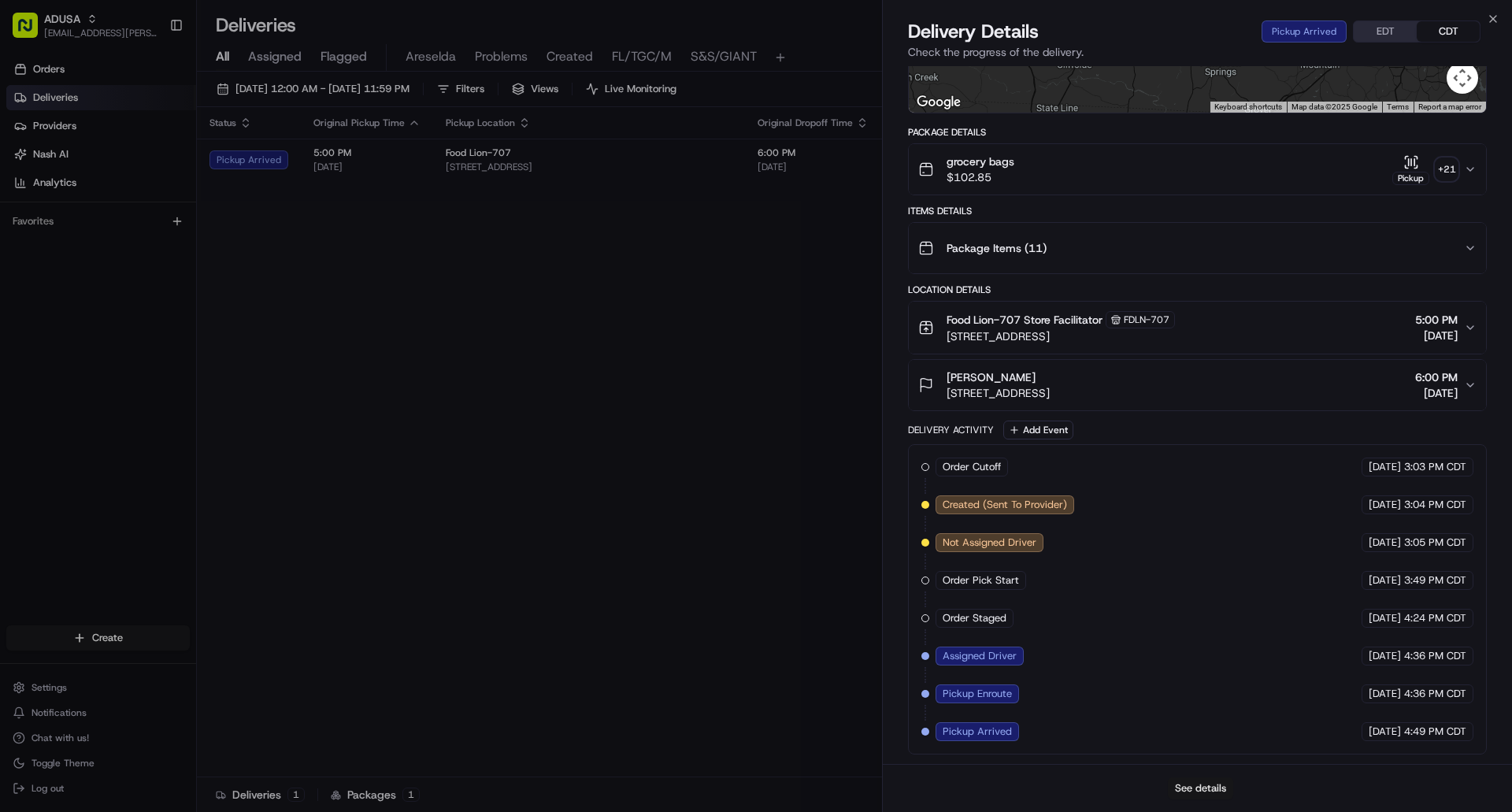
click at [1209, 785] on button "See details" at bounding box center [1200, 788] width 65 height 22
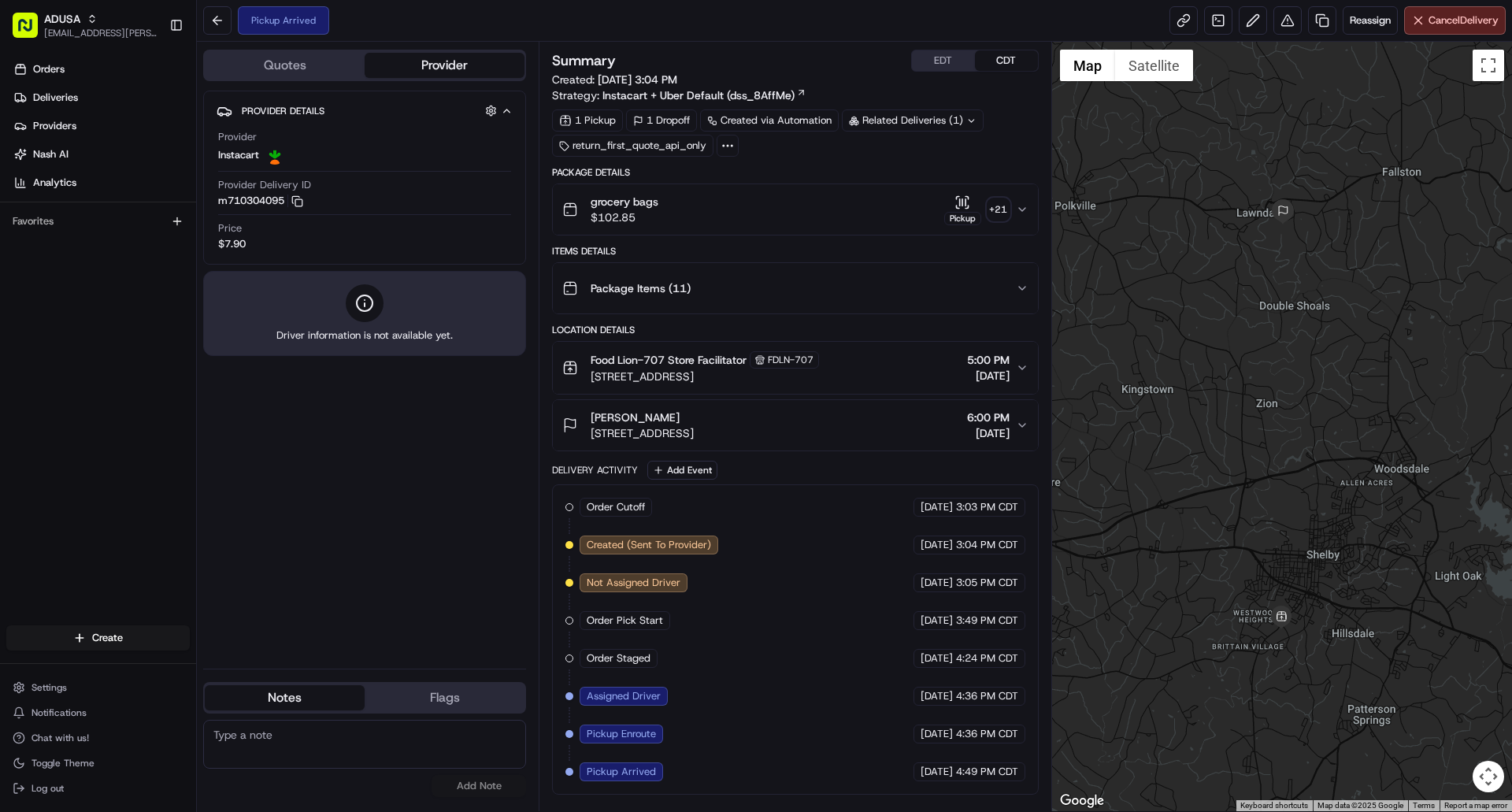
click at [413, 739] on textarea at bounding box center [365, 744] width 323 height 49
type textarea "CC cancelled"
click at [493, 783] on button "Add Note" at bounding box center [479, 785] width 94 height 22
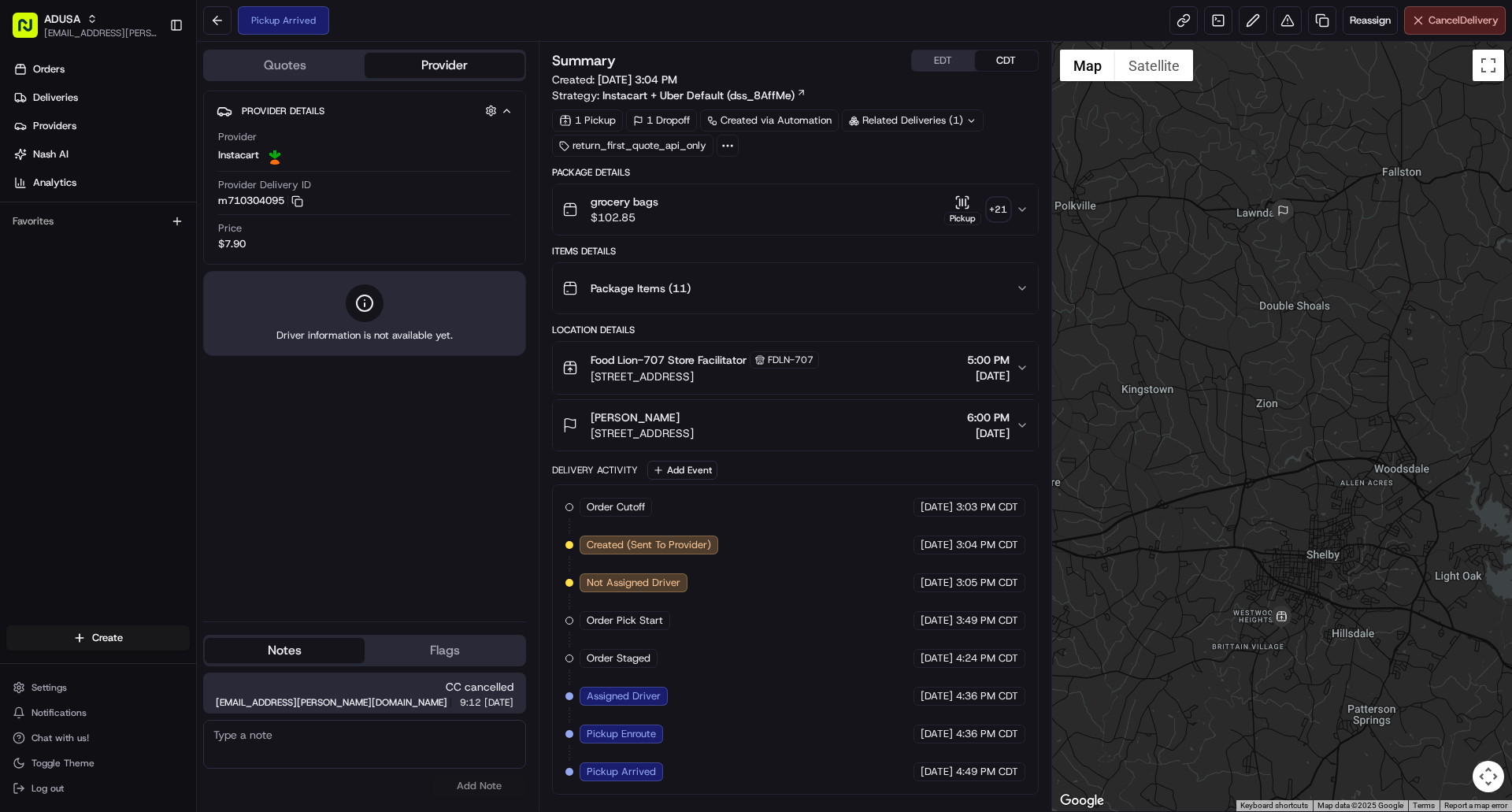
click at [1447, 21] on span "Cancel Delivery" at bounding box center [1464, 21] width 70 height 14
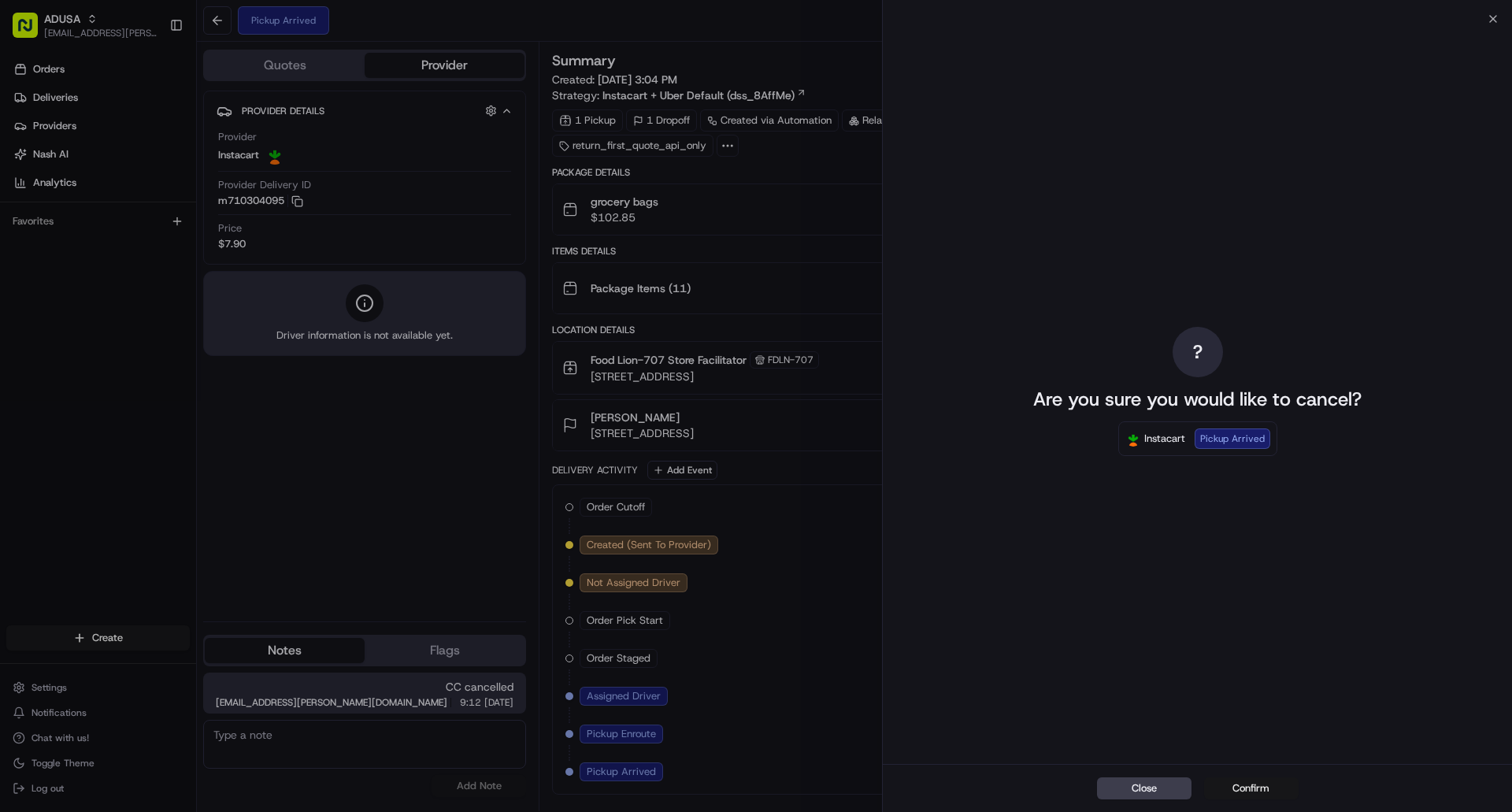
click at [1258, 795] on button "Confirm" at bounding box center [1252, 788] width 94 height 22
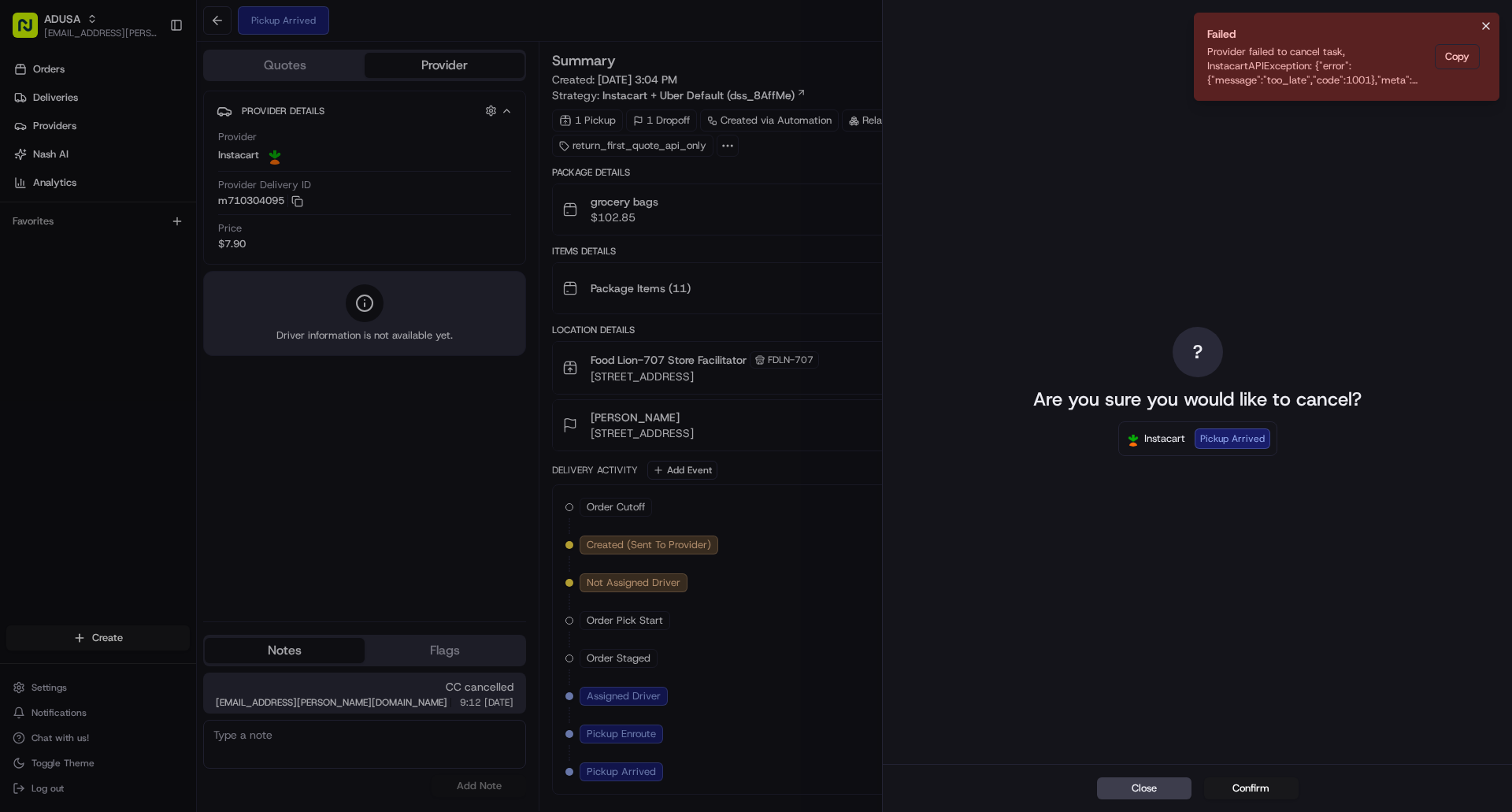
click at [1489, 24] on icon "Notifications (F8)" at bounding box center [1486, 26] width 6 height 6
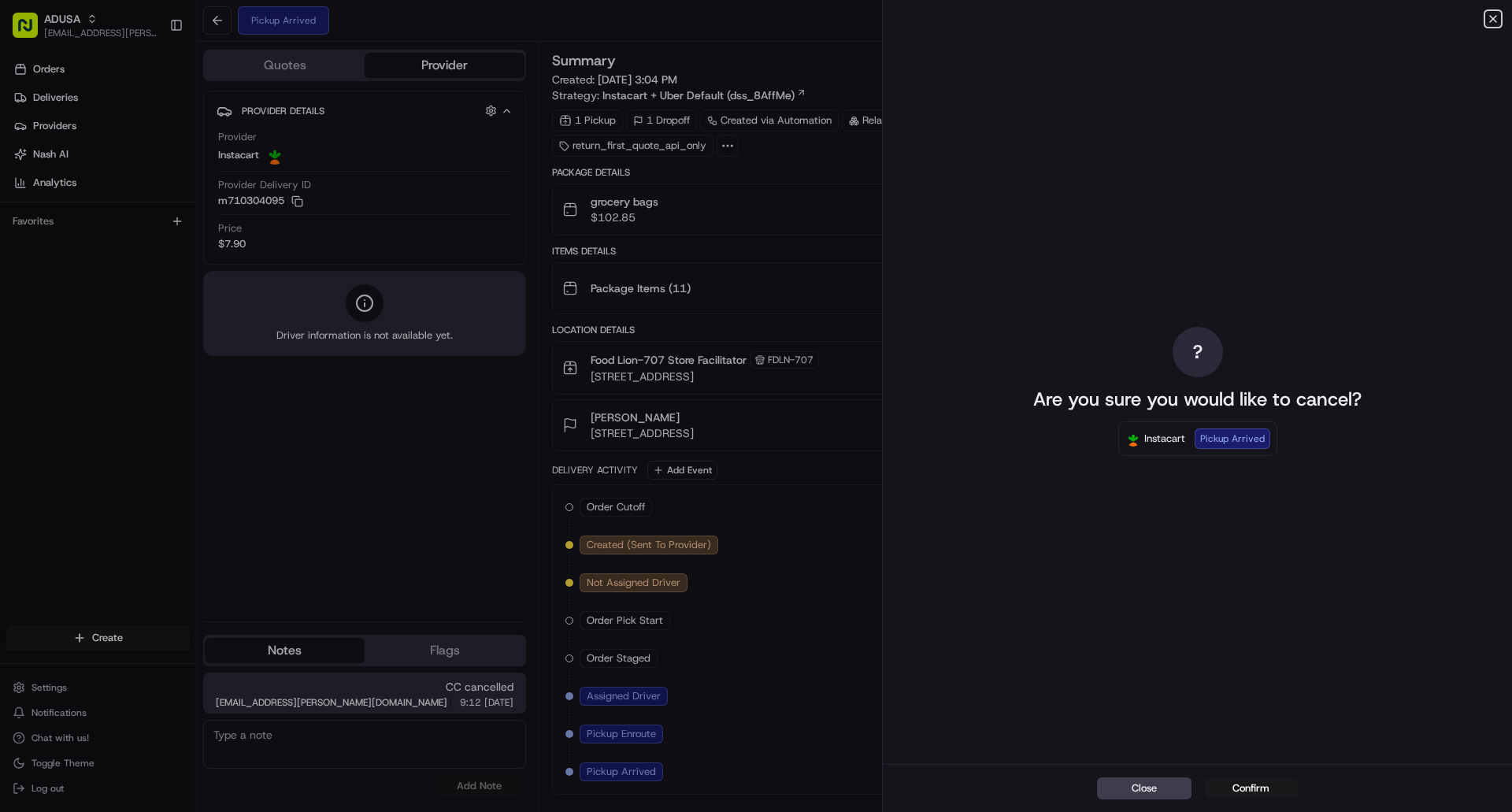
click at [1491, 18] on icon "button" at bounding box center [1493, 19] width 12 height 12
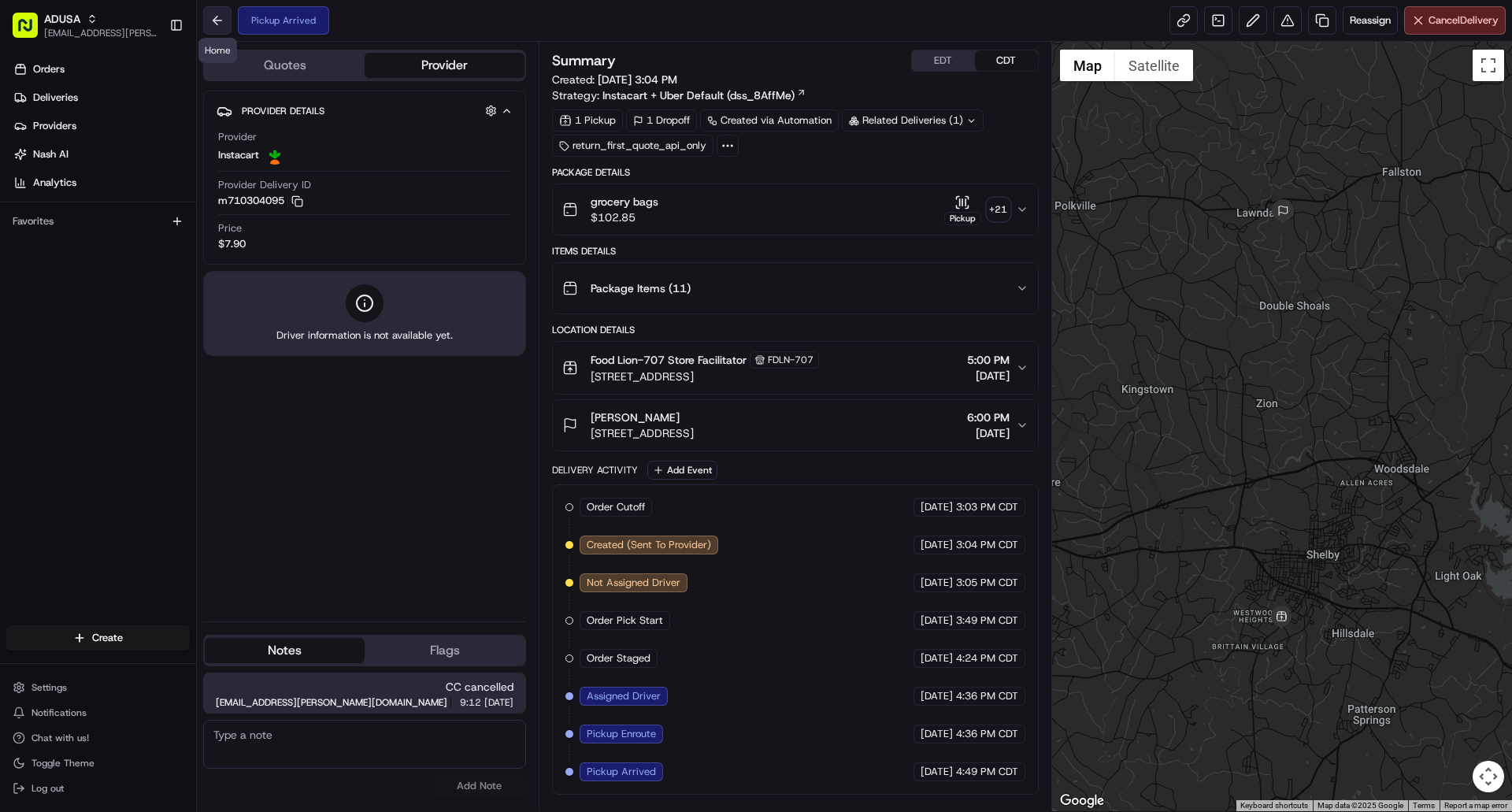
click at [210, 16] on button at bounding box center [218, 21] width 29 height 29
